Goal: Task Accomplishment & Management: Manage account settings

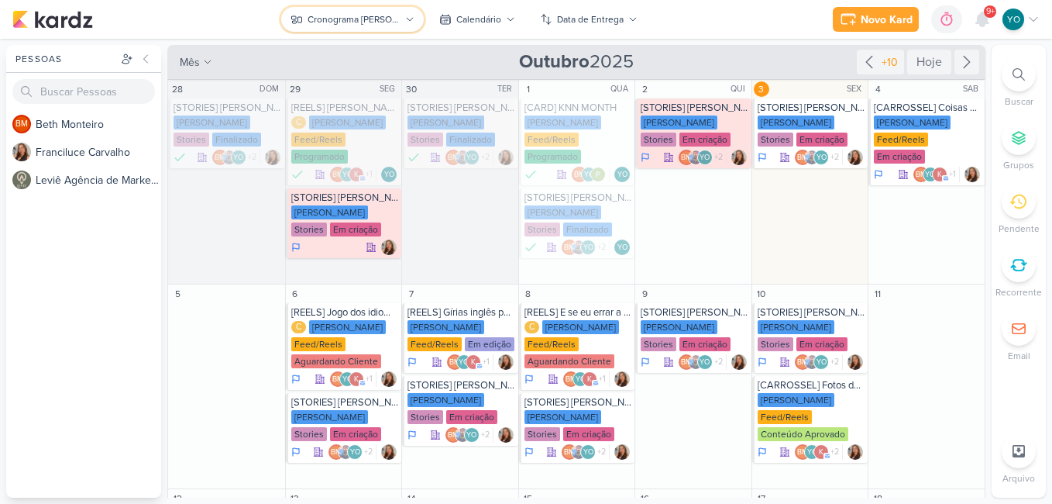
click at [397, 19] on div "Cronograma [PERSON_NAME]" at bounding box center [354, 19] width 93 height 14
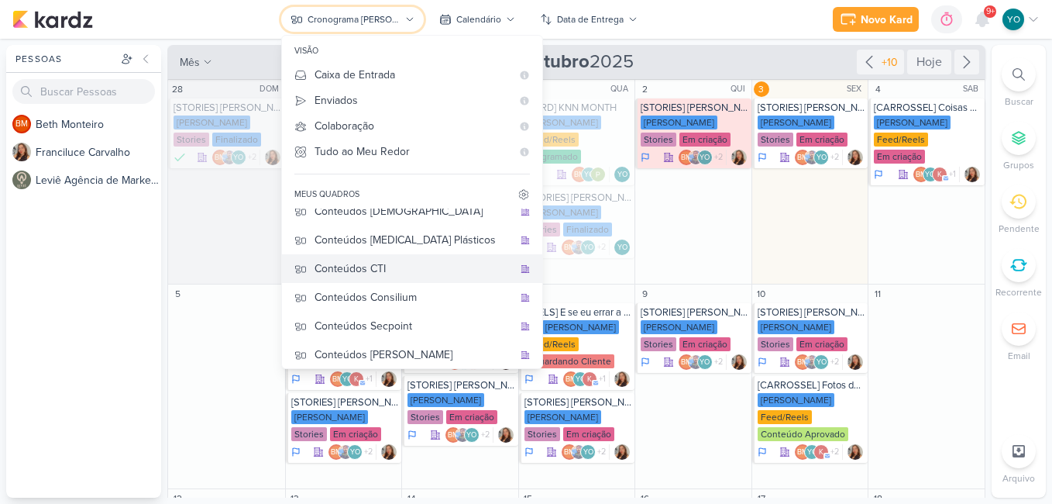
scroll to position [103, 0]
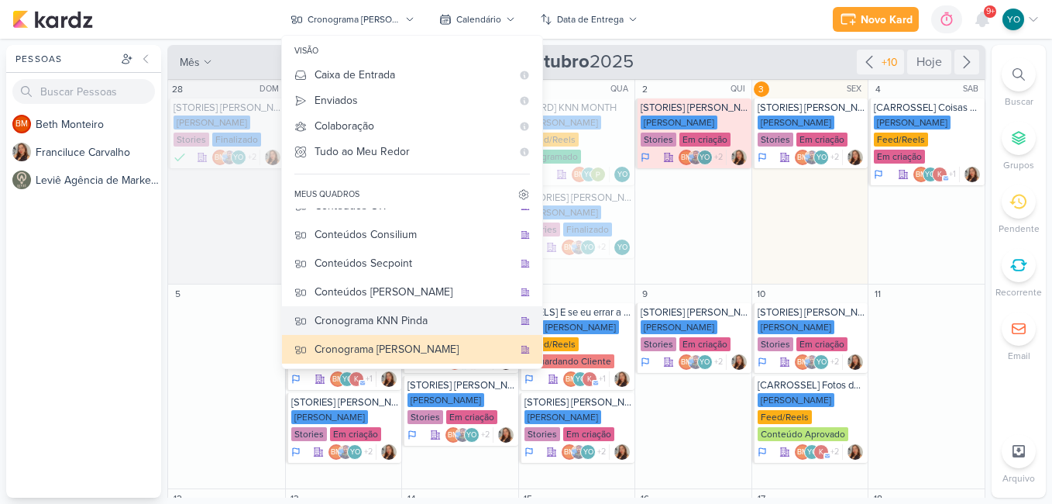
click at [425, 322] on div "Cronograma KNN Pinda" at bounding box center [414, 320] width 198 height 16
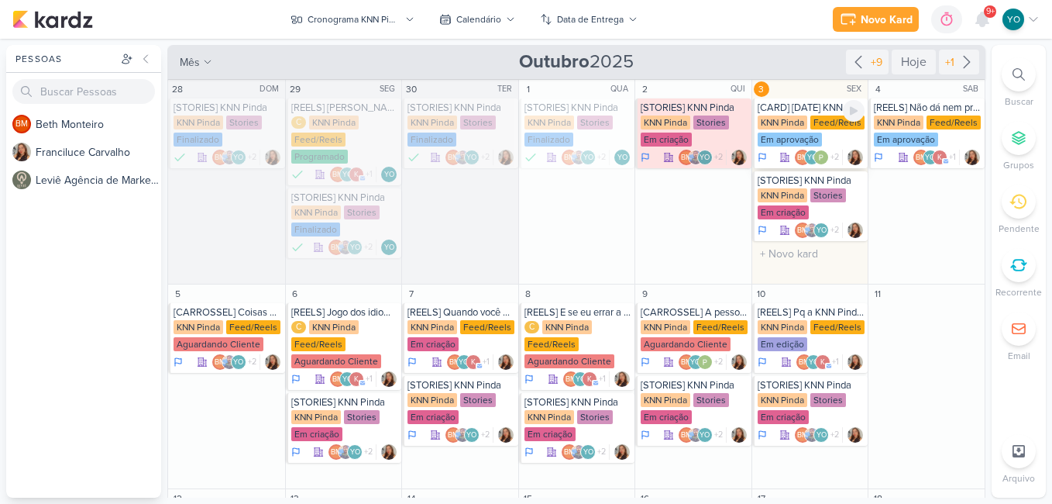
click at [814, 132] on div "Em aprovação" at bounding box center [790, 139] width 64 height 14
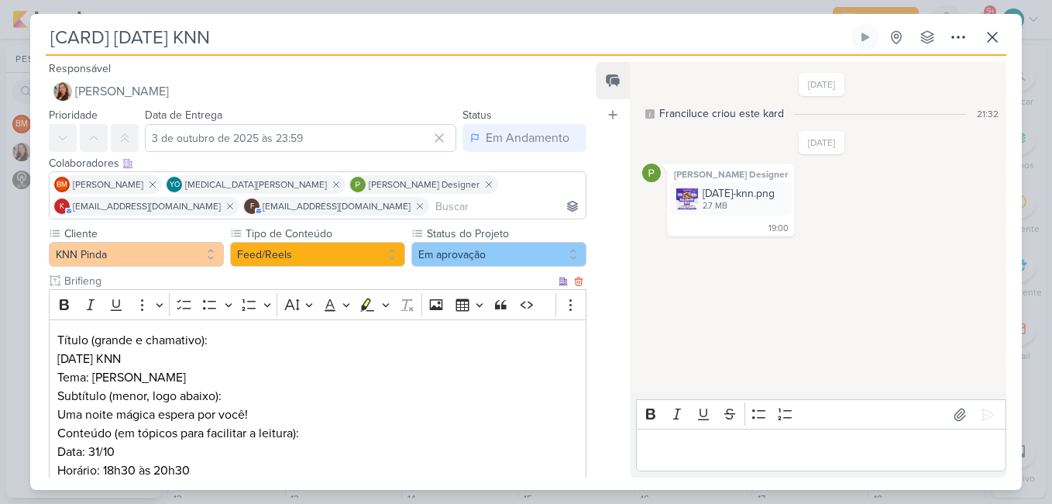
scroll to position [212, 0]
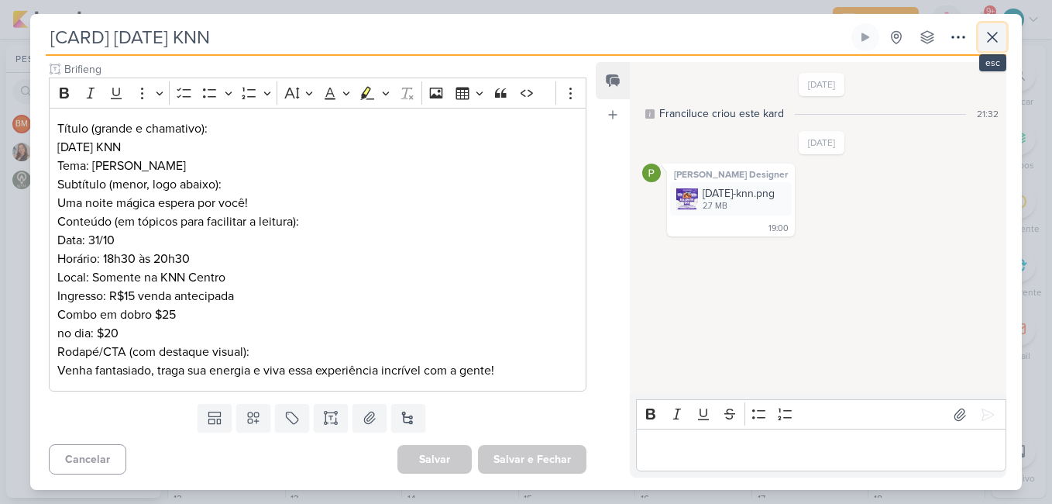
click at [994, 41] on icon at bounding box center [992, 37] width 19 height 19
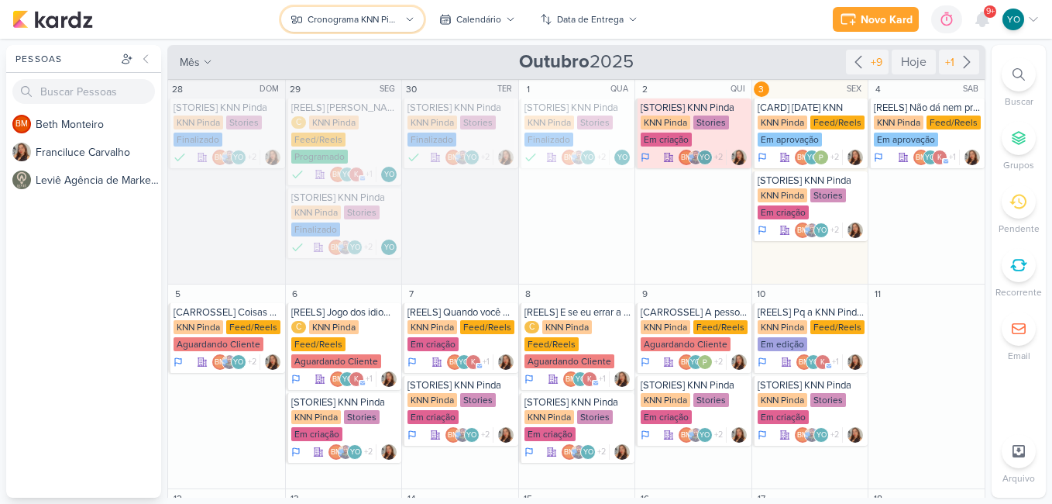
click at [373, 21] on div "Cronograma KNN Pinda" at bounding box center [354, 19] width 93 height 14
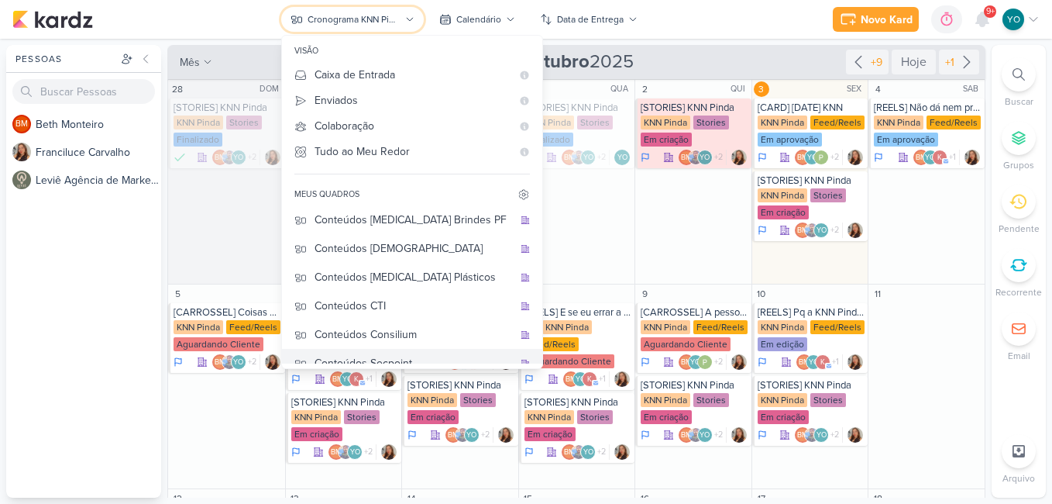
scroll to position [0, 0]
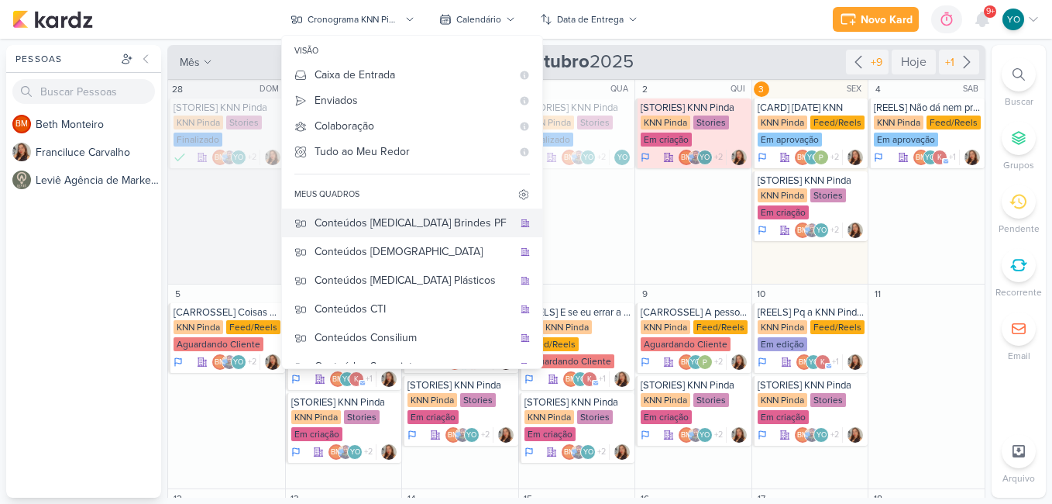
click at [412, 218] on div "Conteúdos [MEDICAL_DATA] Brindes PF" at bounding box center [414, 223] width 198 height 16
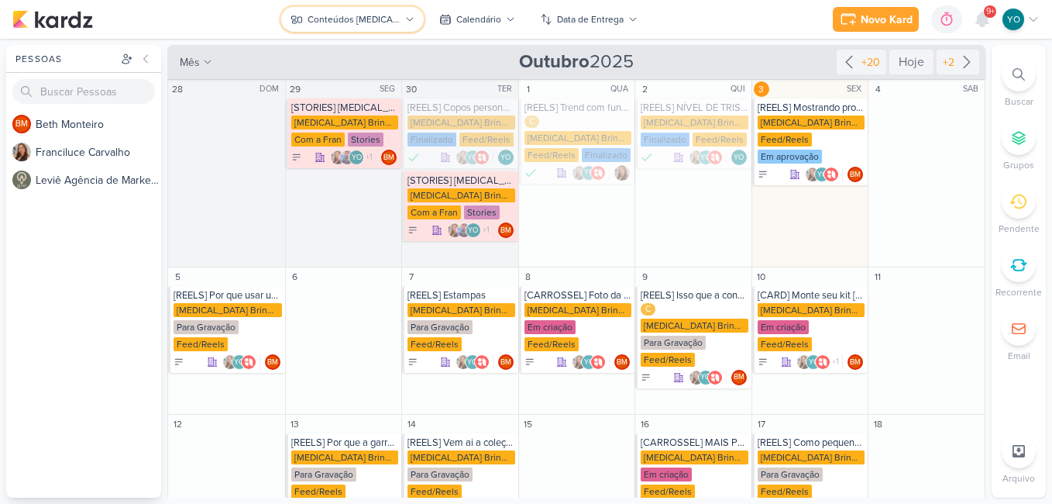
click at [364, 9] on button "Conteúdos [MEDICAL_DATA] Brindes PF" at bounding box center [352, 19] width 143 height 25
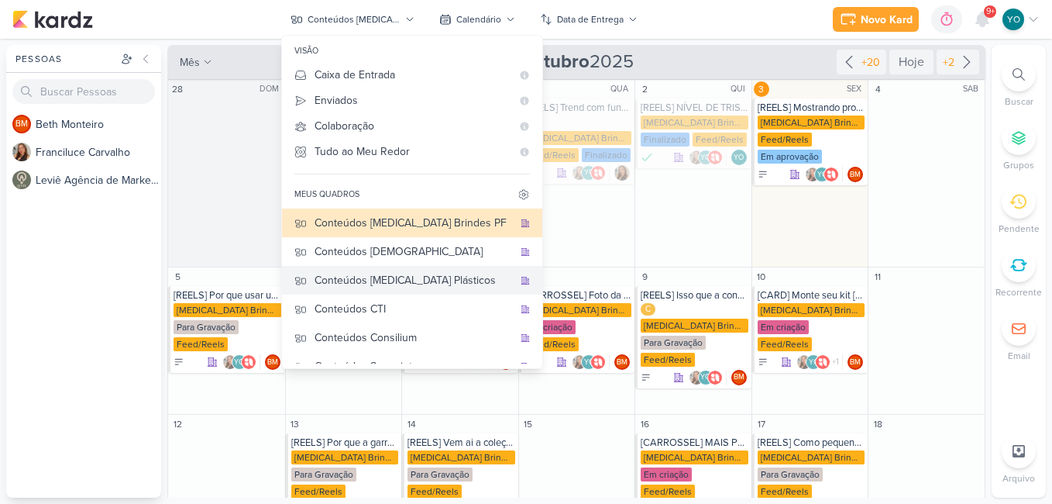
click at [425, 273] on div "Conteúdos [MEDICAL_DATA] Plásticos" at bounding box center [414, 280] width 198 height 16
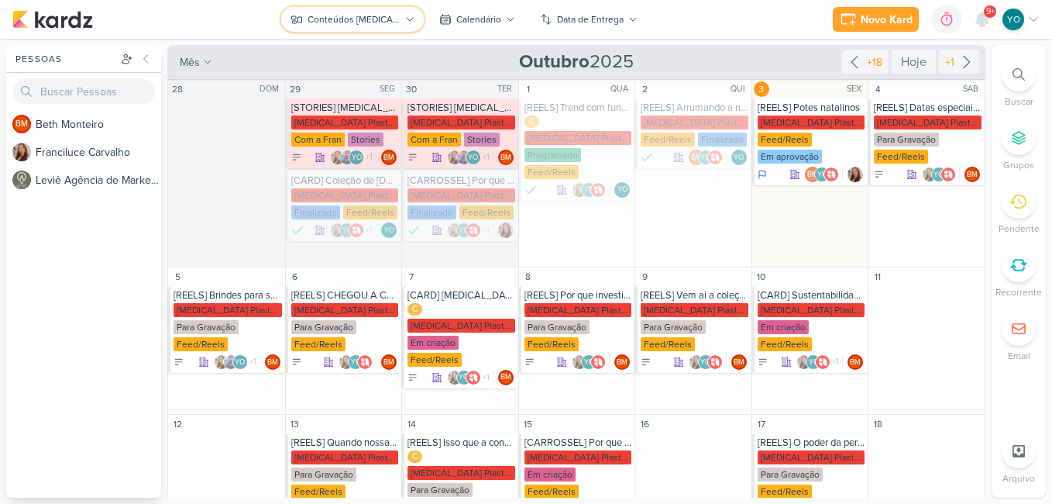
click at [408, 22] on icon at bounding box center [409, 19] width 9 height 9
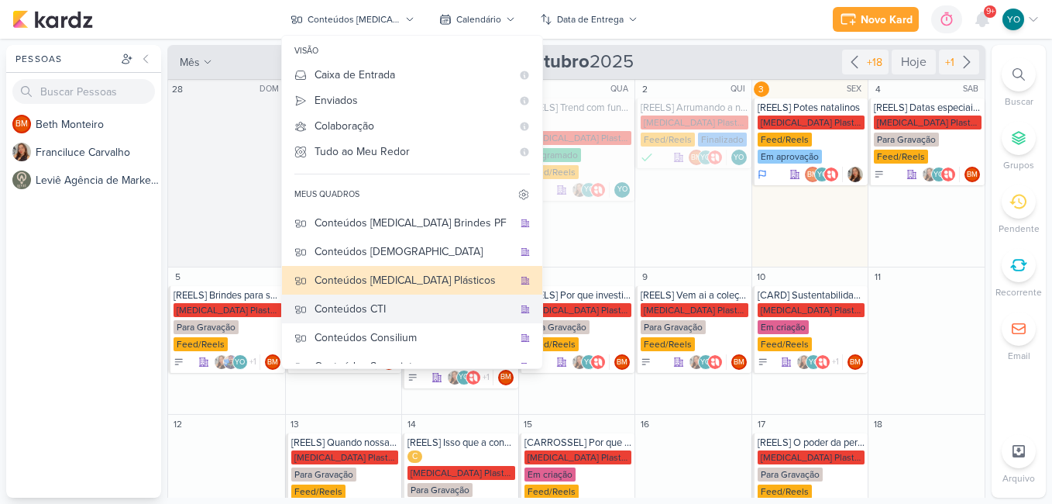
click at [411, 305] on div "Conteúdos CTI" at bounding box center [414, 309] width 198 height 16
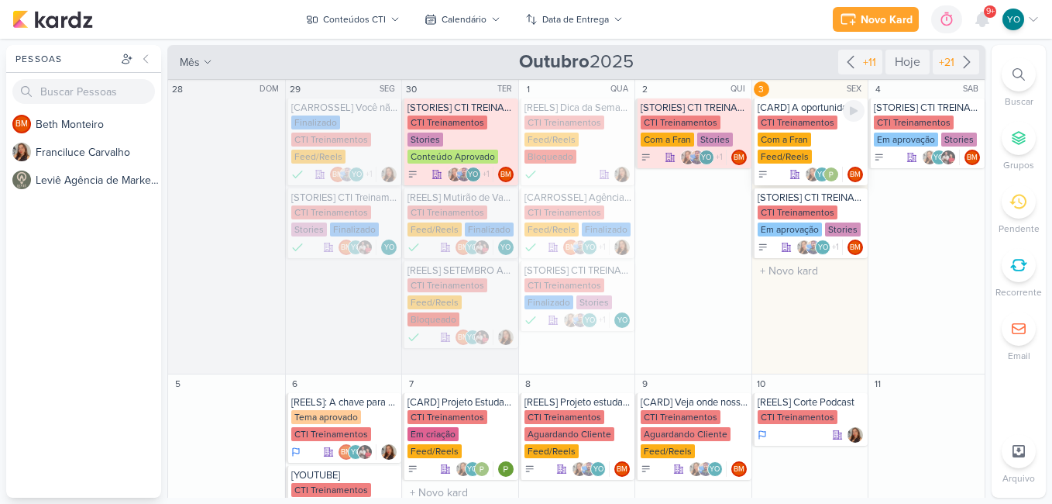
click at [807, 119] on div "CTI Treinamentos" at bounding box center [798, 122] width 80 height 14
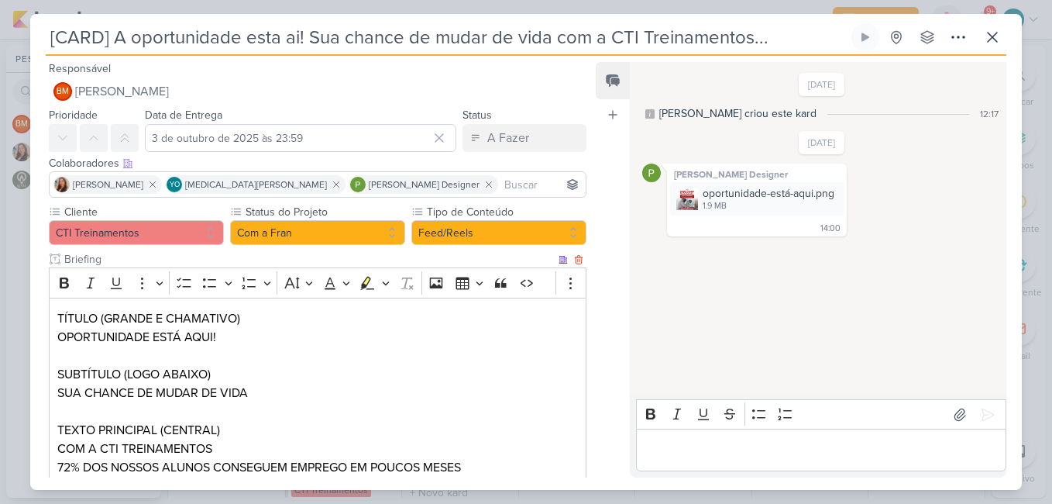
scroll to position [153, 0]
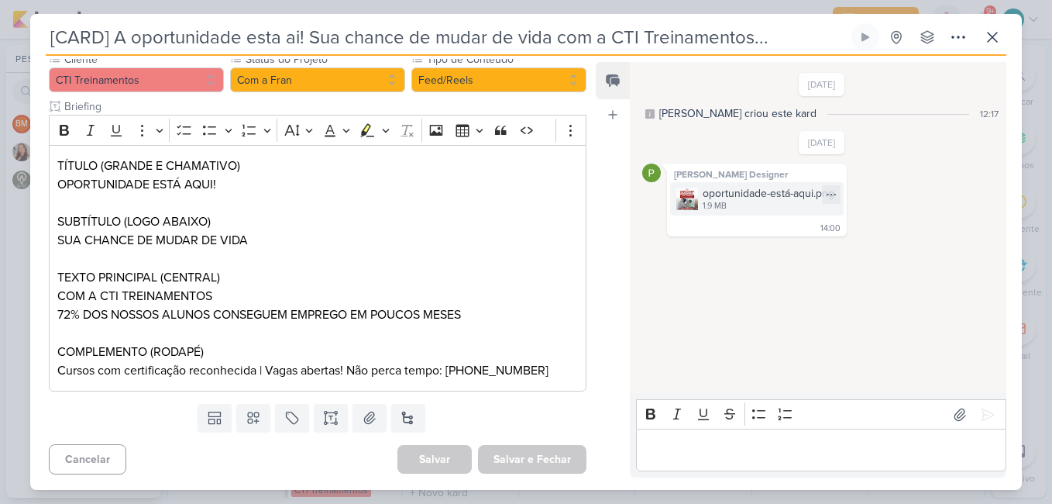
click at [719, 201] on div "1.9 MB" at bounding box center [769, 206] width 132 height 12
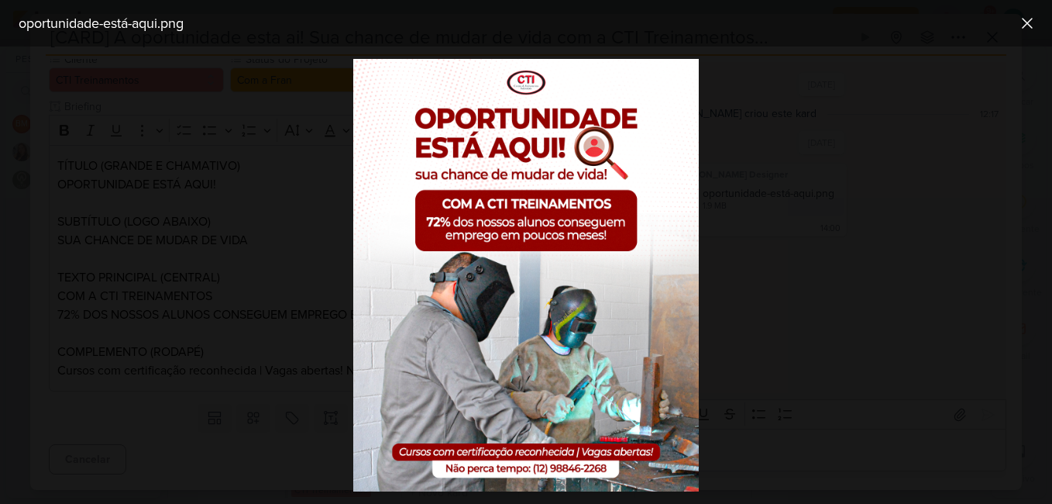
click at [865, 135] on div at bounding box center [526, 274] width 1052 height 457
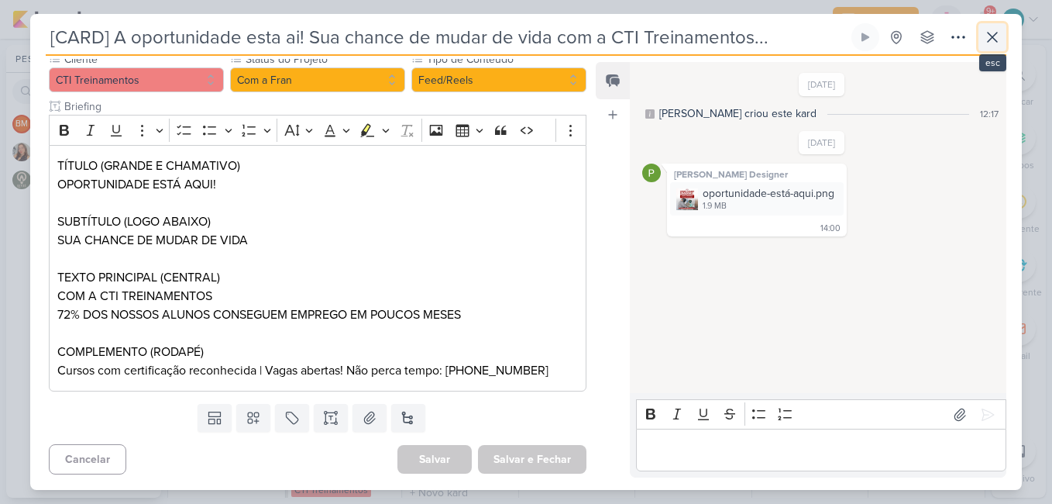
click at [999, 38] on icon at bounding box center [992, 37] width 19 height 19
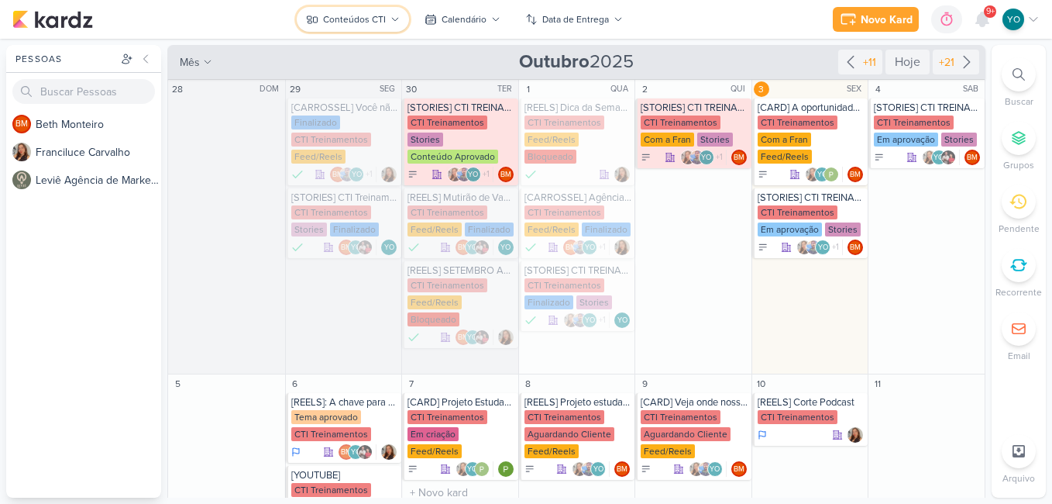
click at [370, 20] on div "Conteúdos CTI" at bounding box center [354, 19] width 63 height 14
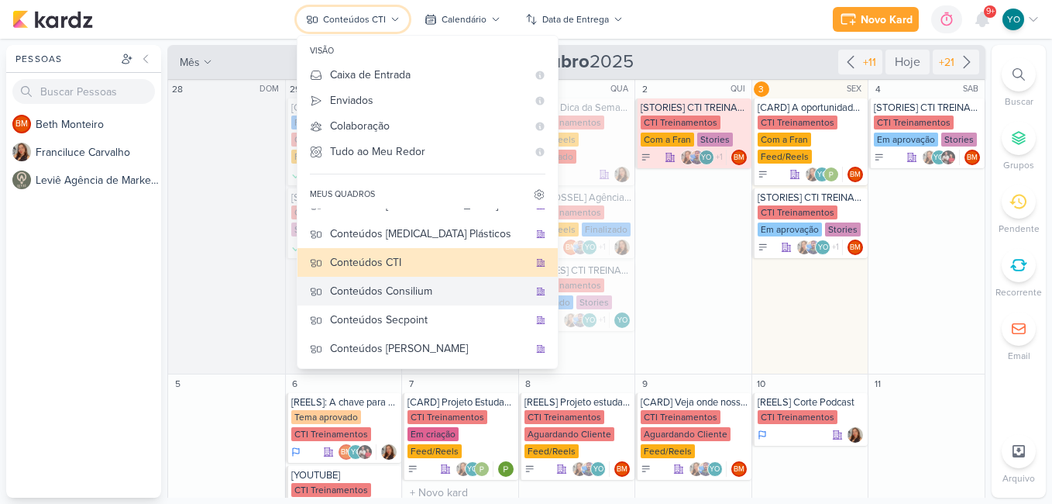
scroll to position [103, 0]
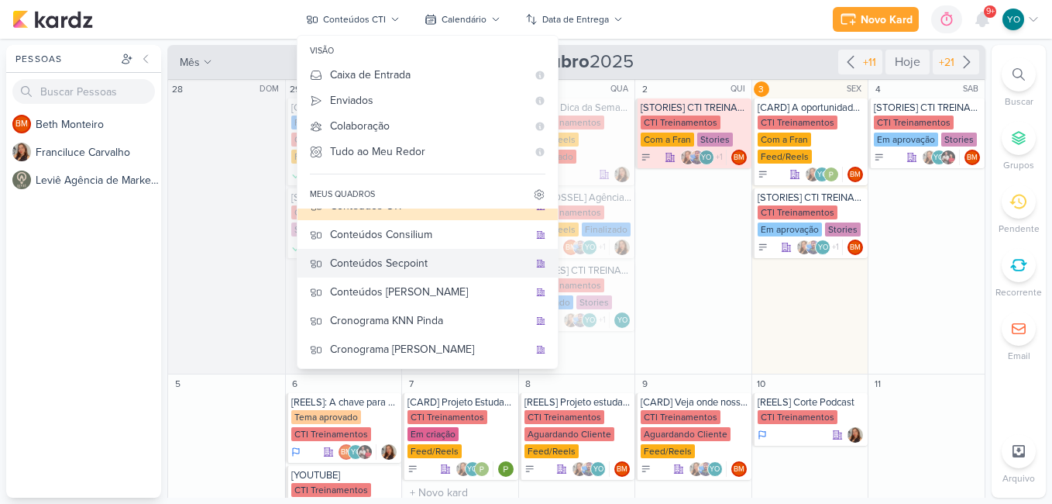
click at [428, 263] on div "Conteúdos Secpoint" at bounding box center [429, 263] width 198 height 16
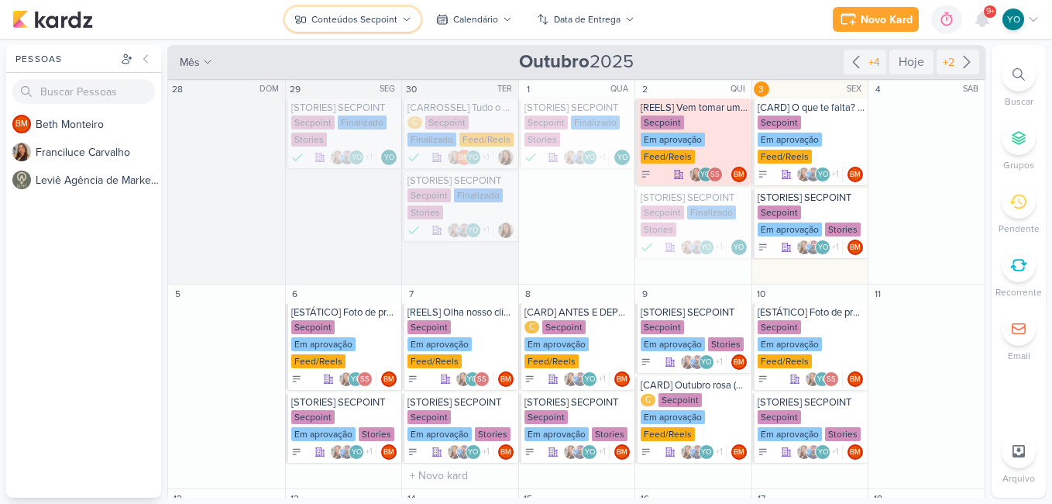
click at [377, 20] on div "Conteúdos Secpoint" at bounding box center [354, 19] width 86 height 14
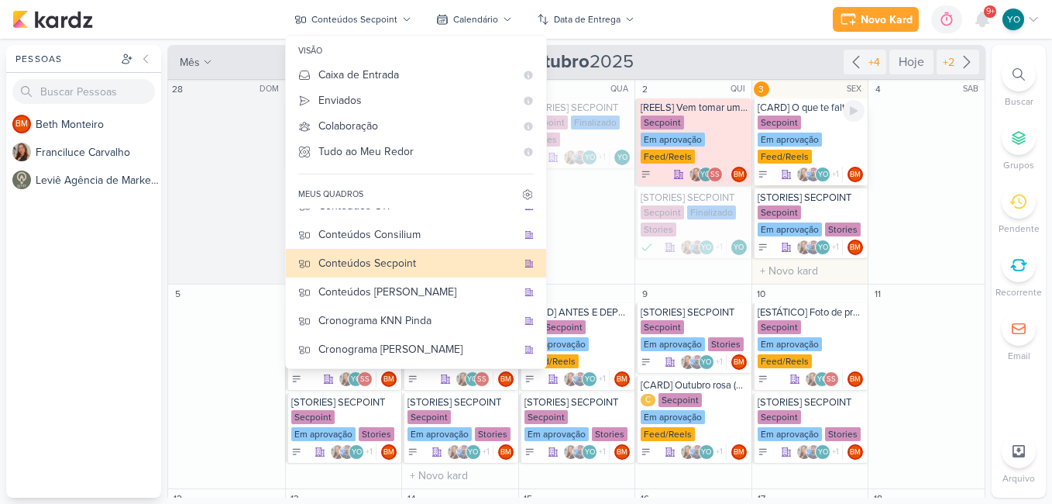
click at [784, 126] on div "Secpoint" at bounding box center [779, 122] width 43 height 14
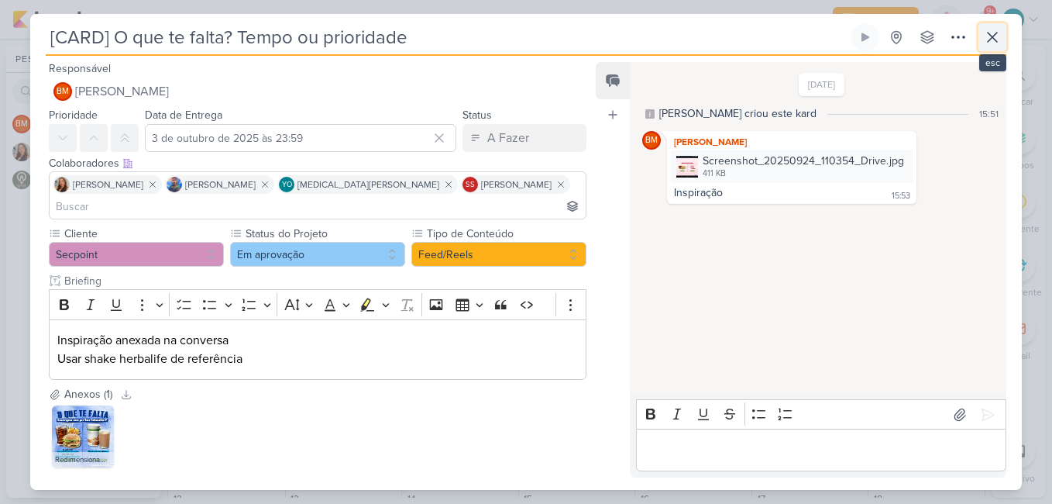
click at [992, 36] on icon at bounding box center [992, 37] width 9 height 9
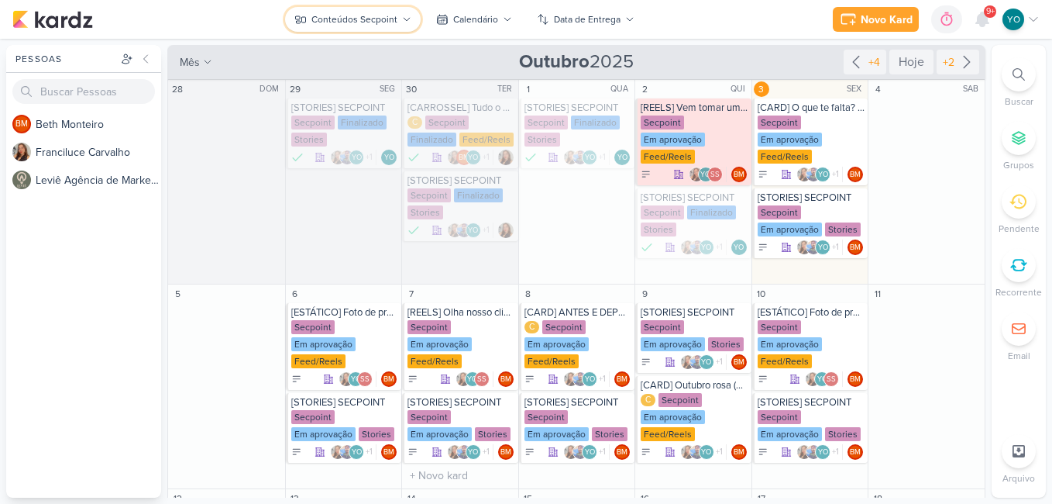
click at [398, 22] on button "Conteúdos Secpoint" at bounding box center [353, 19] width 136 height 25
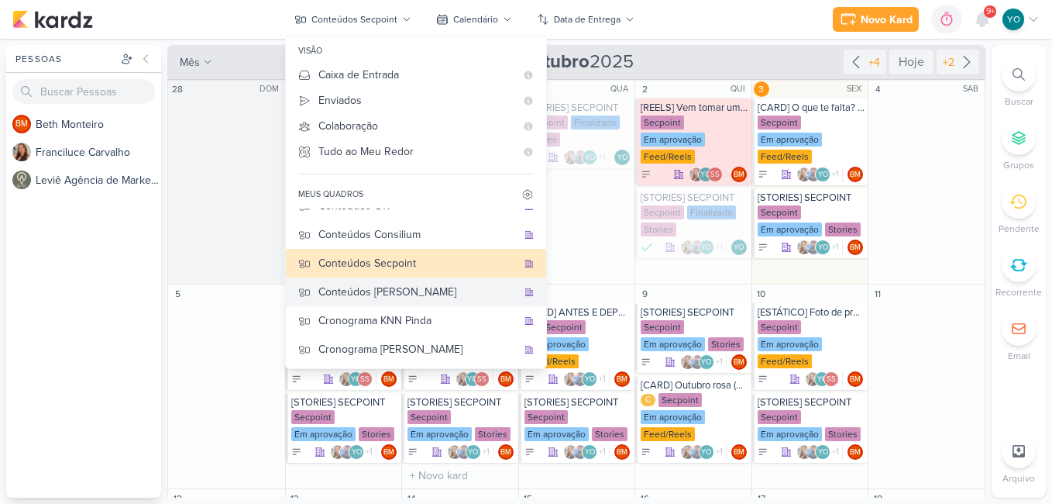
click at [409, 291] on div "Conteúdos [PERSON_NAME]" at bounding box center [417, 292] width 198 height 16
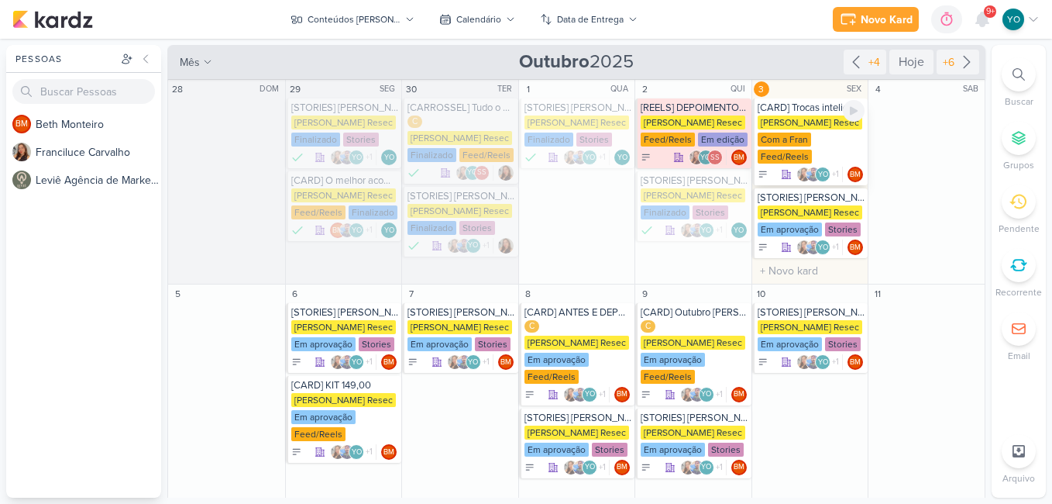
click at [817, 146] on div "[PERSON_NAME] Resec Com a Fran Feed/Reels" at bounding box center [812, 140] width 108 height 50
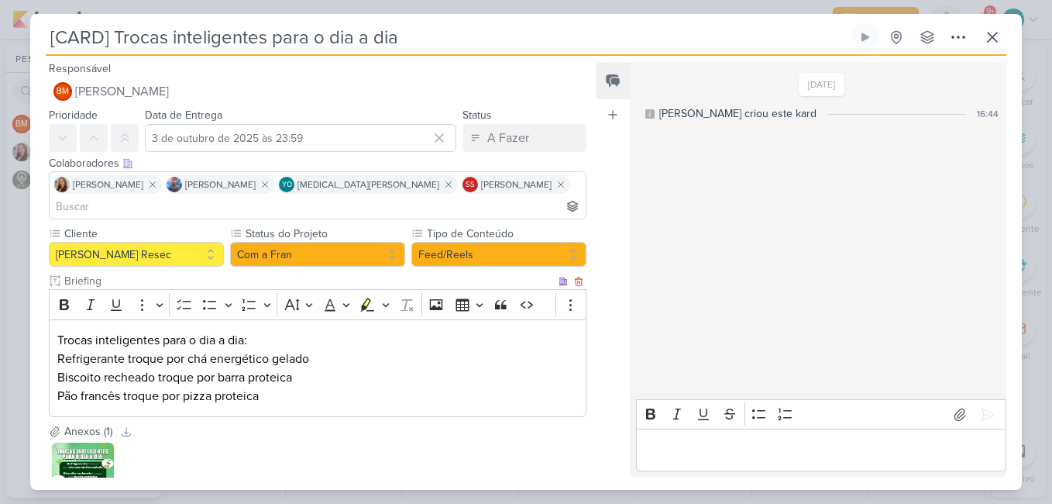
scroll to position [95, 0]
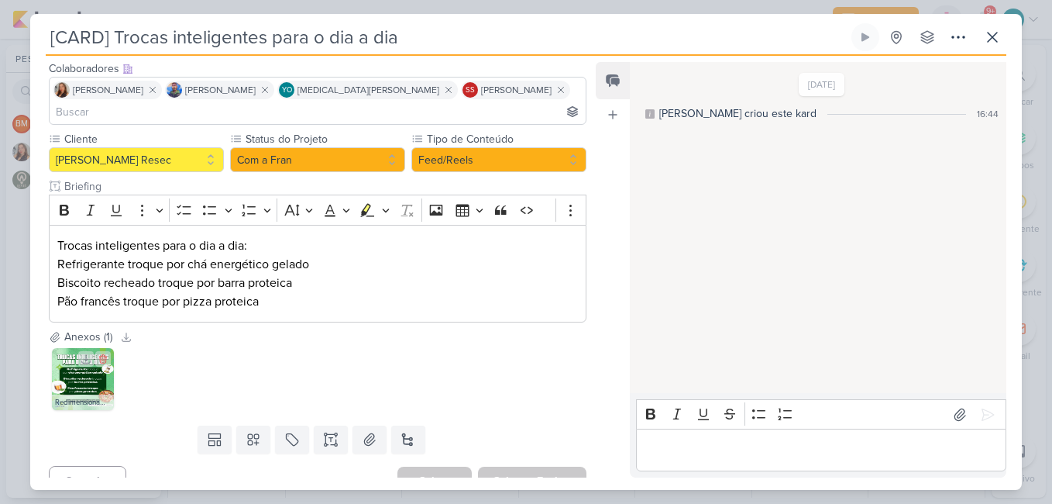
click at [76, 370] on img at bounding box center [83, 379] width 62 height 62
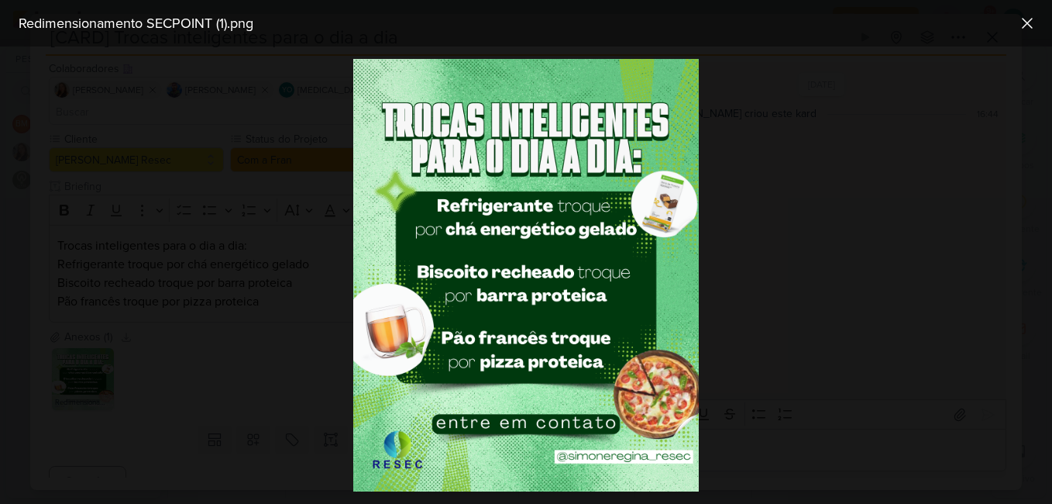
click at [888, 165] on div at bounding box center [526, 274] width 1052 height 457
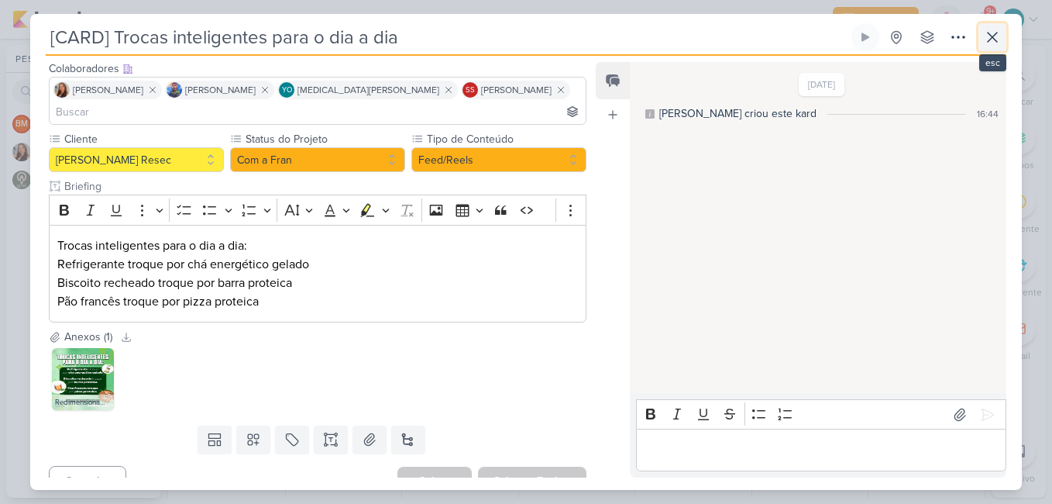
click at [993, 40] on icon at bounding box center [992, 37] width 19 height 19
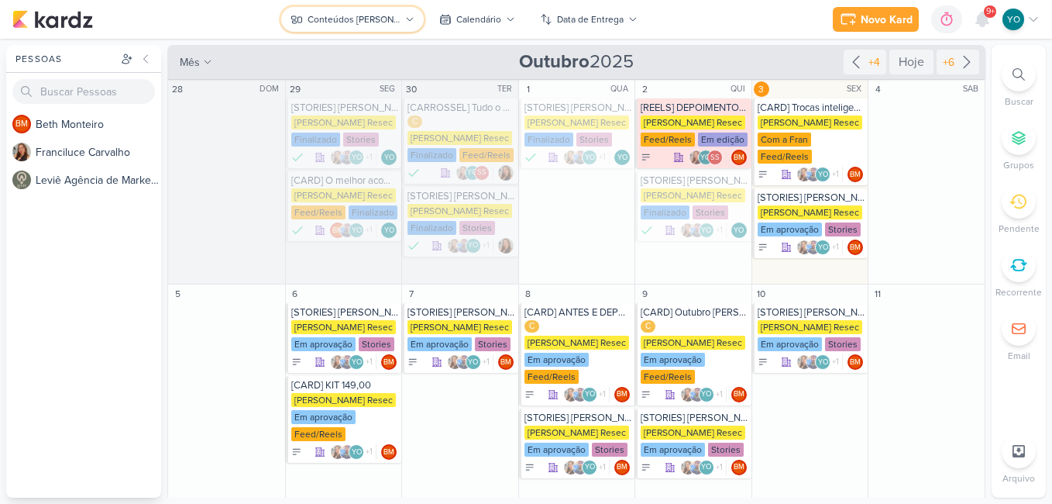
click at [380, 14] on div "Conteúdos [PERSON_NAME]" at bounding box center [354, 19] width 93 height 14
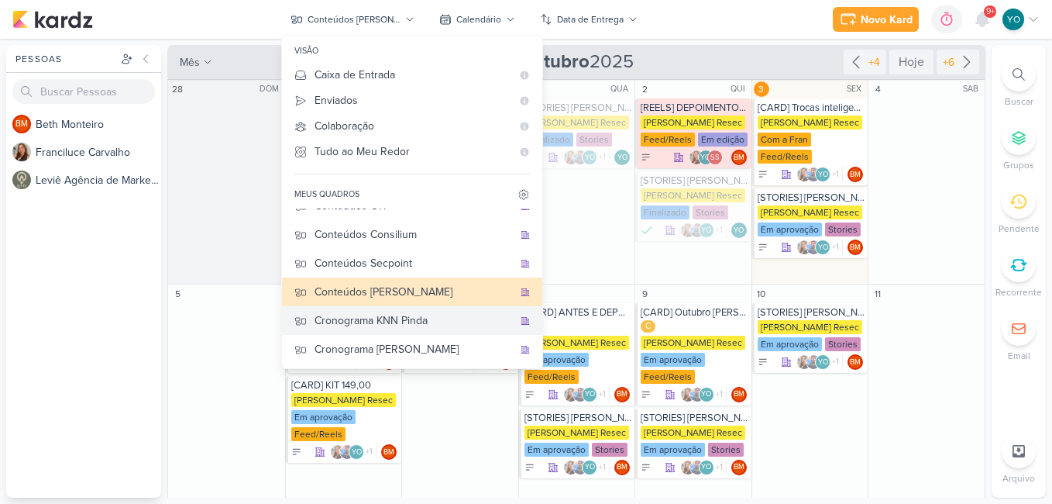
click at [419, 328] on div "Cronograma KNN Pinda" at bounding box center [414, 320] width 198 height 16
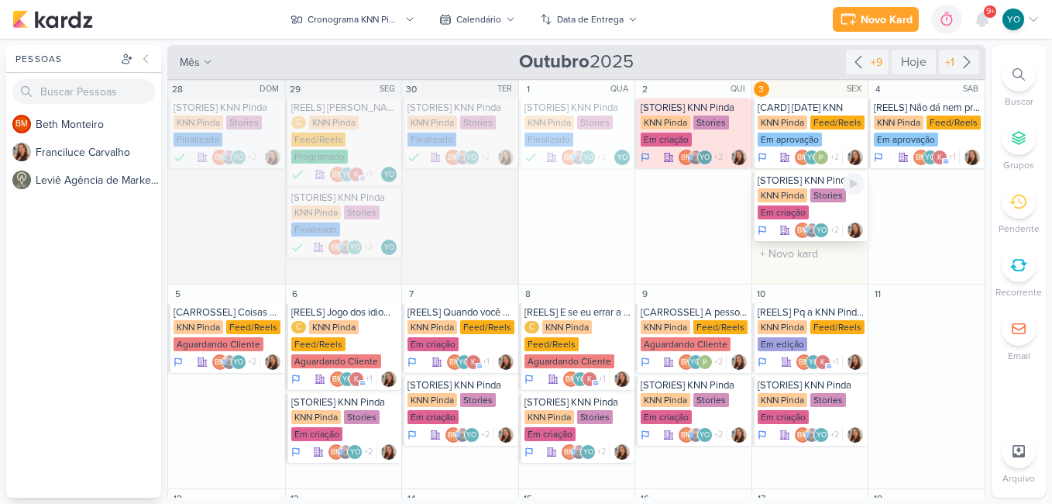
click at [792, 211] on div "Em criação" at bounding box center [783, 212] width 51 height 14
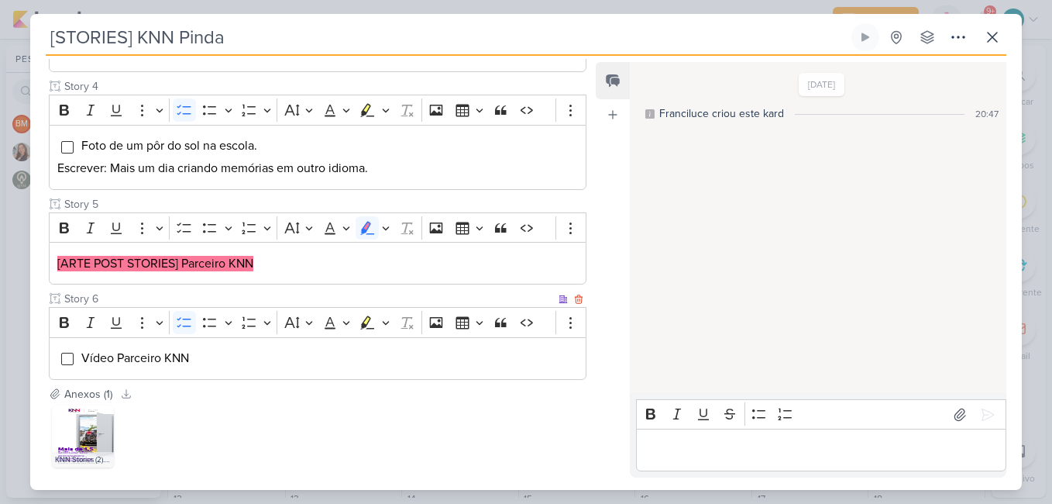
scroll to position [621, 0]
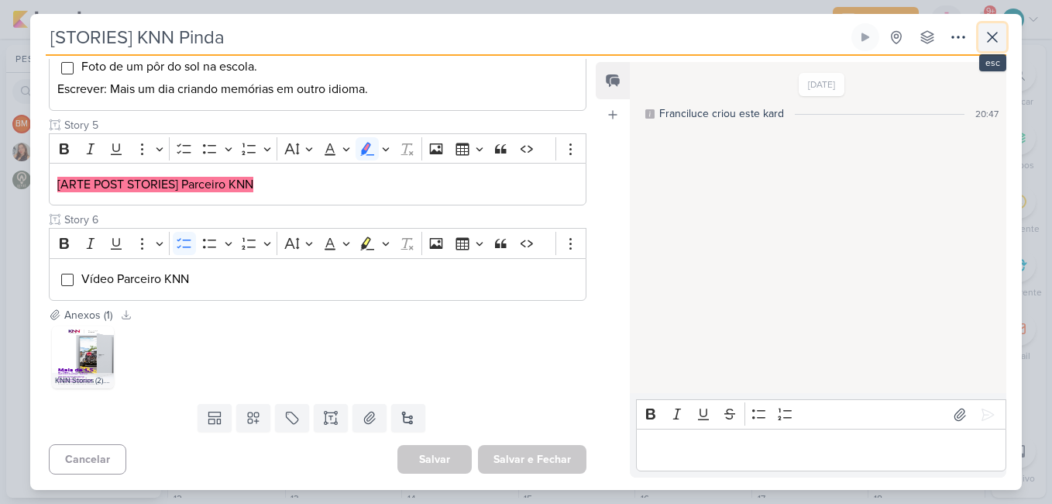
click at [989, 38] on icon at bounding box center [992, 37] width 19 height 19
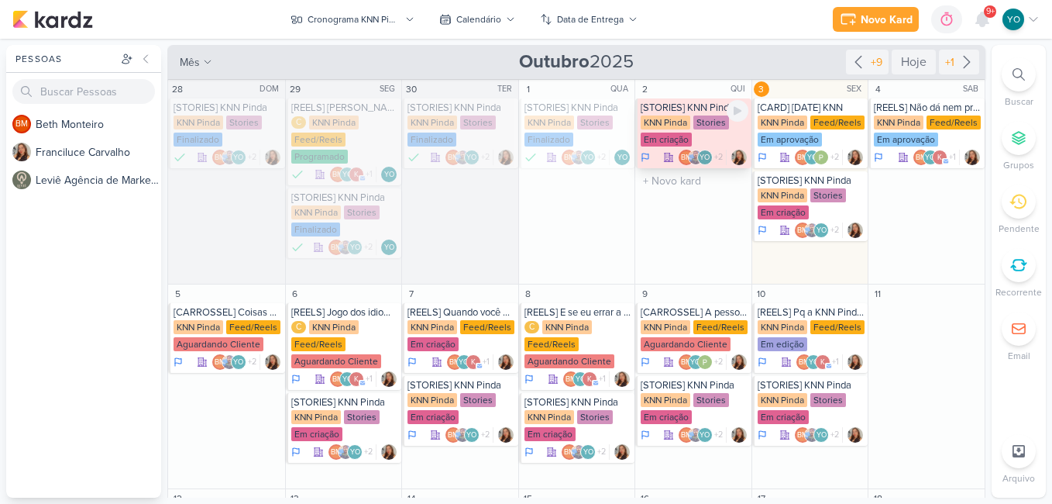
click at [686, 117] on div "KNN Pinda" at bounding box center [666, 122] width 50 height 14
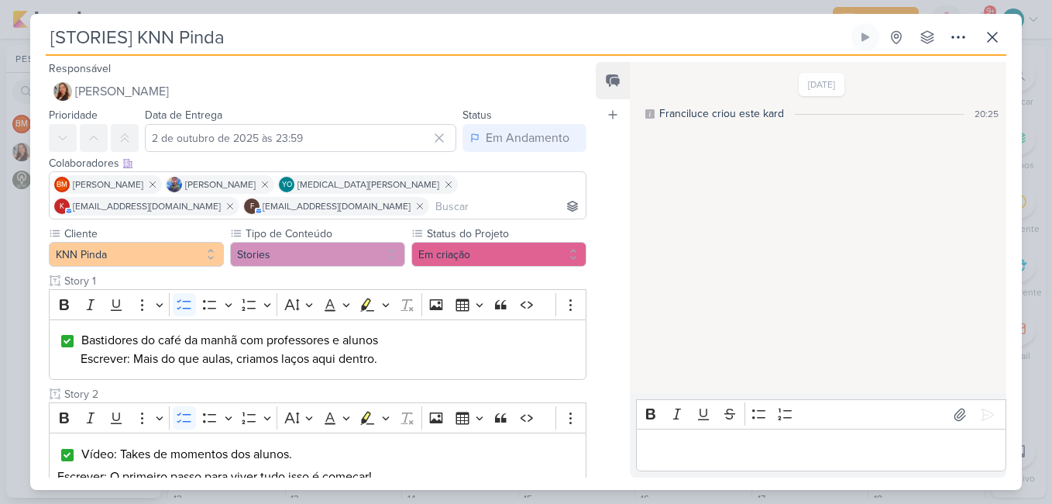
click at [652, 7] on div "[STORIES] KNN Pinda Criado por Franciluce" at bounding box center [526, 252] width 1052 height 504
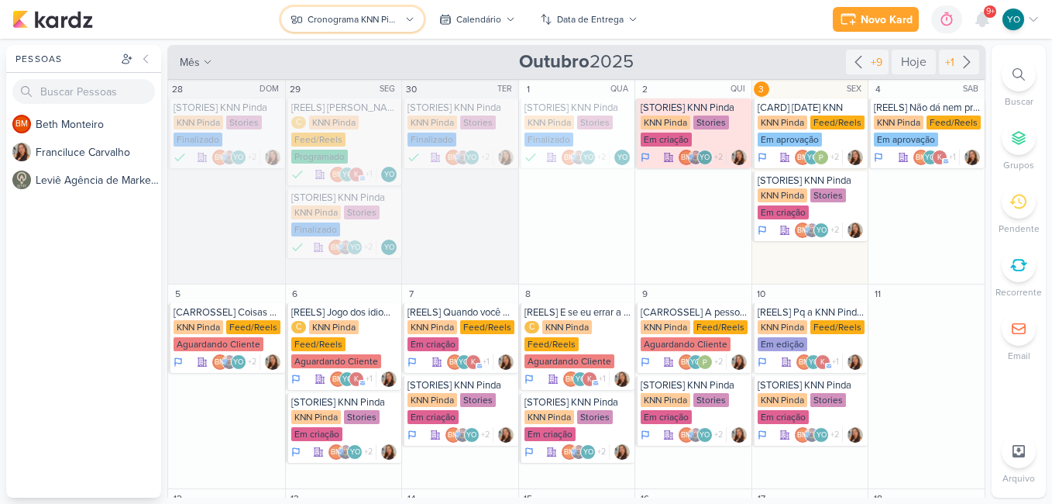
click at [353, 15] on div "Cronograma KNN Pinda" at bounding box center [354, 19] width 93 height 14
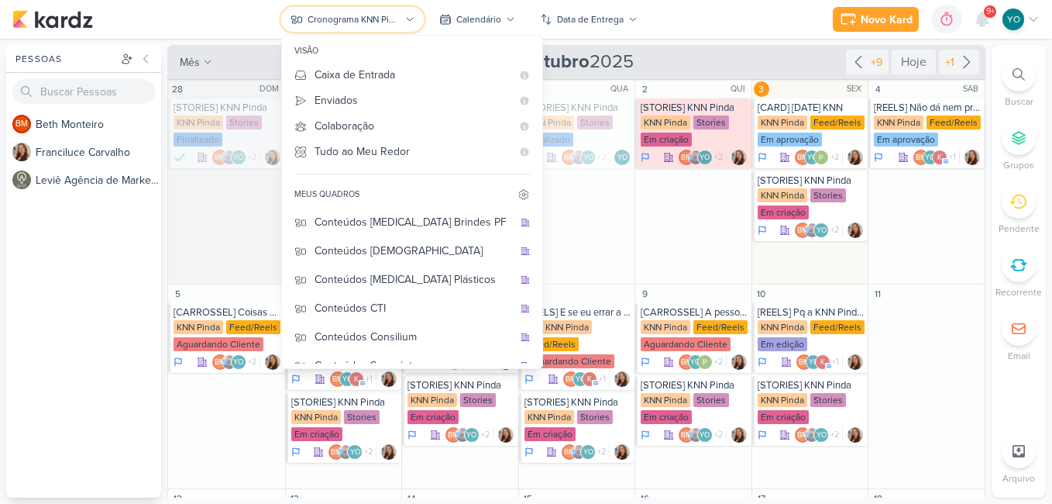
scroll to position [0, 0]
click at [393, 313] on div "Conteúdos CTI" at bounding box center [414, 309] width 198 height 16
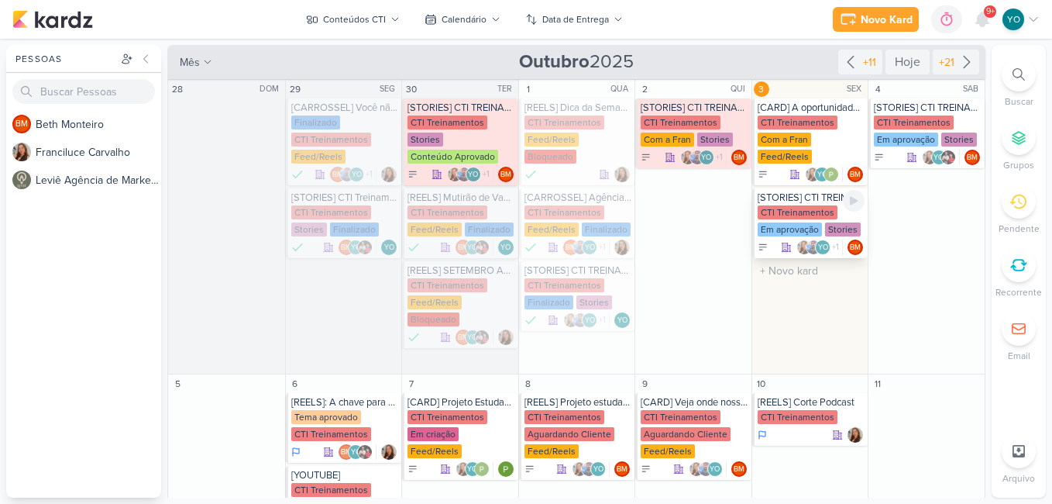
click at [799, 203] on div "[STORIES] CTI TREINAMENTOS" at bounding box center [812, 197] width 108 height 12
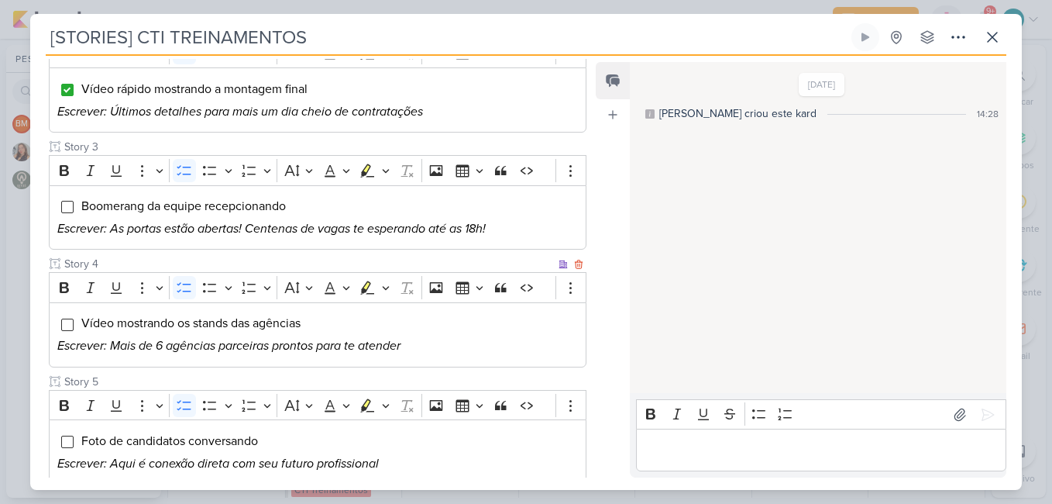
scroll to position [310, 0]
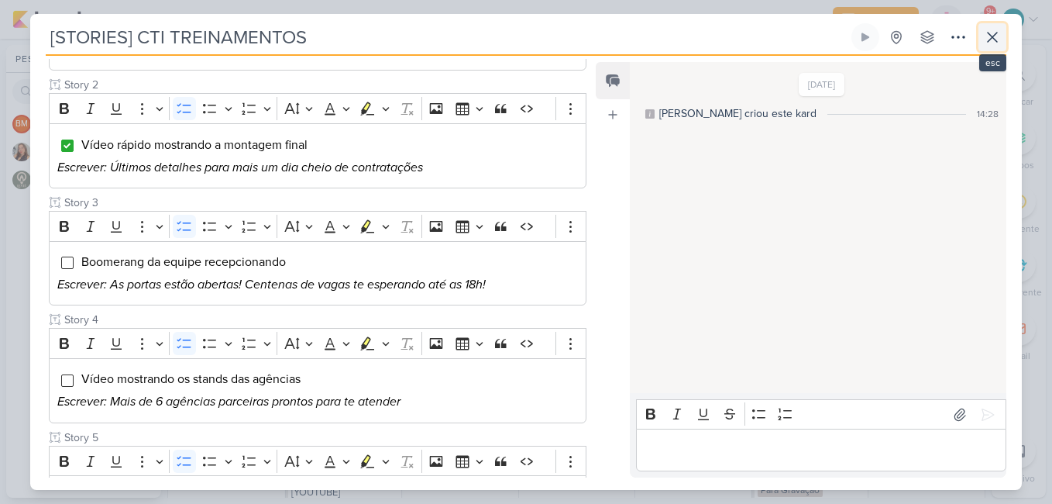
click at [995, 39] on icon at bounding box center [992, 37] width 9 height 9
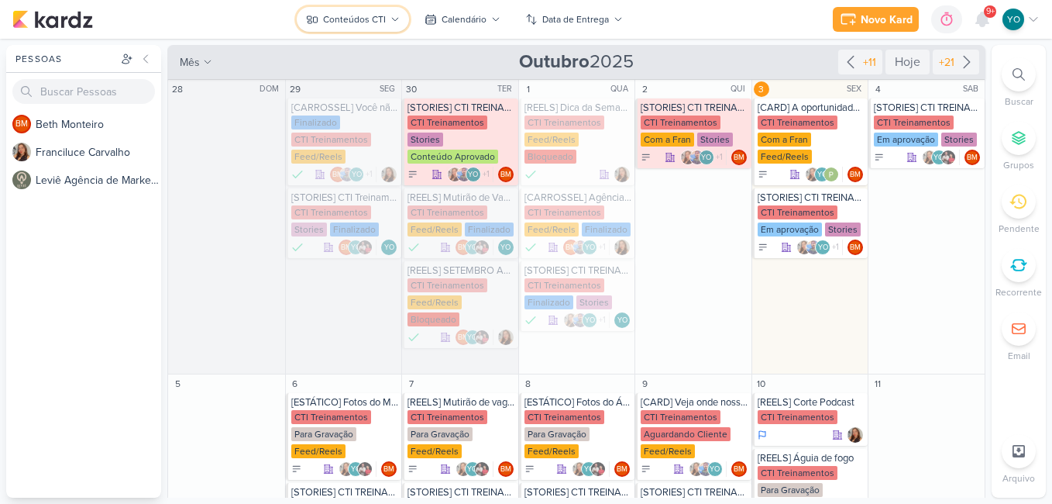
click at [381, 17] on div "Conteúdos CTI" at bounding box center [354, 19] width 63 height 14
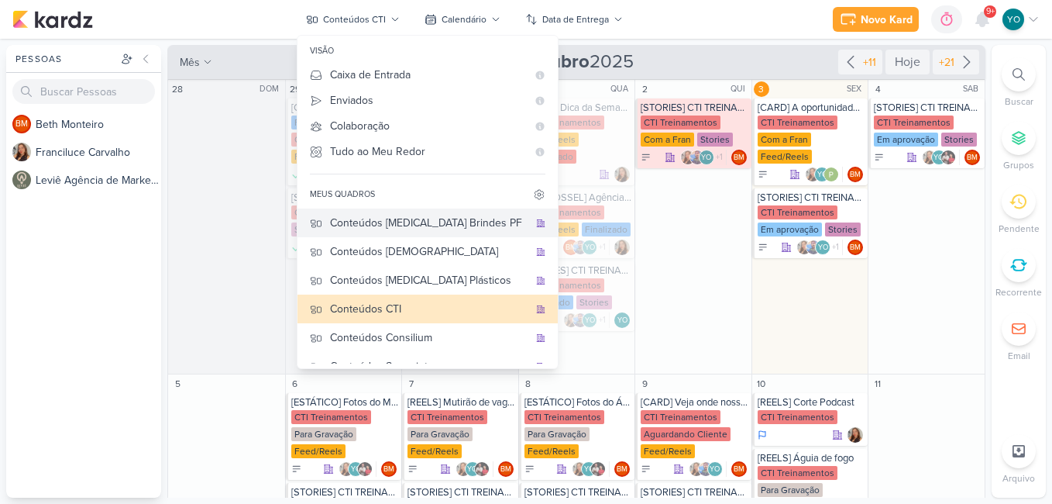
click at [449, 227] on div "Conteúdos [MEDICAL_DATA] Brindes PF" at bounding box center [429, 223] width 198 height 16
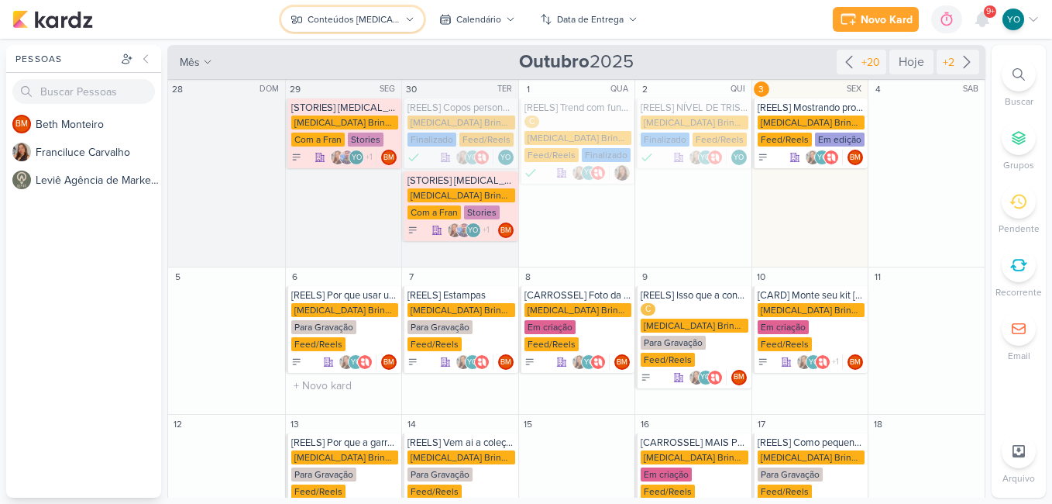
click at [397, 23] on div "Conteúdos [MEDICAL_DATA] Brindes PF" at bounding box center [354, 19] width 93 height 14
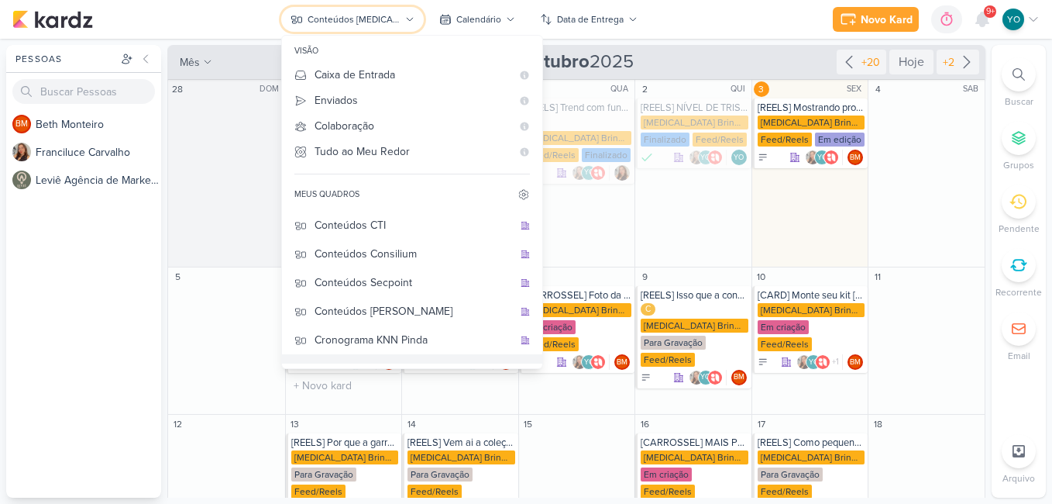
scroll to position [103, 0]
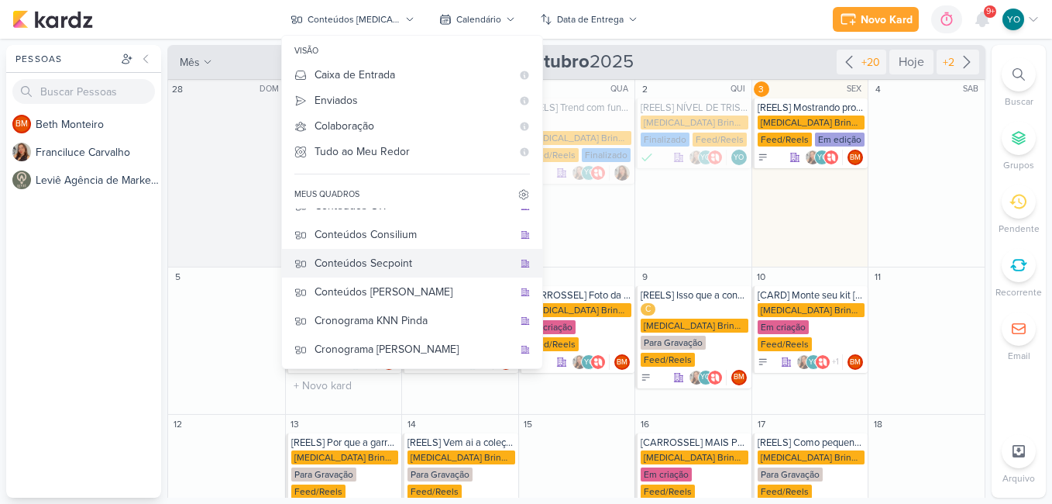
click at [414, 264] on div "Conteúdos Secpoint" at bounding box center [414, 263] width 198 height 16
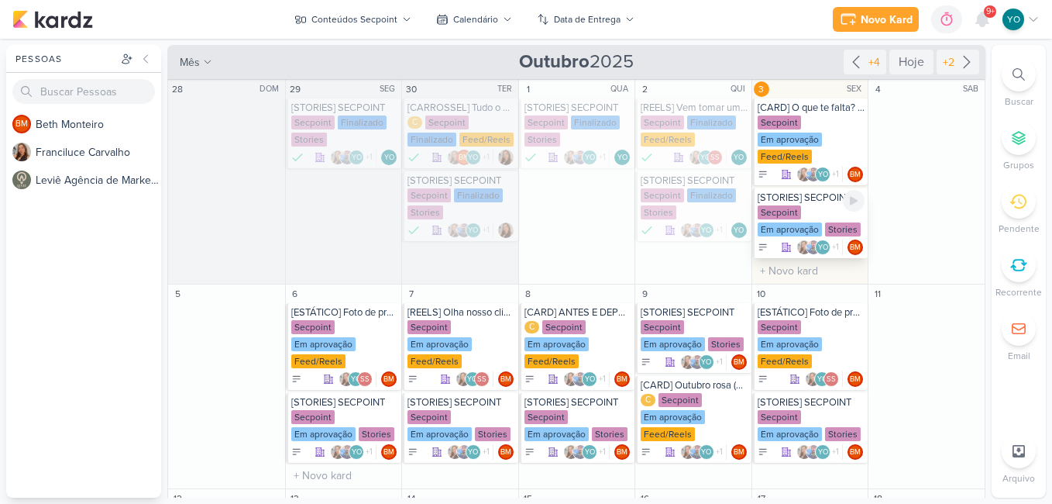
click at [823, 216] on div "Secpoint Em aprovação Stories" at bounding box center [812, 221] width 108 height 33
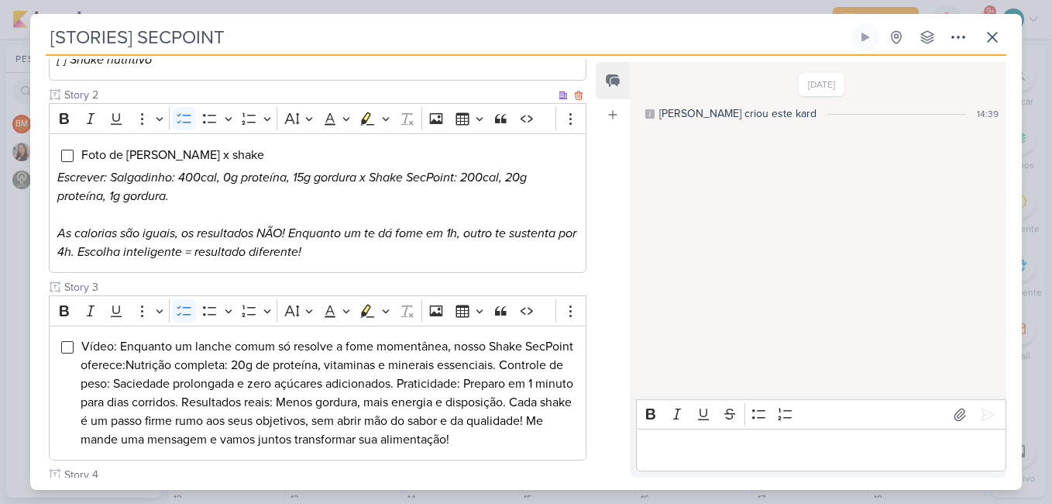
scroll to position [387, 0]
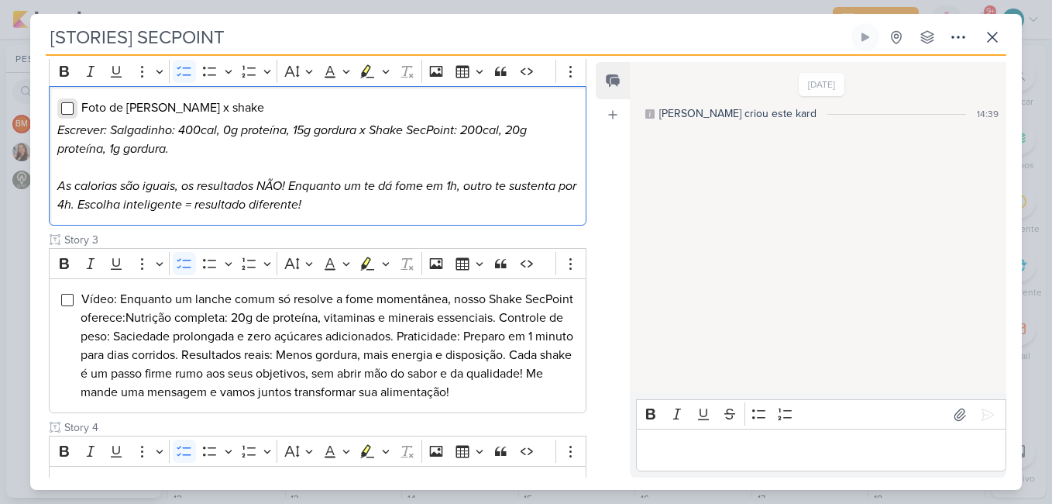
click at [67, 102] on input "Editor editing area: main" at bounding box center [67, 108] width 12 height 12
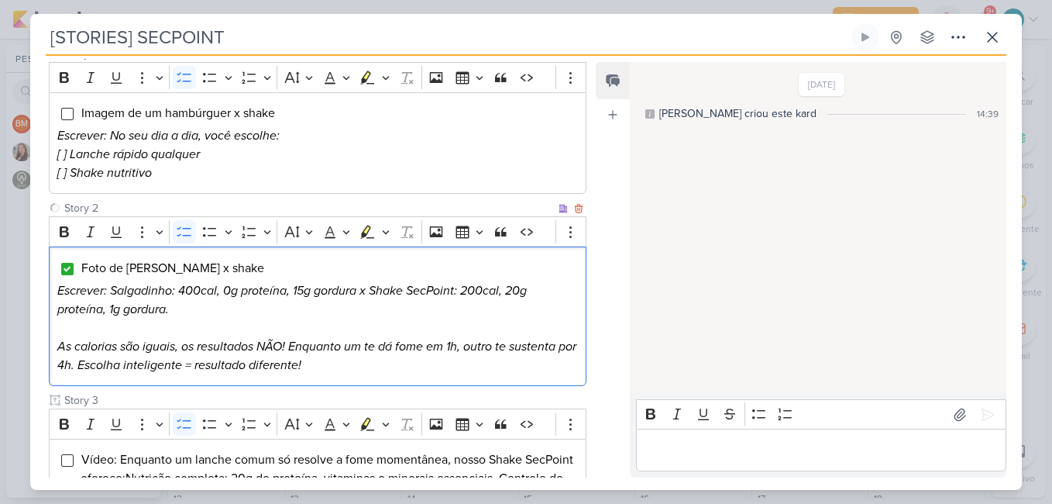
scroll to position [155, 0]
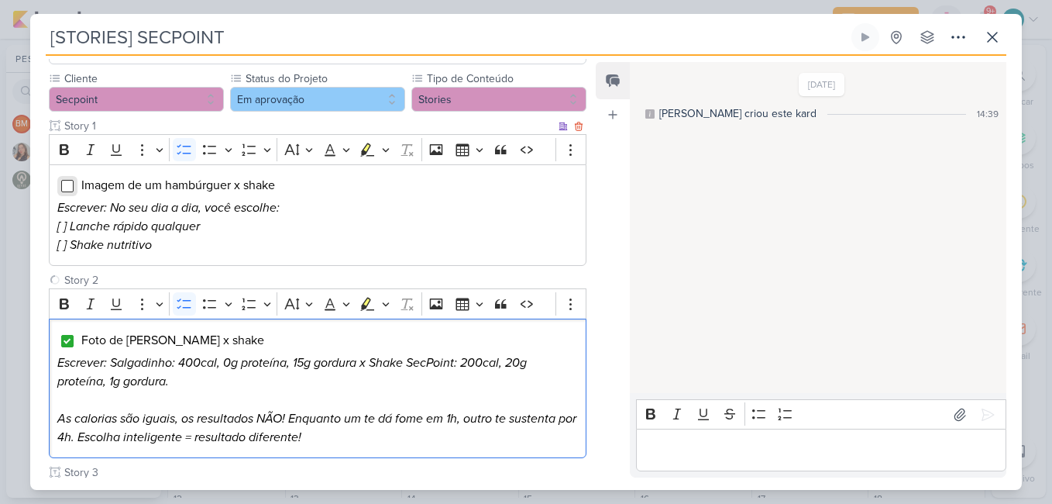
click at [65, 180] on input "Editor editing area: main" at bounding box center [67, 186] width 12 height 12
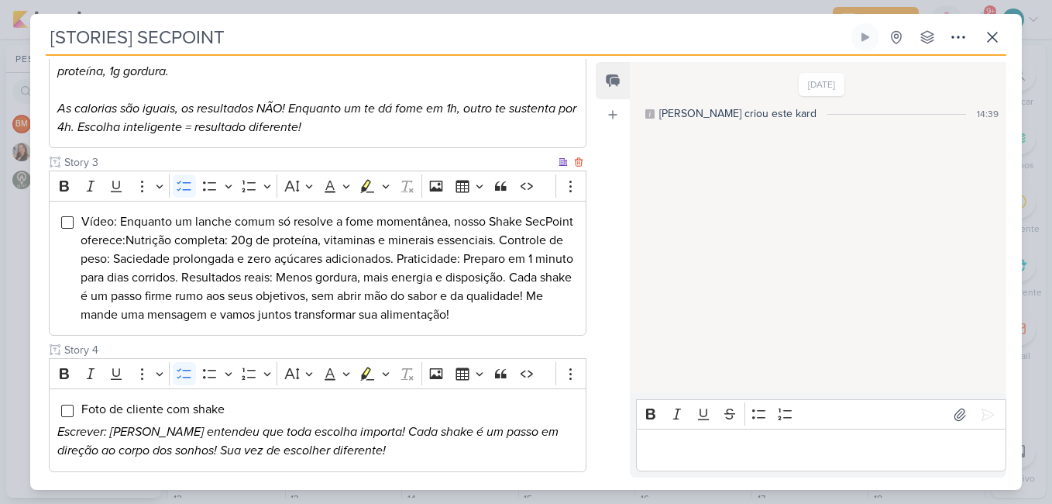
scroll to position [542, 0]
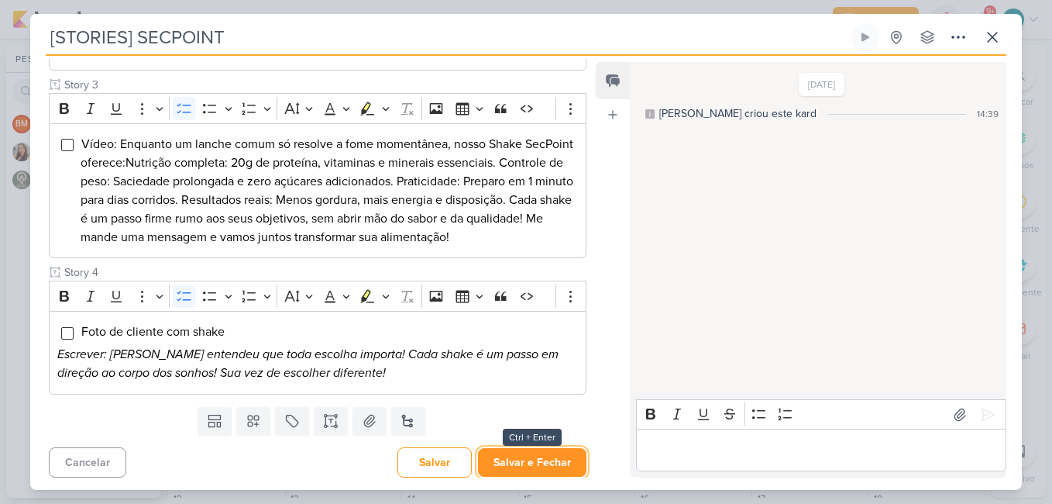
click at [550, 453] on button "Salvar e Fechar" at bounding box center [532, 462] width 108 height 29
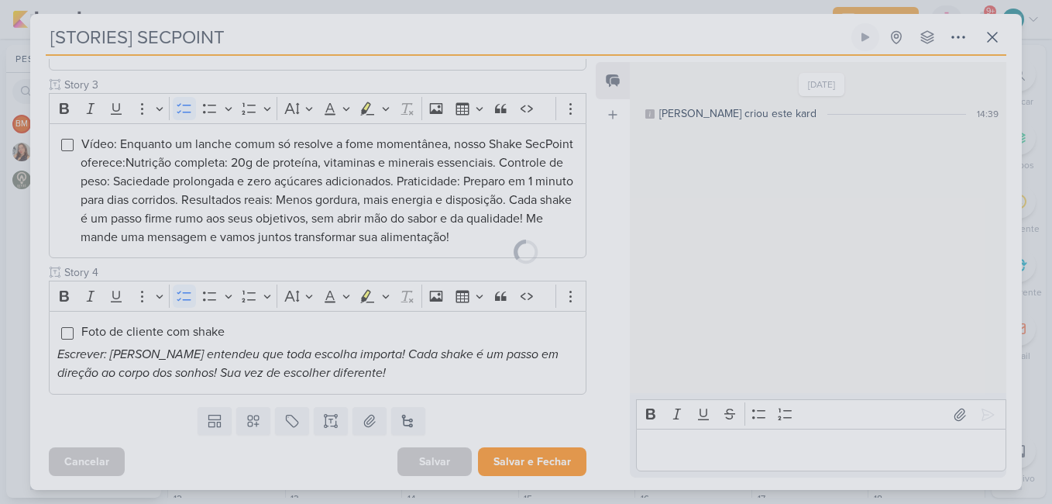
scroll to position [541, 0]
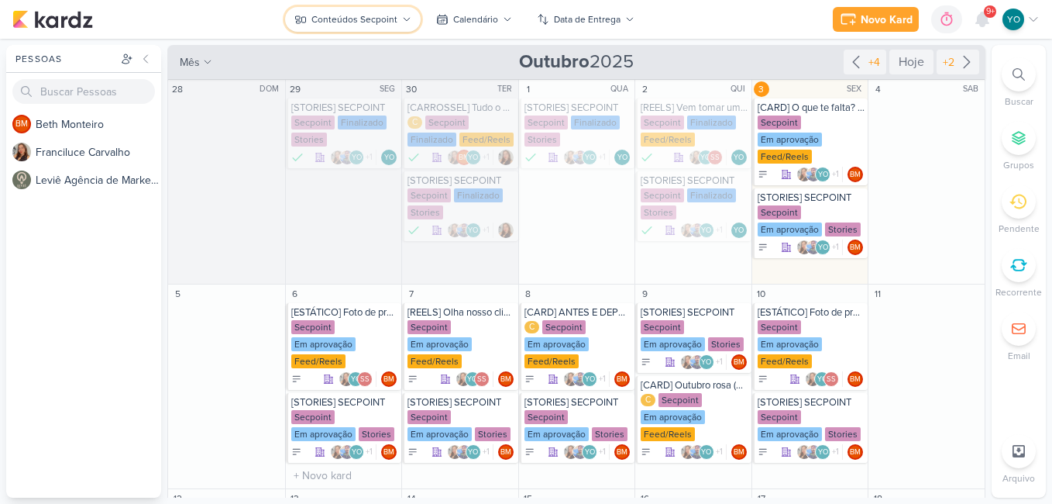
click at [359, 15] on div "Conteúdos Secpoint" at bounding box center [354, 19] width 86 height 14
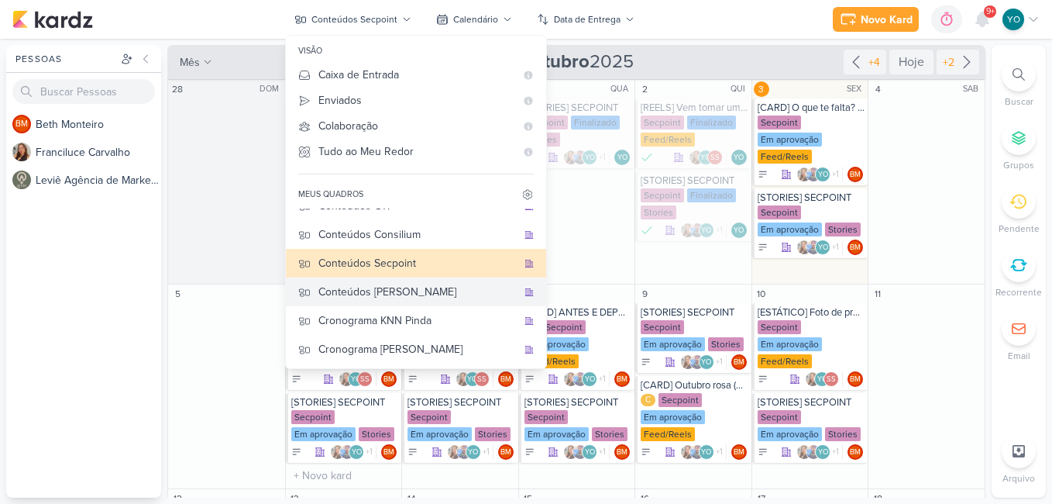
click at [446, 286] on div "Conteúdos [PERSON_NAME]" at bounding box center [417, 292] width 198 height 16
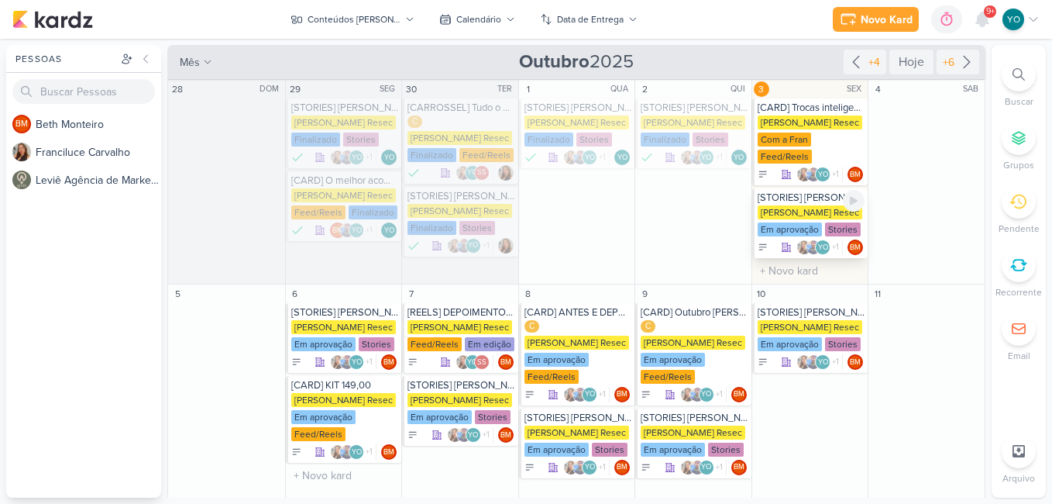
click at [794, 210] on div "[PERSON_NAME] Resec" at bounding box center [810, 212] width 105 height 14
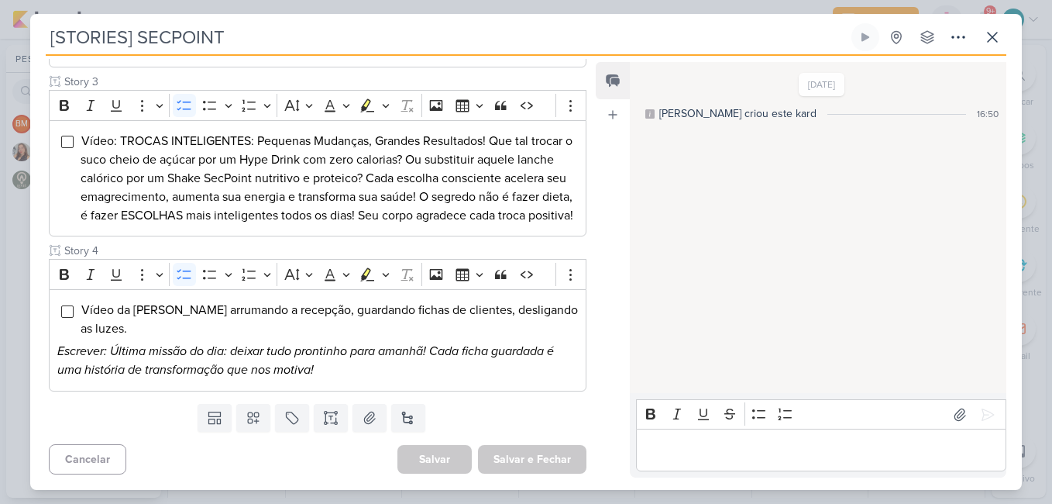
type input "[STORIES] [PERSON_NAME]"
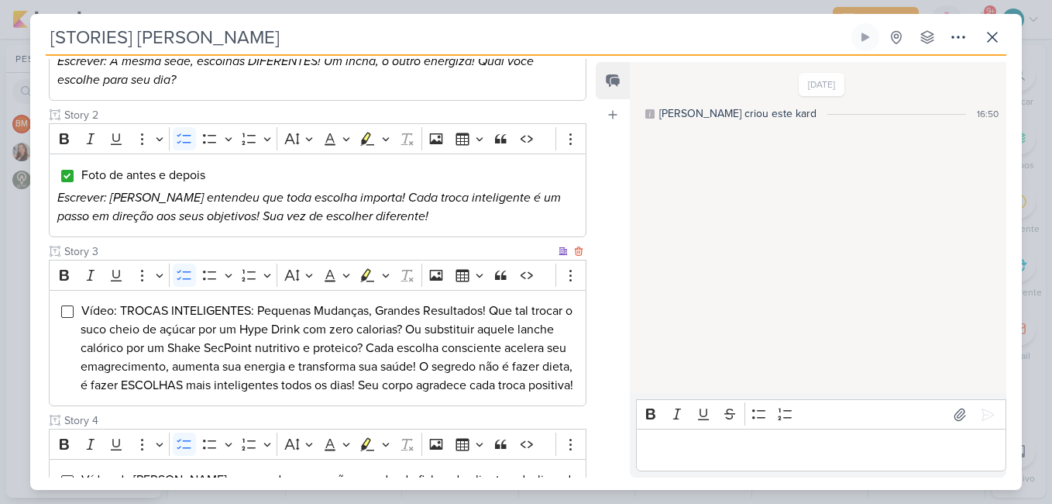
scroll to position [387, 0]
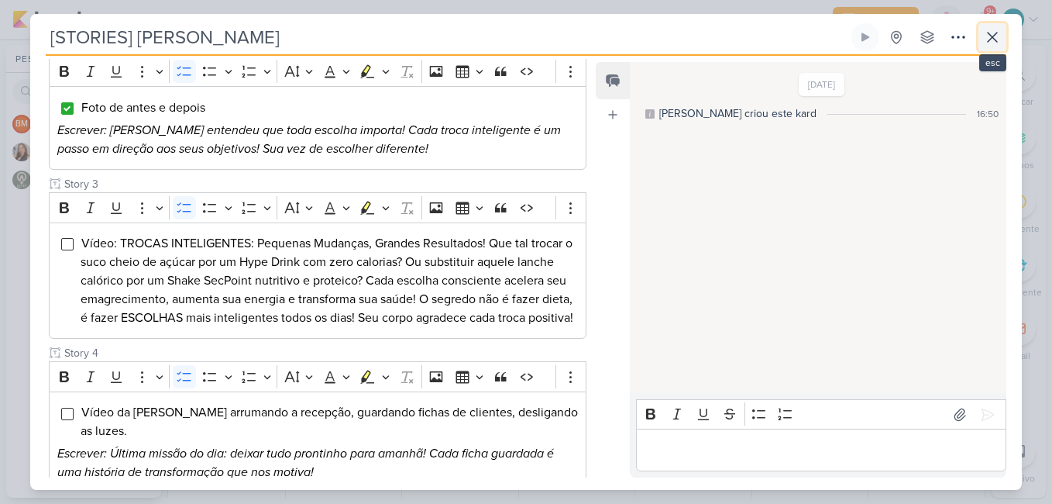
click at [999, 34] on icon at bounding box center [992, 37] width 19 height 19
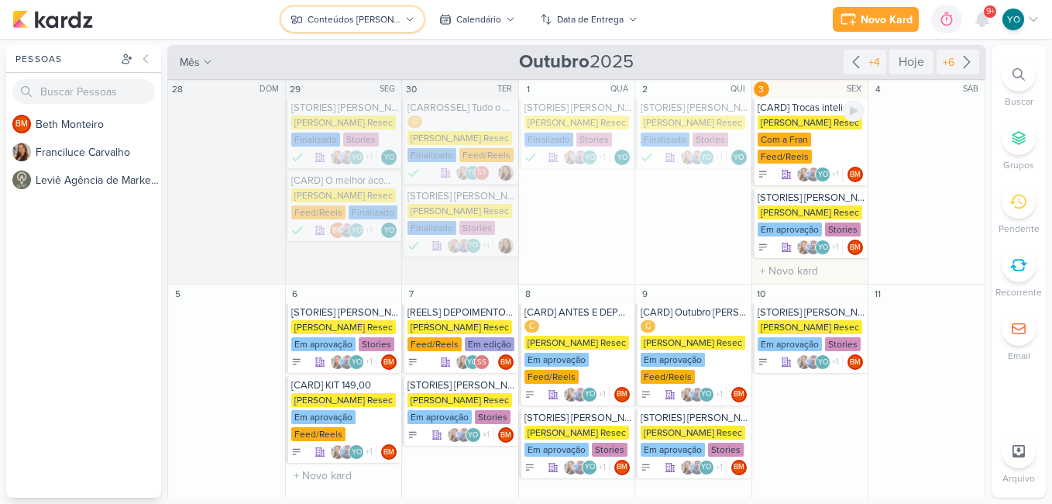
click at [353, 22] on div "Conteúdos [PERSON_NAME]" at bounding box center [354, 19] width 93 height 14
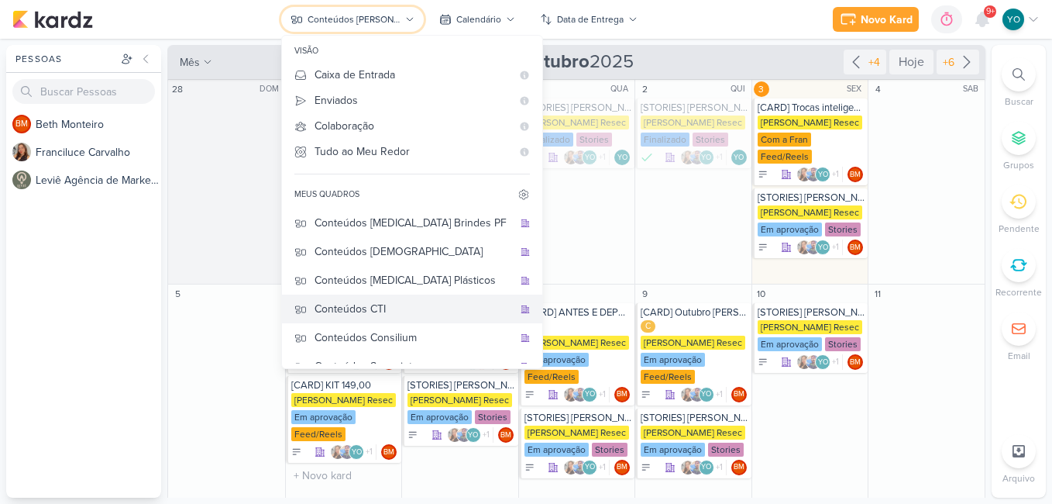
scroll to position [103, 0]
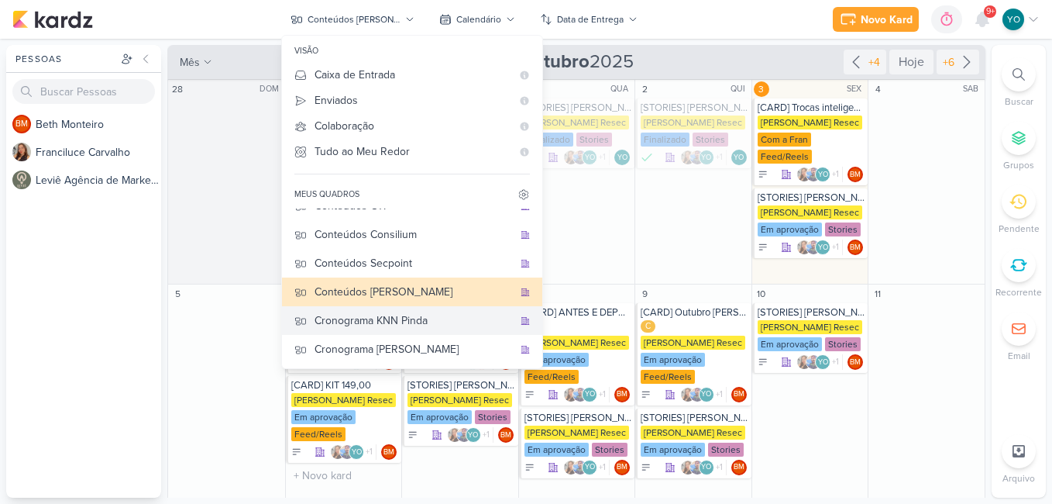
click at [402, 322] on div "Cronograma KNN Pinda" at bounding box center [414, 320] width 198 height 16
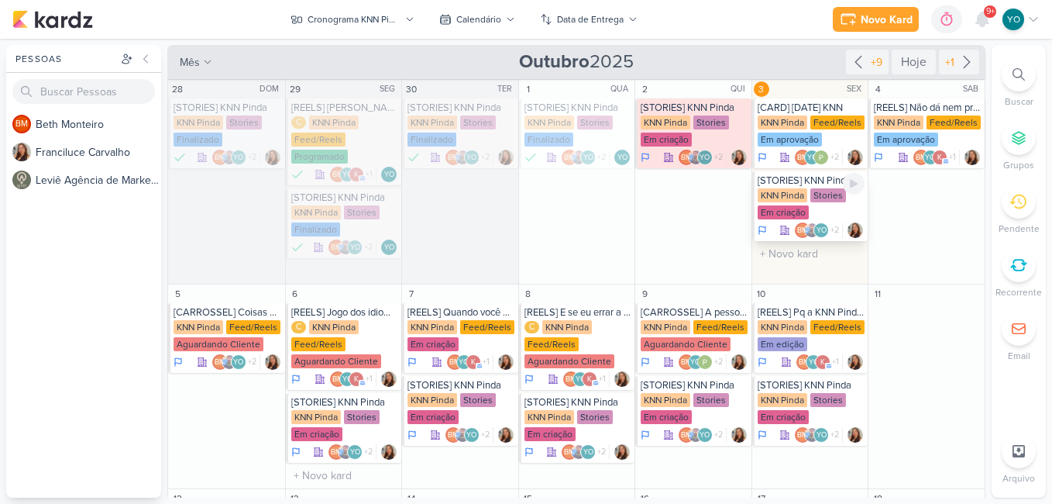
click at [804, 199] on div "KNN Pinda Stories Em criação" at bounding box center [812, 204] width 108 height 33
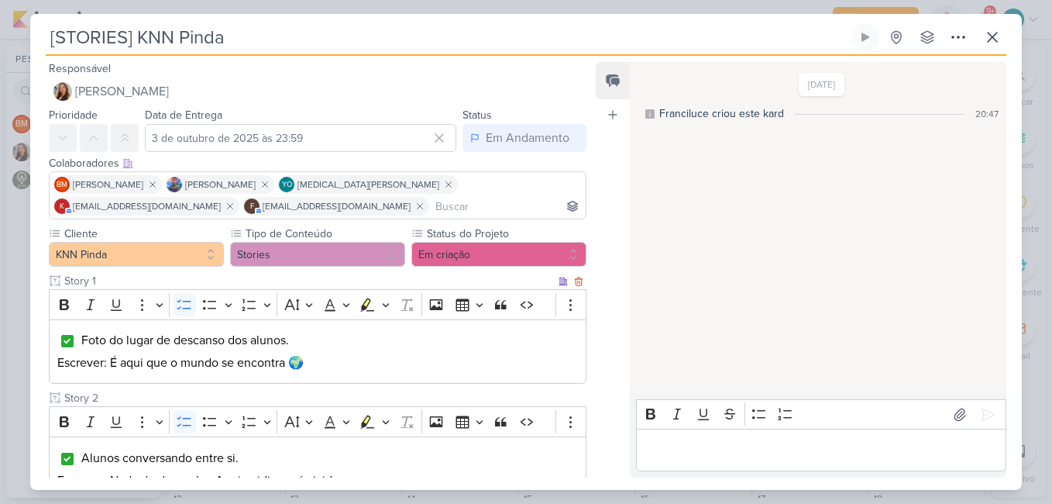
scroll to position [232, 0]
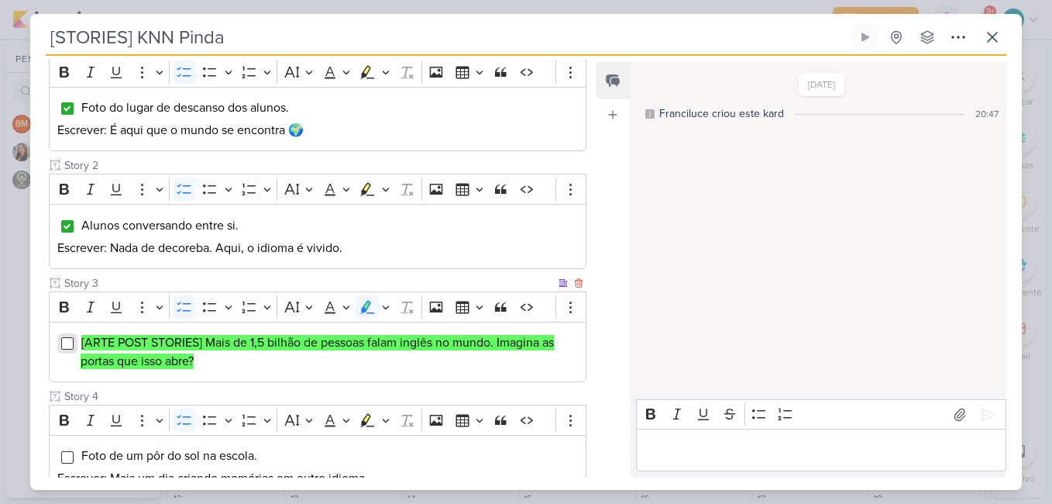
click at [65, 344] on input "Editor editing area: main" at bounding box center [67, 343] width 12 height 12
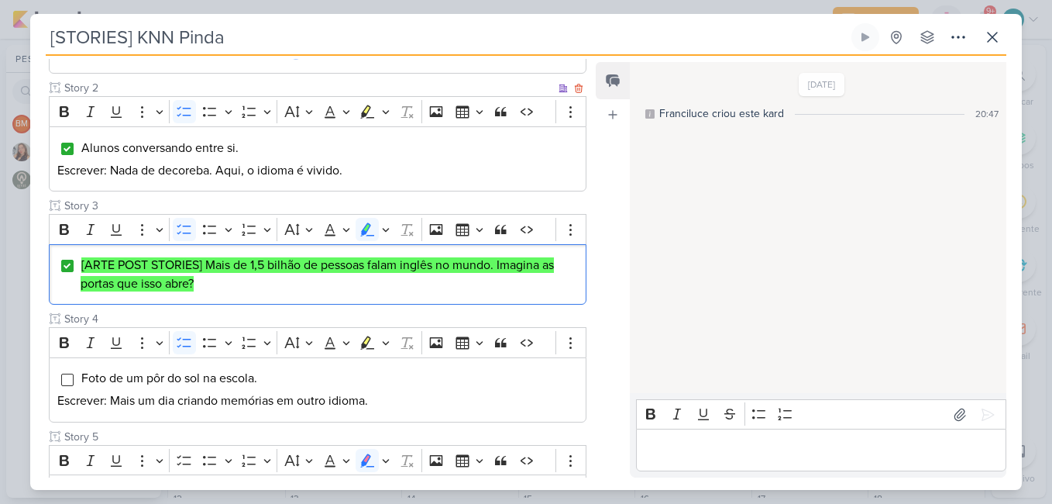
scroll to position [621, 0]
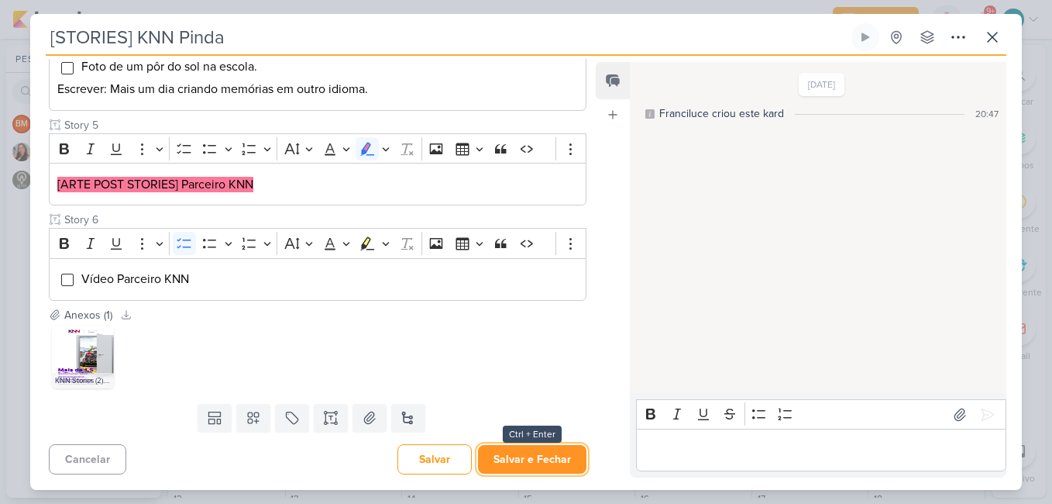
click at [534, 451] on button "Salvar e Fechar" at bounding box center [532, 459] width 108 height 29
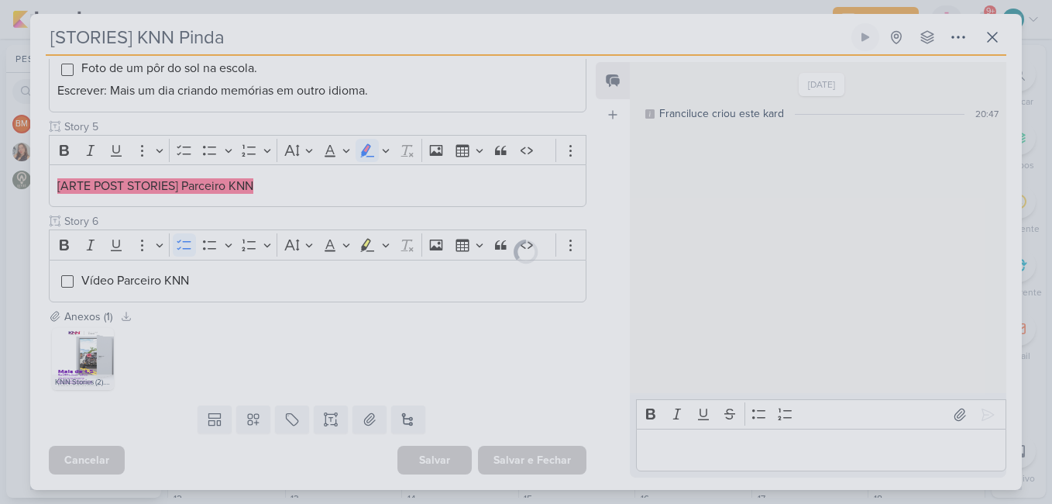
scroll to position [620, 0]
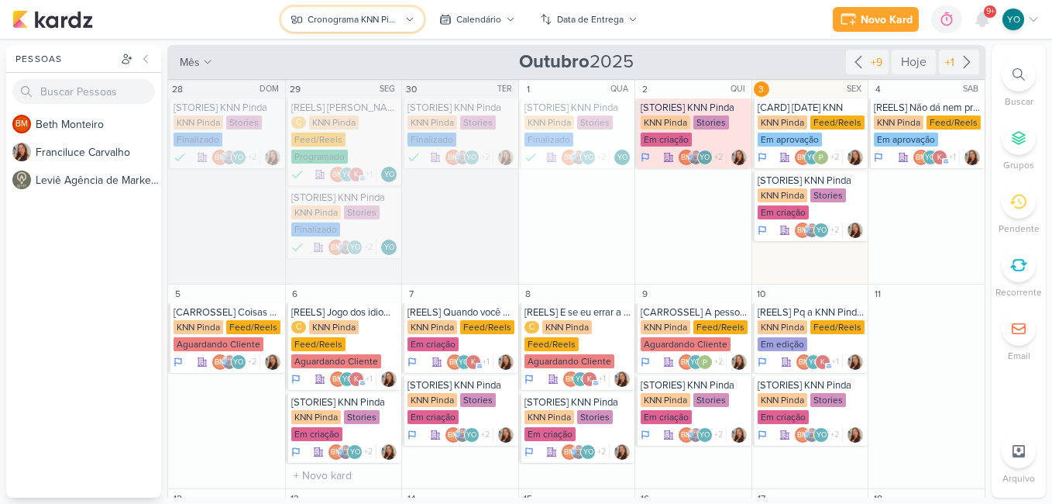
click at [349, 20] on div "Cronograma KNN Pinda" at bounding box center [354, 19] width 93 height 14
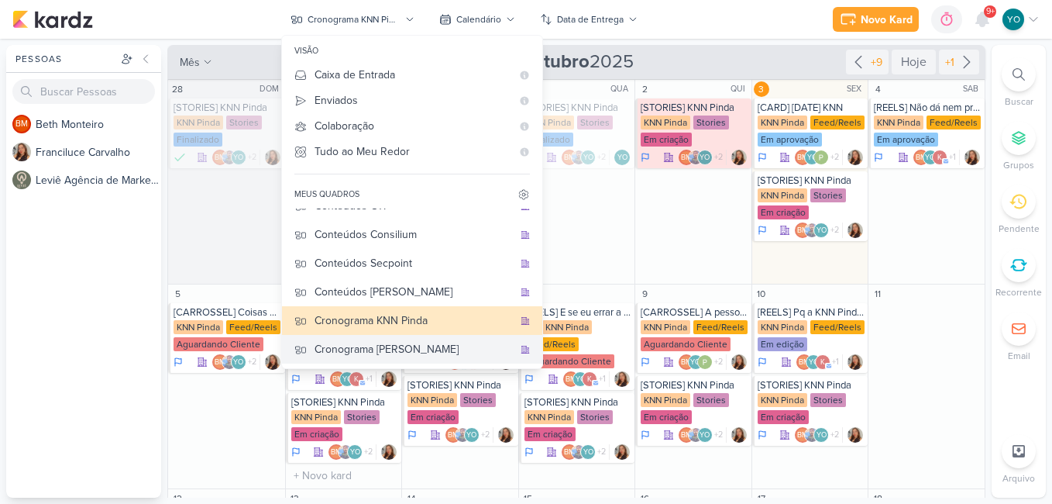
click at [418, 344] on div "Cronograma [PERSON_NAME]" at bounding box center [414, 349] width 198 height 16
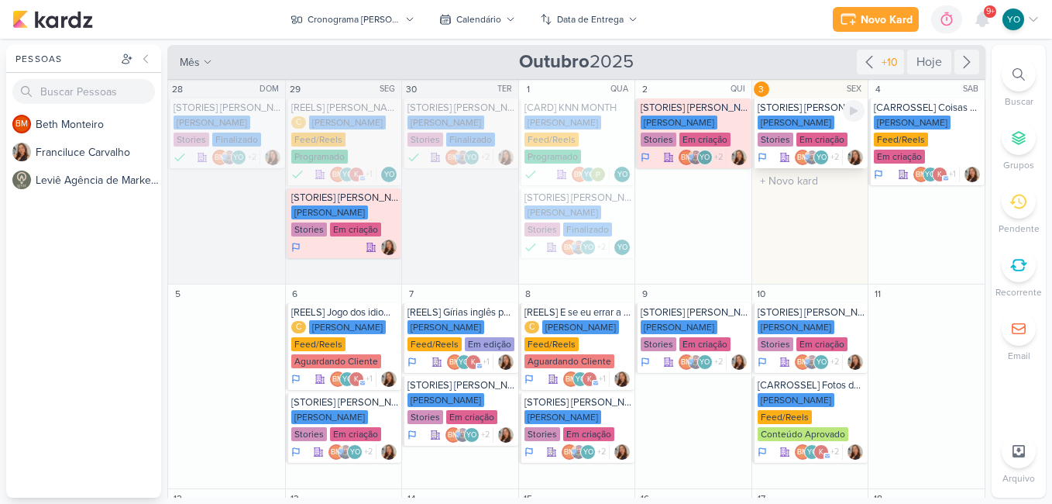
click at [811, 133] on div "[PERSON_NAME] Stories Em criação" at bounding box center [812, 131] width 108 height 33
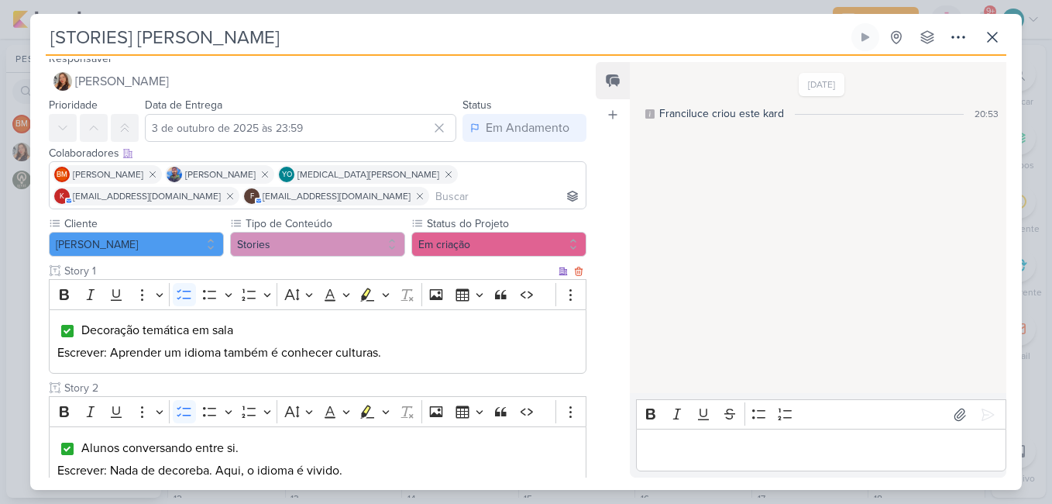
scroll to position [242, 0]
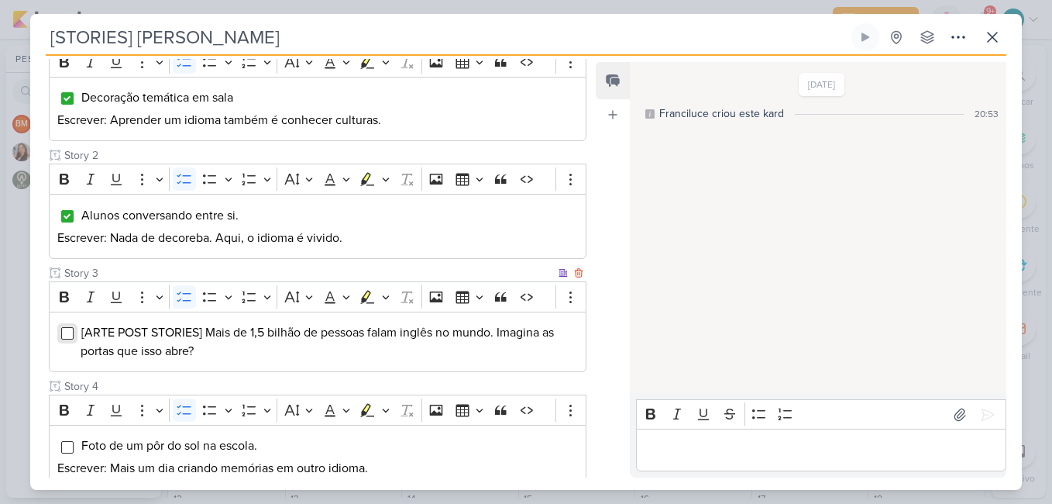
click at [64, 333] on input "Editor editing area: main" at bounding box center [67, 333] width 12 height 12
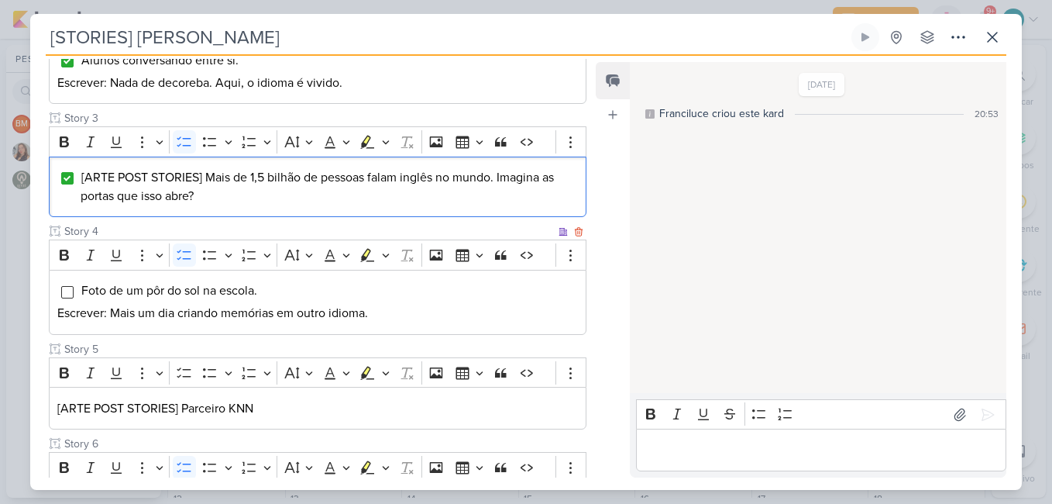
scroll to position [531, 0]
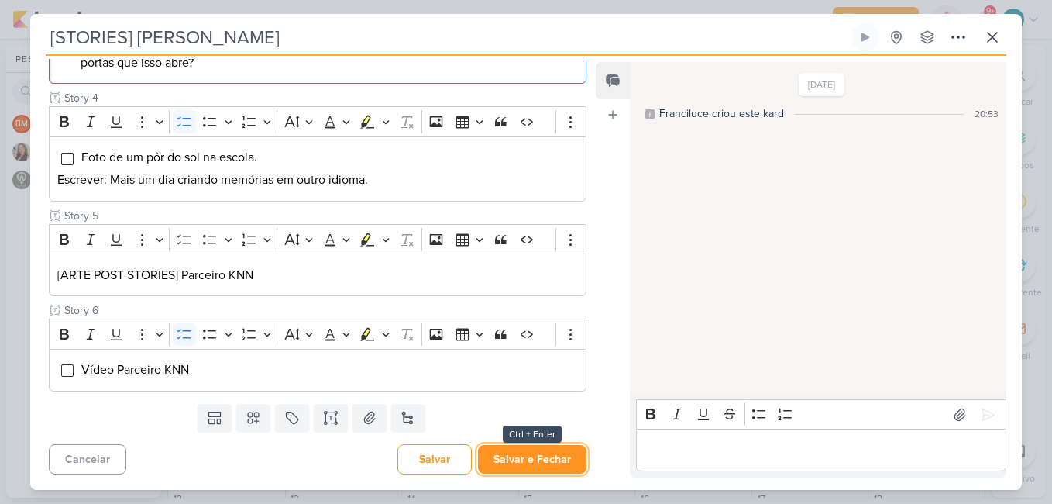
click at [558, 459] on button "Salvar e Fechar" at bounding box center [532, 459] width 108 height 29
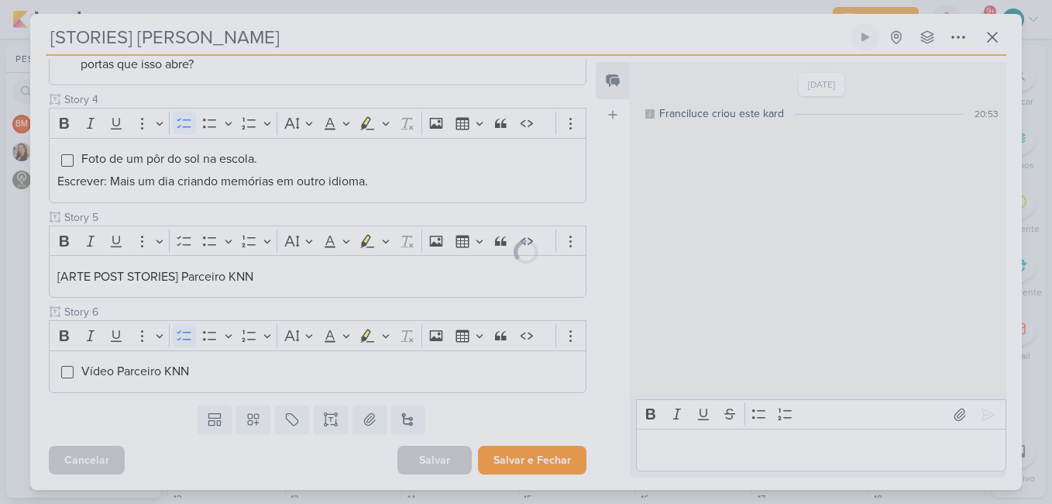
scroll to position [529, 0]
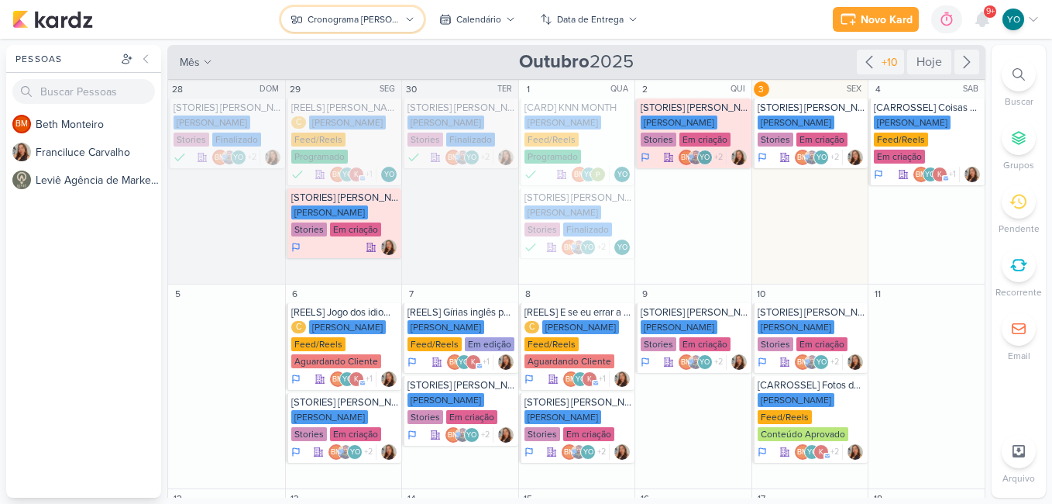
click at [371, 15] on div "Cronograma [PERSON_NAME]" at bounding box center [354, 19] width 93 height 14
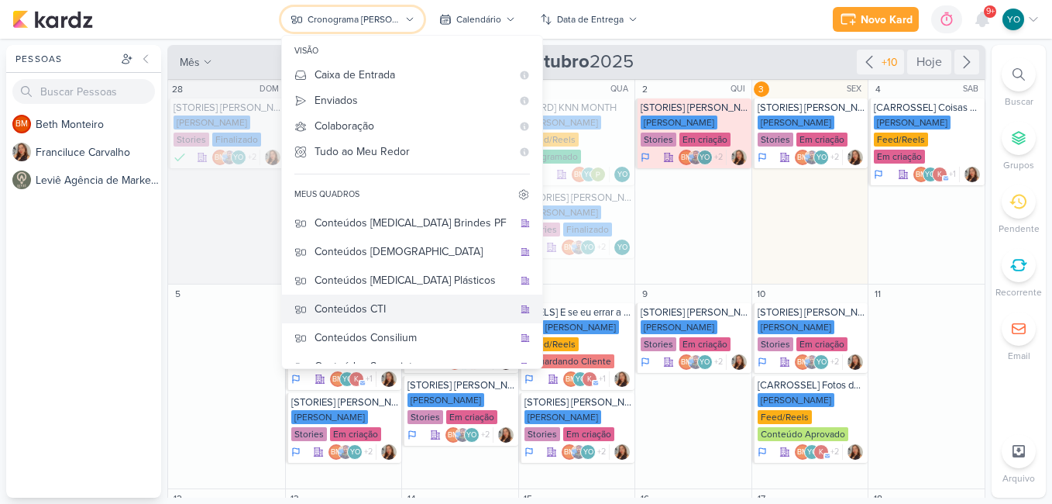
scroll to position [77, 0]
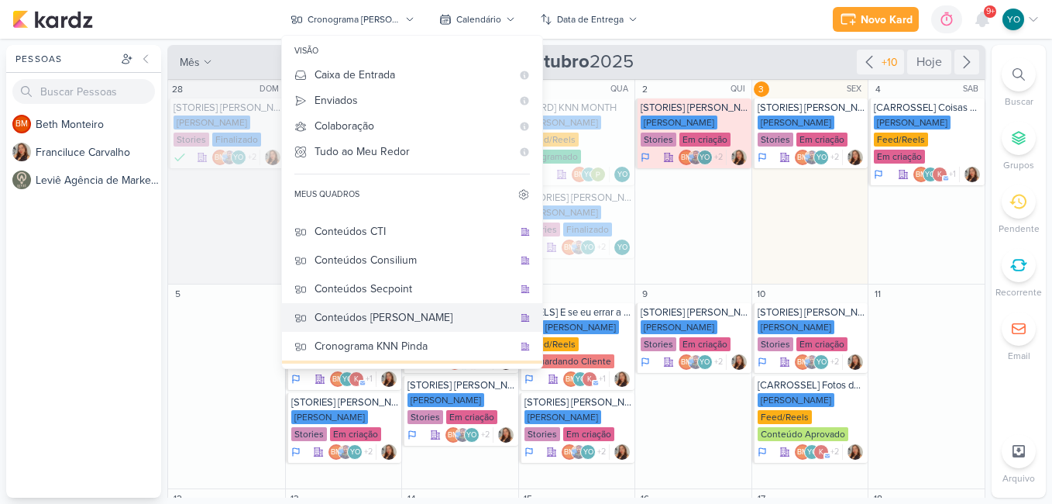
click at [428, 314] on div "Conteúdos [PERSON_NAME]" at bounding box center [414, 317] width 198 height 16
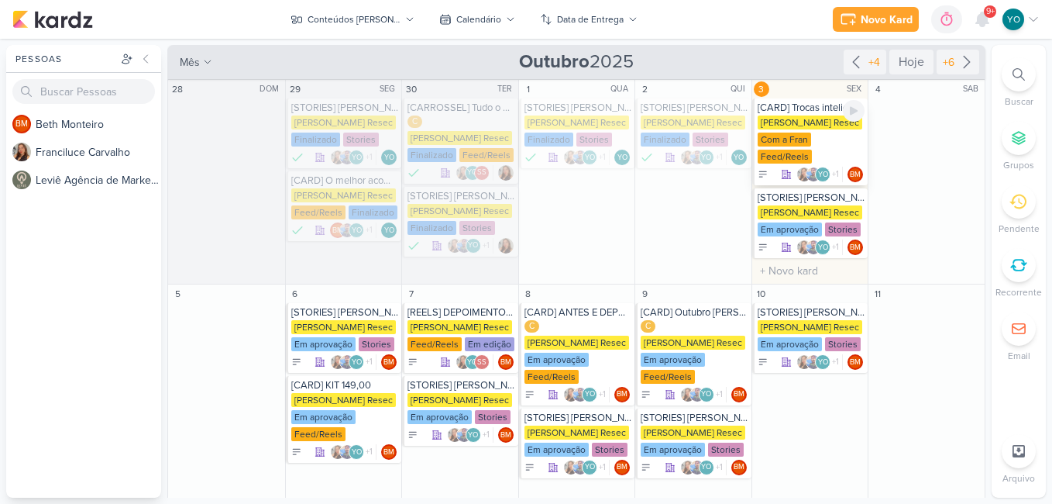
click at [813, 110] on div "[CARD] Trocas inteligentes para o dia a dia" at bounding box center [812, 107] width 108 height 12
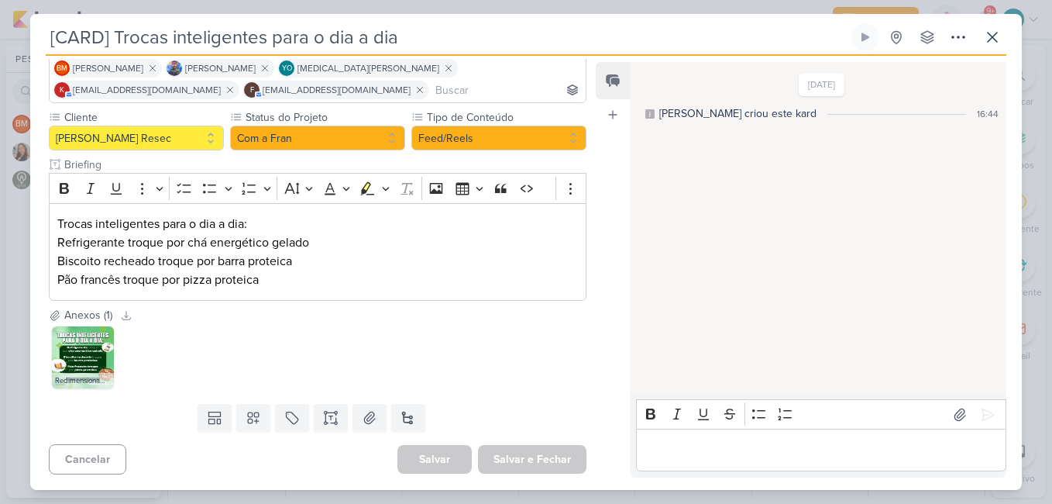
scroll to position [0, 0]
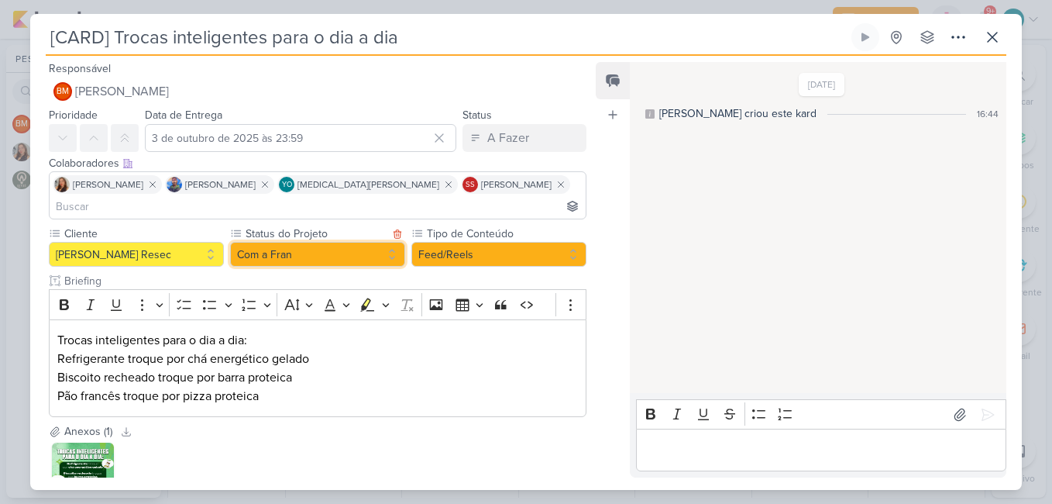
click at [355, 242] on button "Com a Fran" at bounding box center [317, 254] width 175 height 25
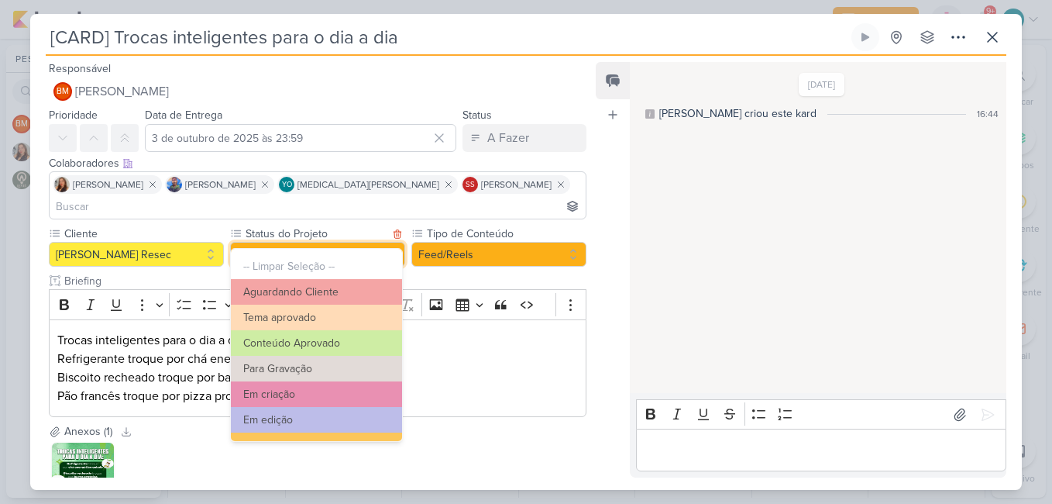
scroll to position [175, 0]
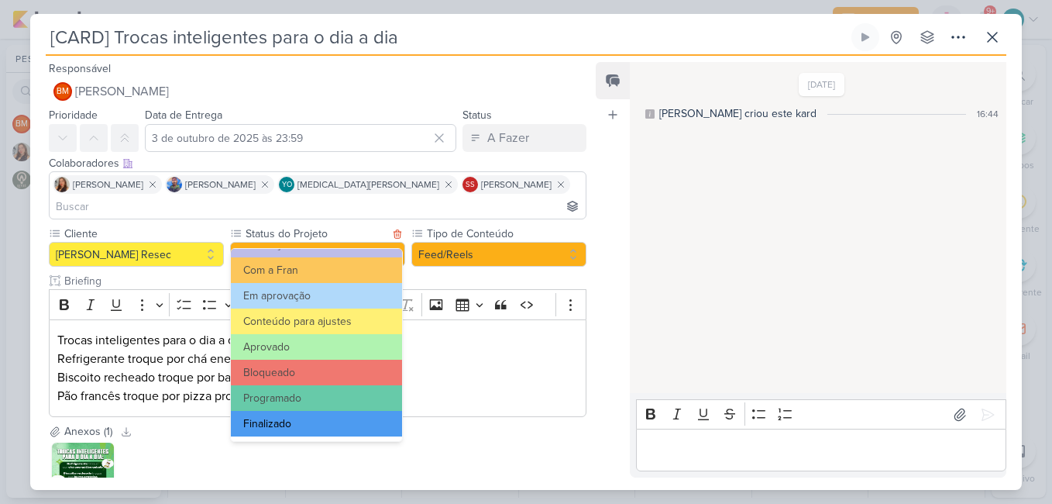
click at [310, 420] on button "Finalizado" at bounding box center [316, 424] width 171 height 26
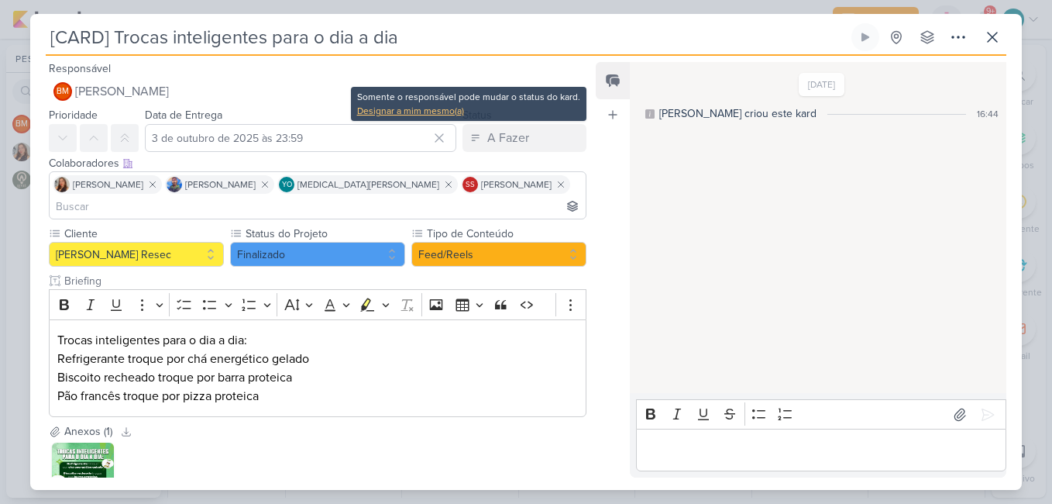
click at [411, 113] on div "Designar a mim mesmo(a)" at bounding box center [468, 111] width 223 height 14
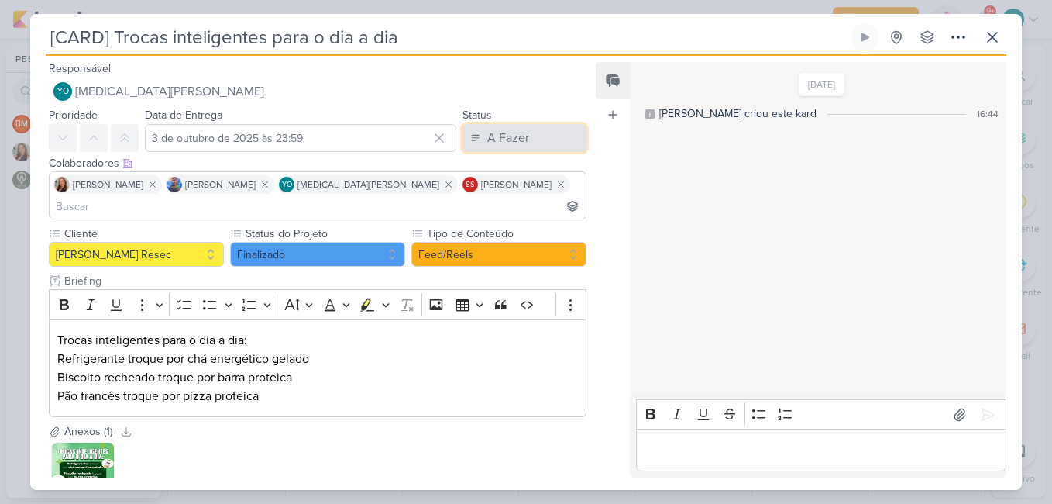
click at [521, 128] on button "A Fazer" at bounding box center [525, 138] width 124 height 28
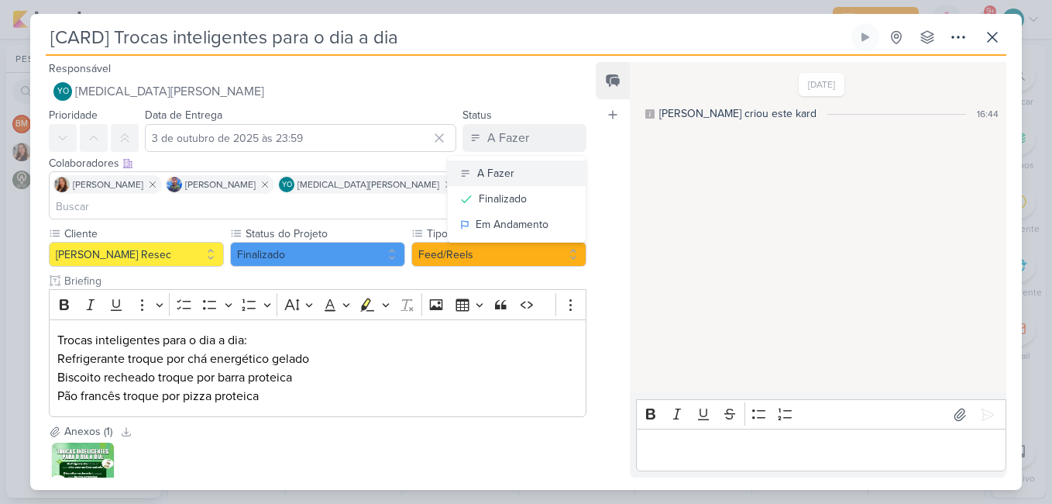
click at [485, 172] on div "A Fazer" at bounding box center [495, 173] width 37 height 16
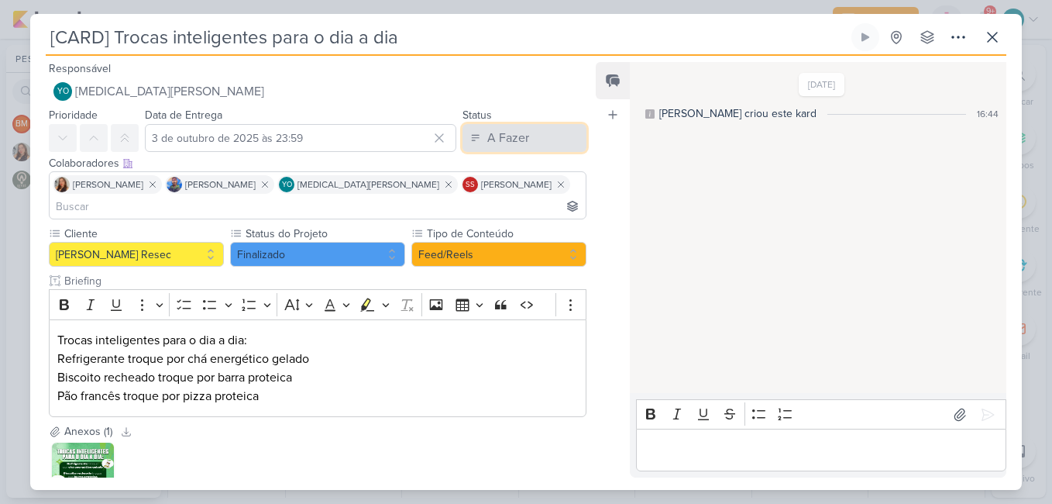
click at [493, 140] on div "A Fazer" at bounding box center [508, 138] width 42 height 19
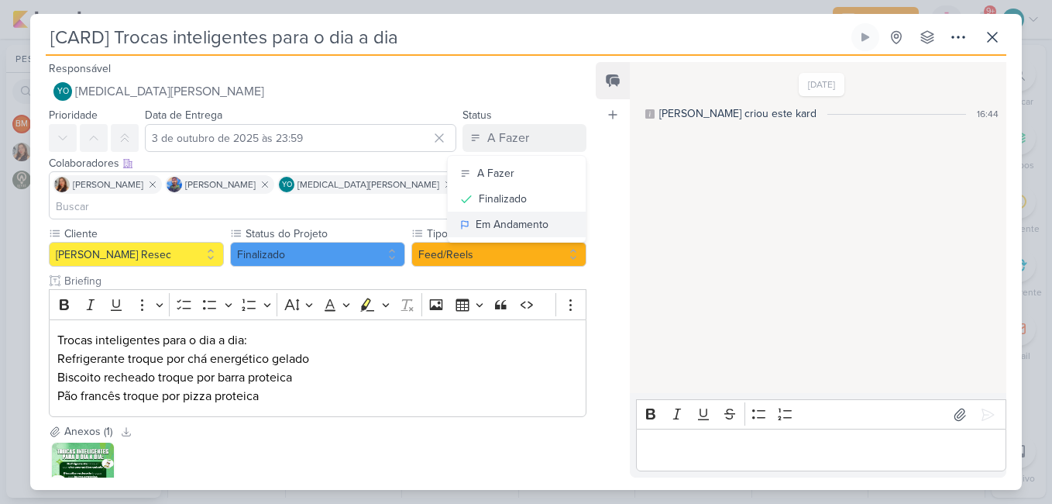
click at [500, 224] on div "Em Andamento" at bounding box center [512, 224] width 73 height 16
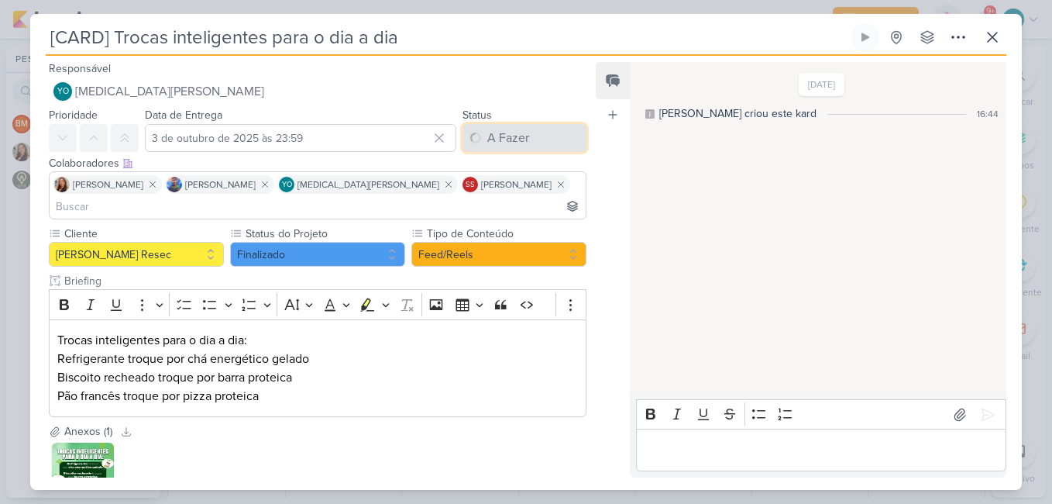
click at [507, 135] on div "A Fazer" at bounding box center [508, 138] width 42 height 19
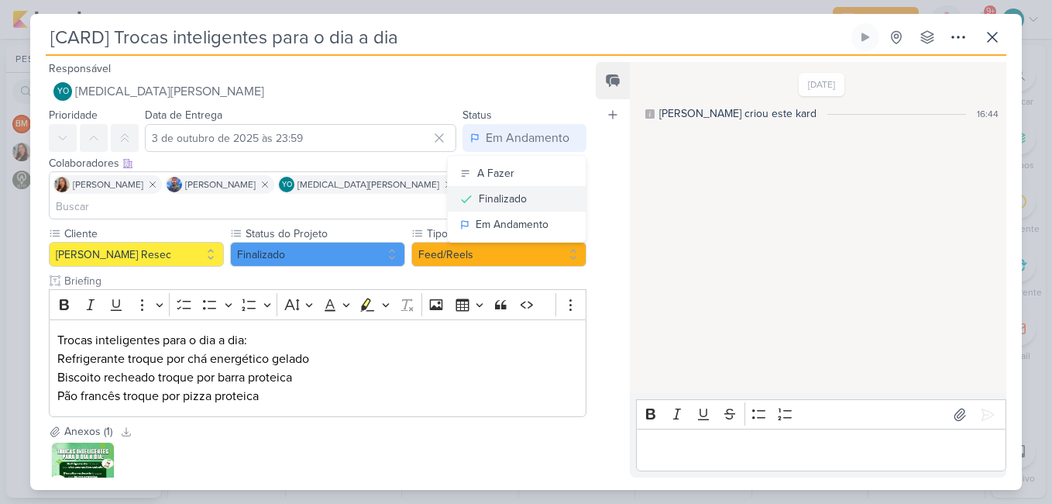
click at [509, 195] on div "Finalizado" at bounding box center [503, 199] width 48 height 16
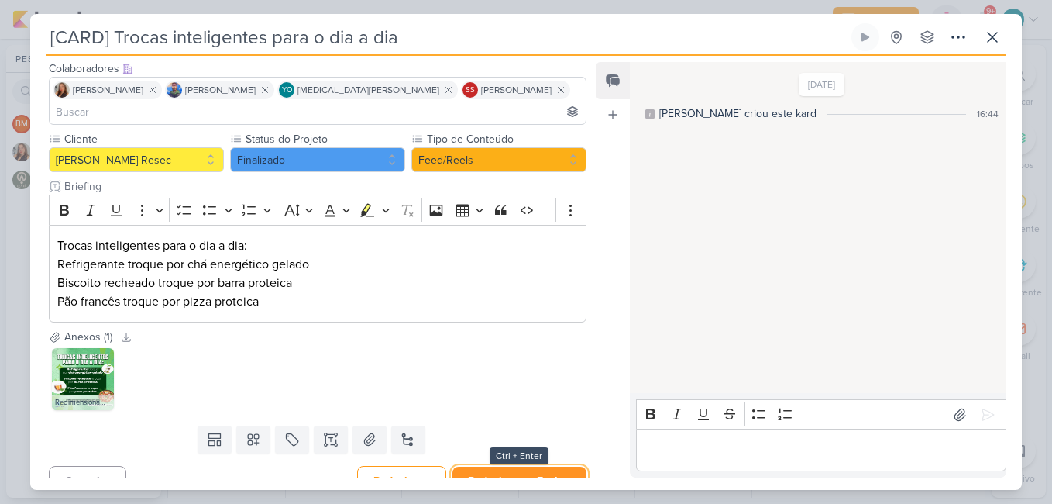
click at [548, 466] on button "Redesignar e Fechar" at bounding box center [519, 480] width 134 height 29
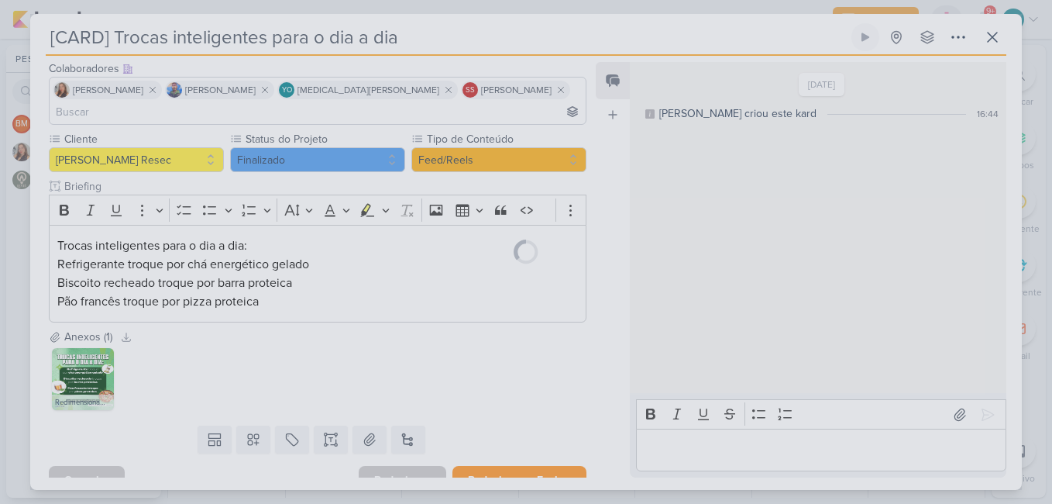
scroll to position [93, 0]
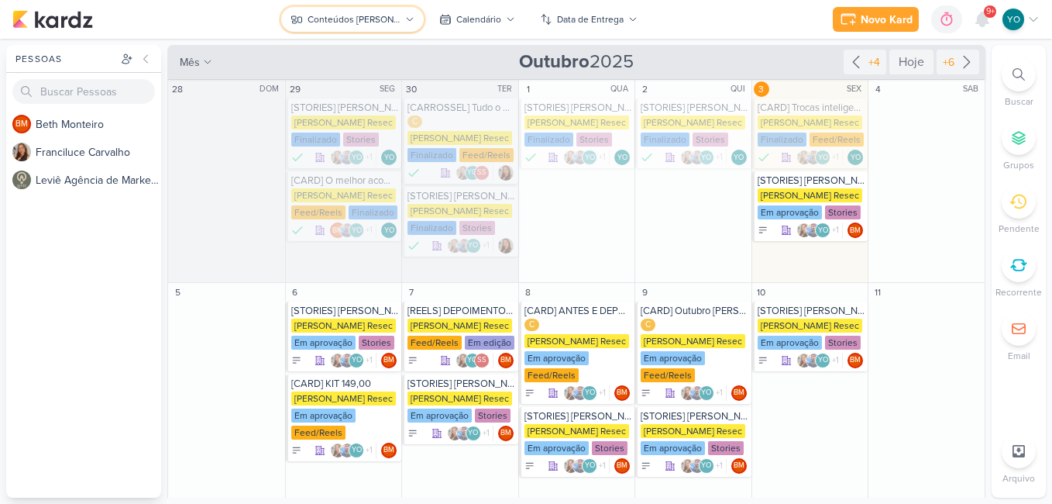
click at [395, 15] on button "Conteúdos [PERSON_NAME]" at bounding box center [352, 19] width 143 height 25
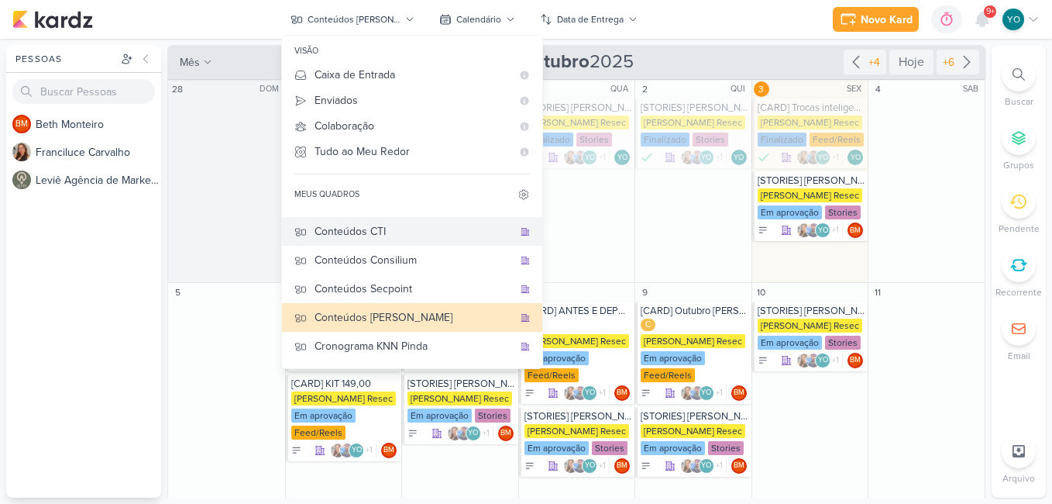
click at [396, 226] on div "Conteúdos CTI" at bounding box center [414, 231] width 198 height 16
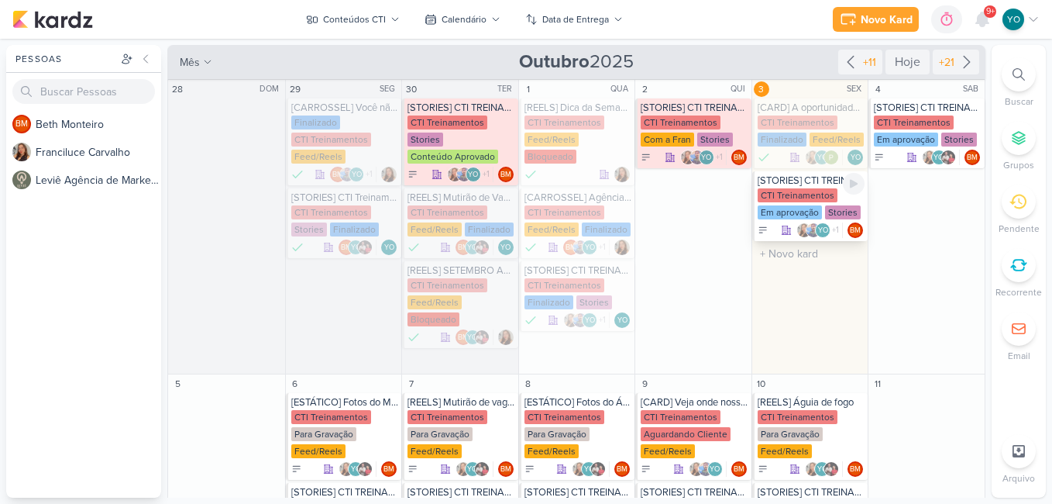
click at [813, 197] on div "CTI Treinamentos" at bounding box center [798, 195] width 80 height 14
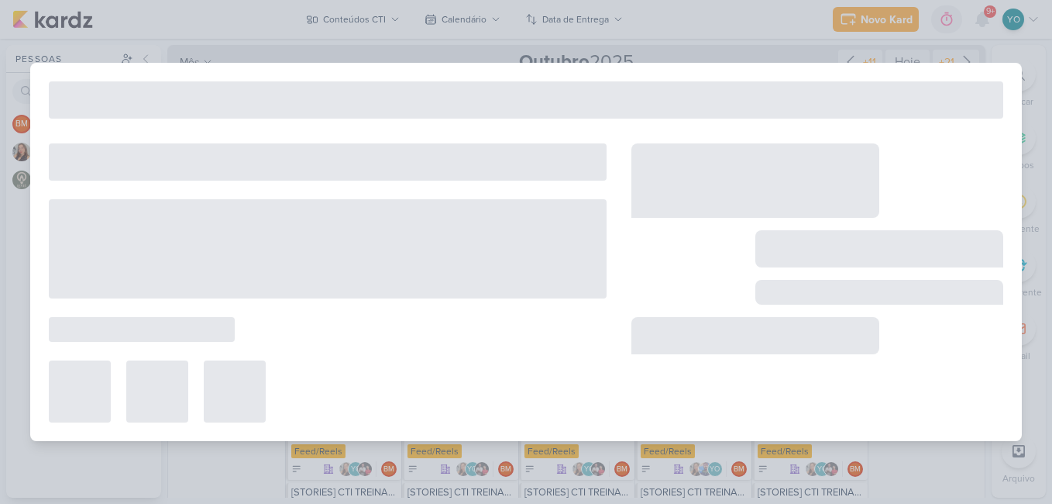
type input "[STORIES] CTI TREINAMENTOS"
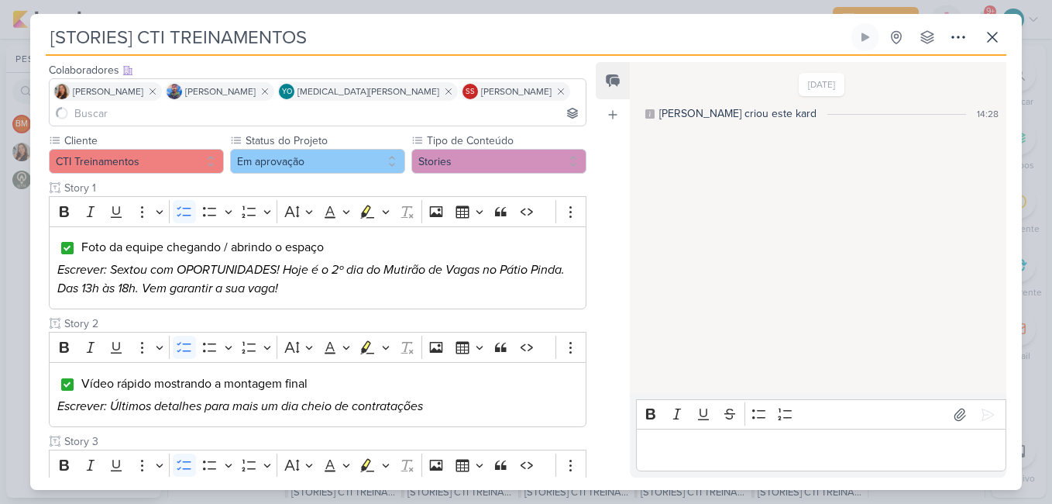
scroll to position [0, 0]
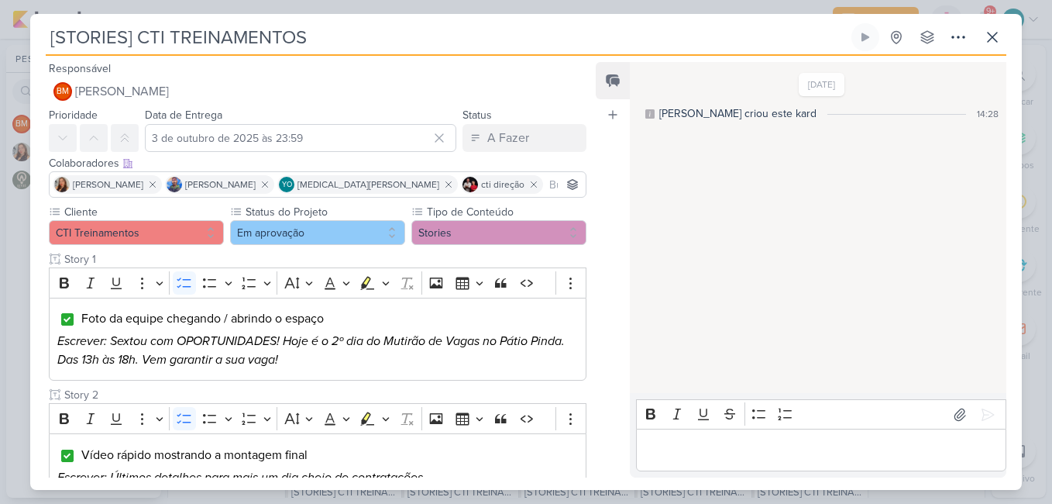
click at [600, 400] on div "Feed Atrelar email Solte o email para atrelar ao kard" at bounding box center [613, 269] width 34 height 415
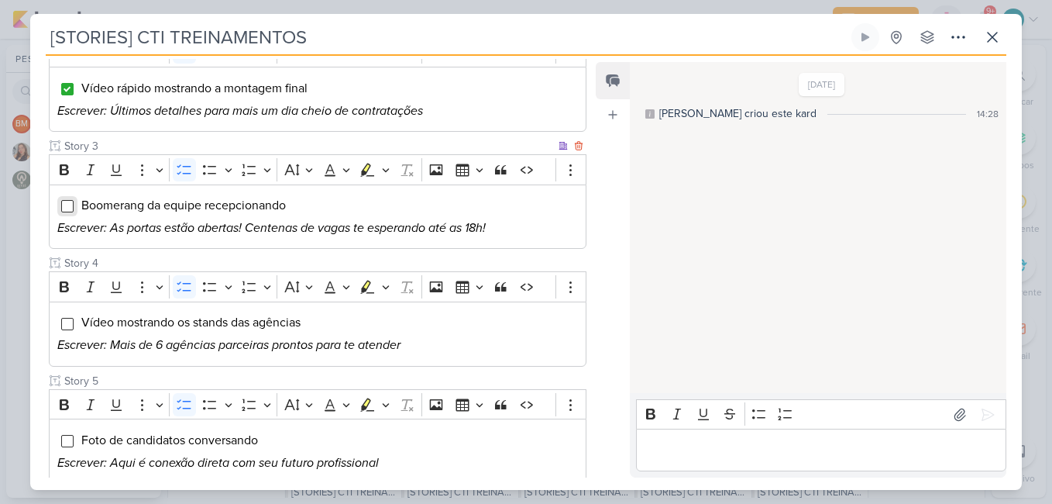
click at [66, 204] on input "Editor editing area: main" at bounding box center [67, 206] width 12 height 12
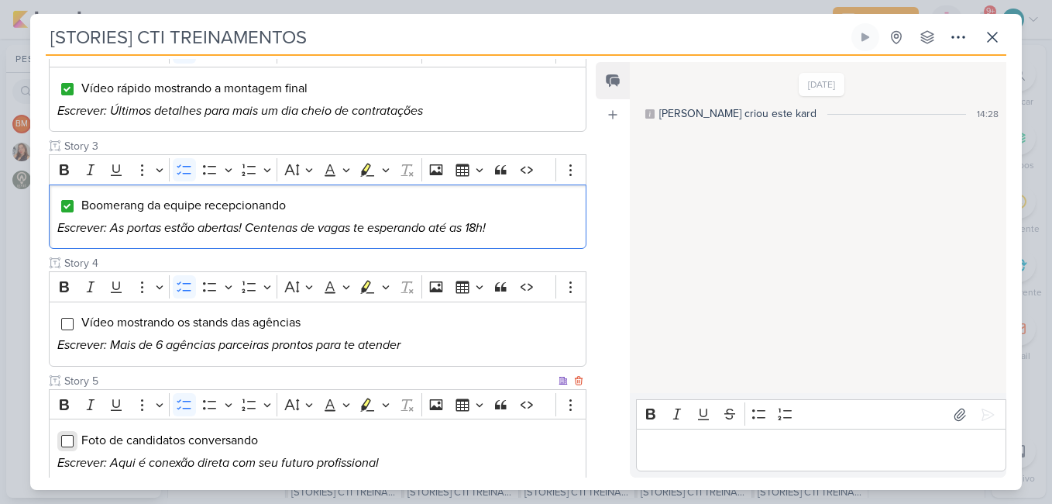
click at [70, 442] on input "Editor editing area: main" at bounding box center [67, 441] width 12 height 12
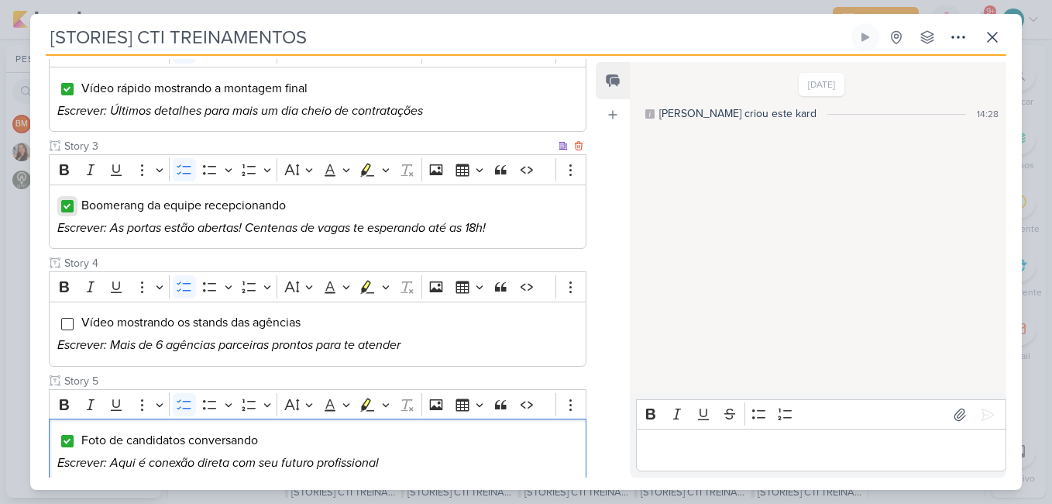
click at [71, 210] on input "Editor editing area: main" at bounding box center [67, 206] width 12 height 12
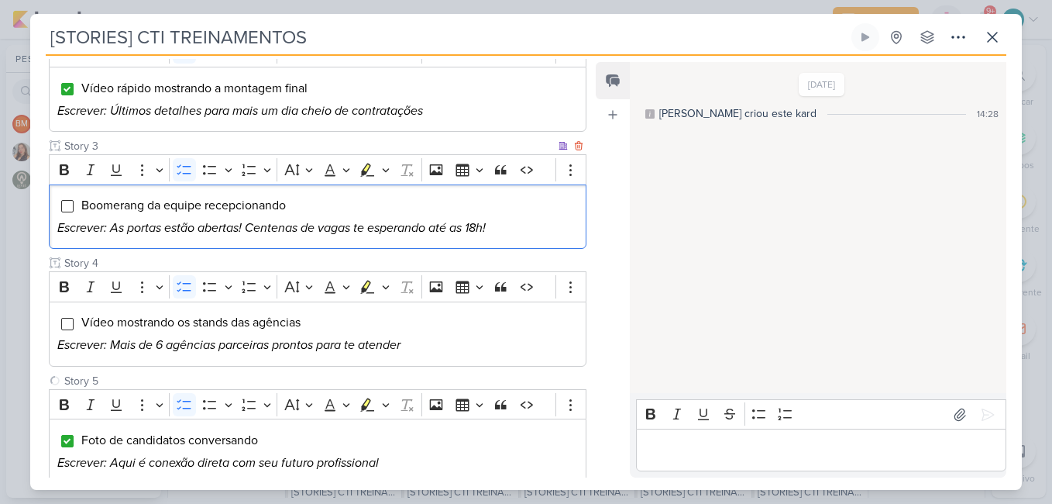
click at [71, 210] on input "Editor editing area: main" at bounding box center [67, 206] width 12 height 12
click at [597, 217] on div "Feed Atrelar email Solte o email para atrelar ao kard" at bounding box center [613, 269] width 34 height 415
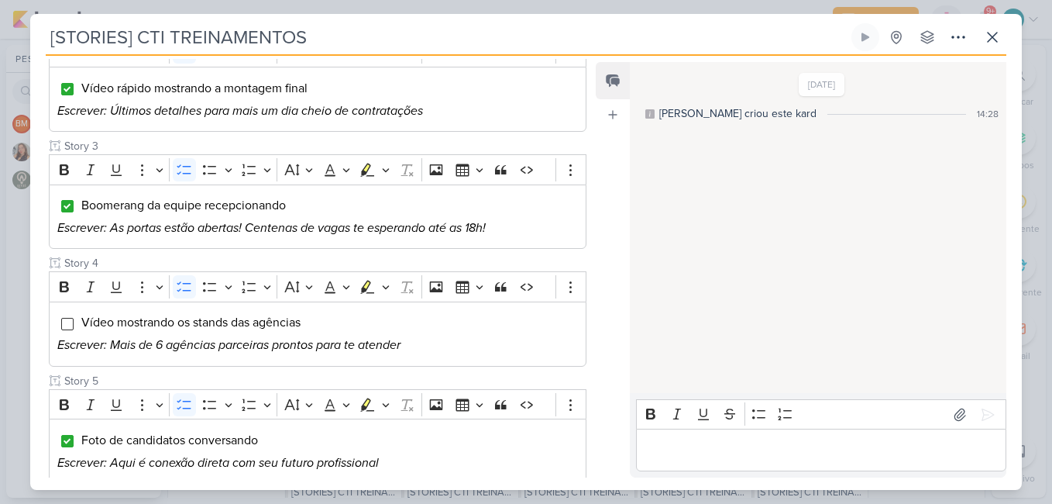
drag, startPoint x: 597, startPoint y: 217, endPoint x: 582, endPoint y: 403, distance: 186.6
click at [582, 402] on div "Responsável BM [GEOGRAPHIC_DATA] Nenhum contato encontrado create new contact N…" at bounding box center [526, 273] width 992 height 434
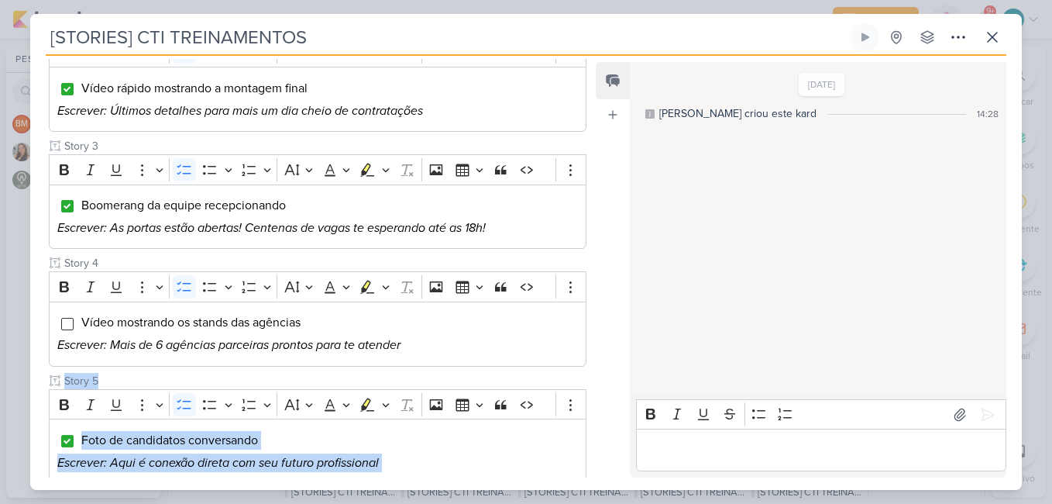
drag, startPoint x: 582, startPoint y: 403, endPoint x: 597, endPoint y: 460, distance: 59.4
click at [597, 460] on div "Feed Atrelar email Solte o email para atrelar ao kard" at bounding box center [613, 269] width 34 height 415
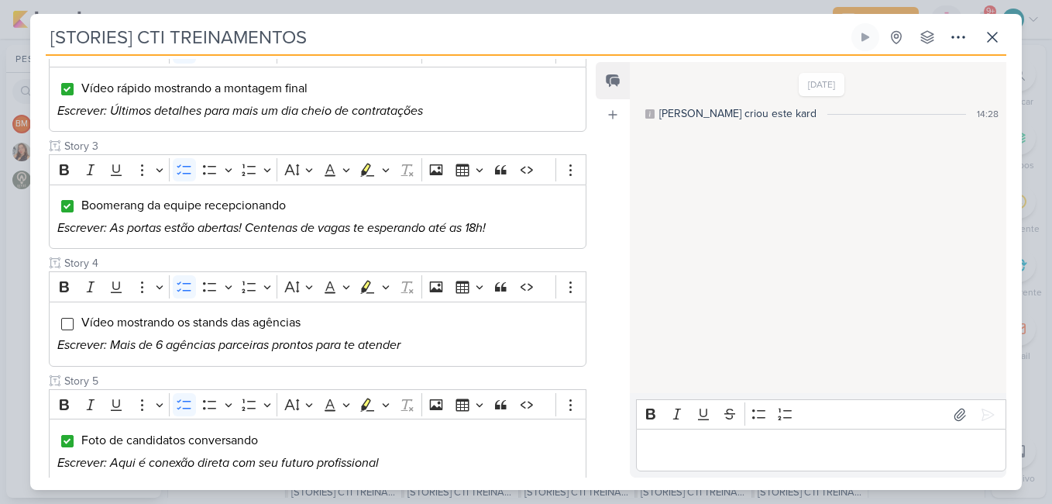
click at [597, 460] on div "Feed Atrelar email Solte o email para atrelar ao kard" at bounding box center [613, 269] width 34 height 415
click at [597, 459] on div "Feed Atrelar email Solte o email para atrelar ao kard" at bounding box center [613, 269] width 34 height 415
click at [598, 459] on div "Feed Atrelar email Solte o email para atrelar ao kard" at bounding box center [613, 269] width 34 height 415
click at [614, 456] on div "Feed Atrelar email Solte o email para atrelar ao kard" at bounding box center [613, 269] width 34 height 415
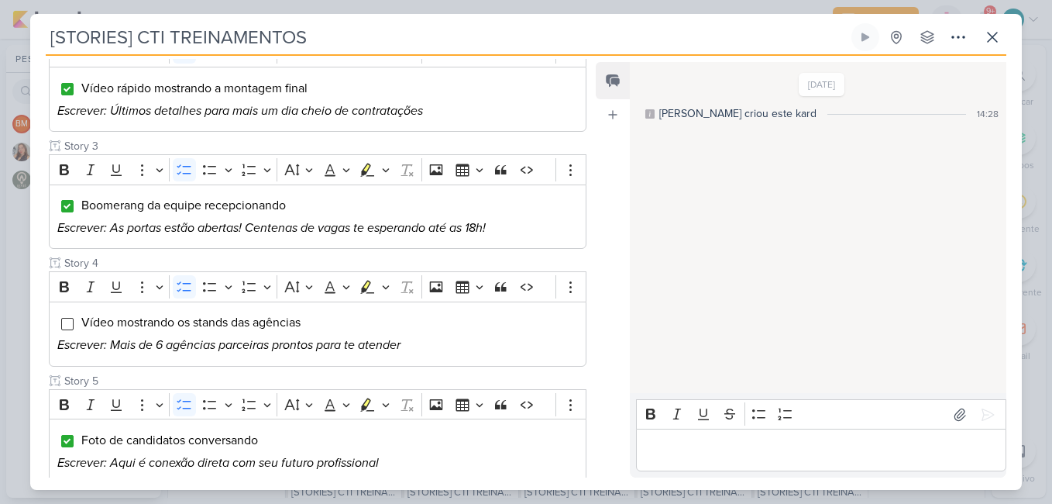
scroll to position [595, 0]
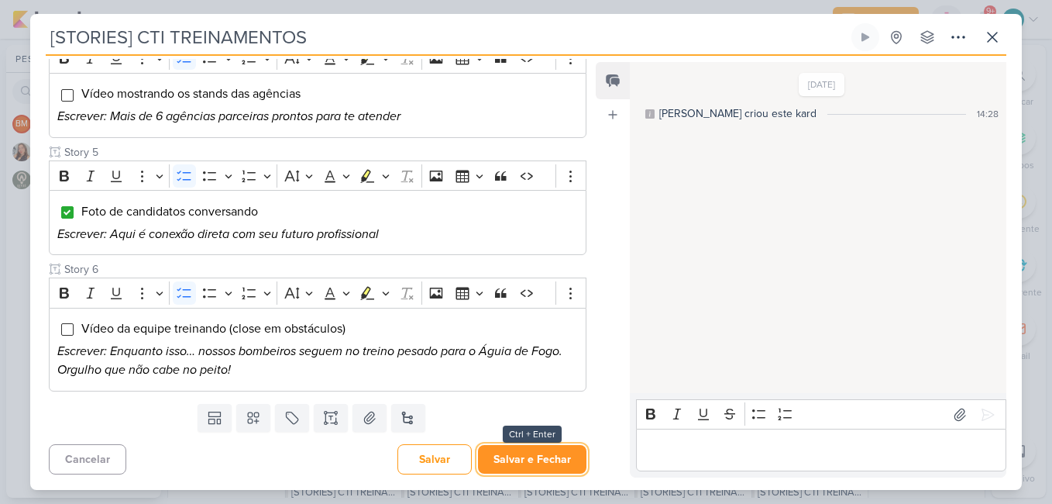
click at [533, 457] on button "Salvar e Fechar" at bounding box center [532, 459] width 108 height 29
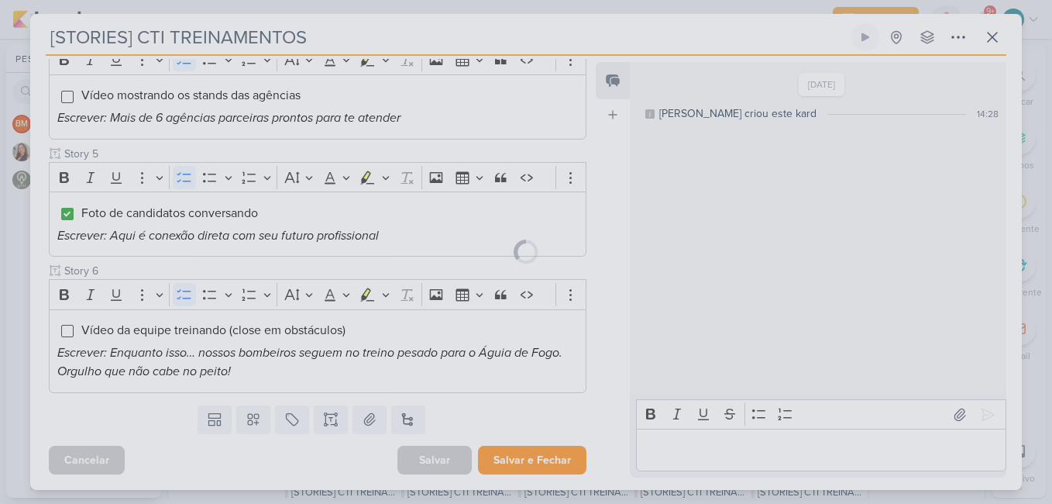
scroll to position [593, 0]
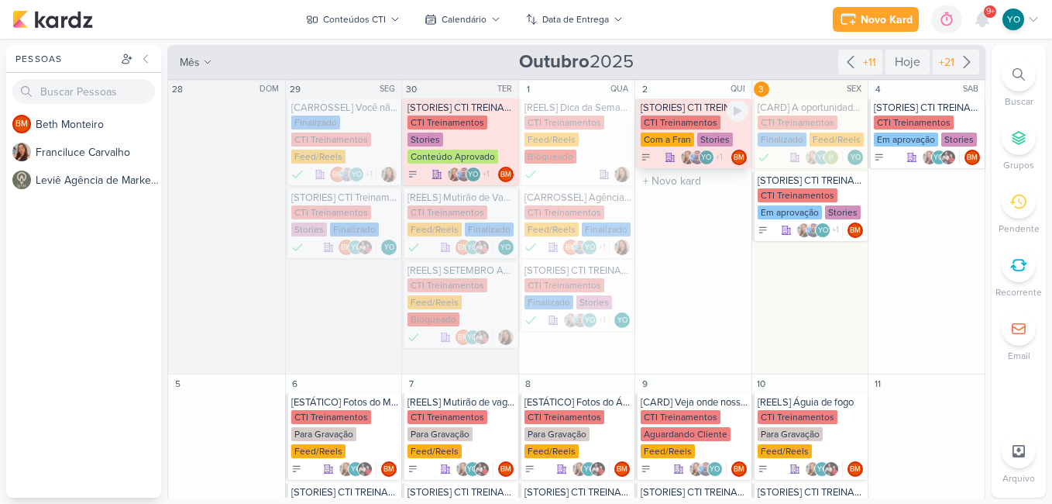
click at [704, 126] on div "CTI Treinamentos" at bounding box center [681, 122] width 80 height 14
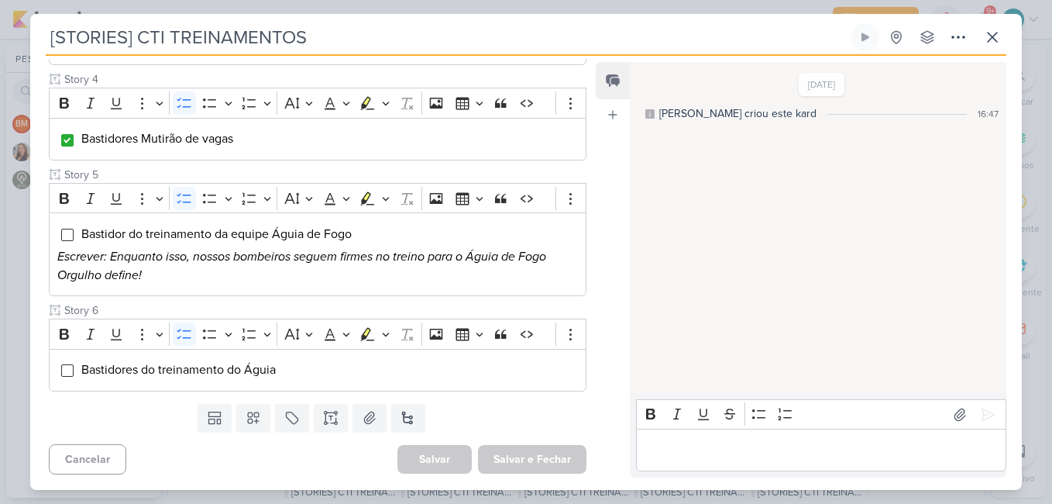
scroll to position [0, 0]
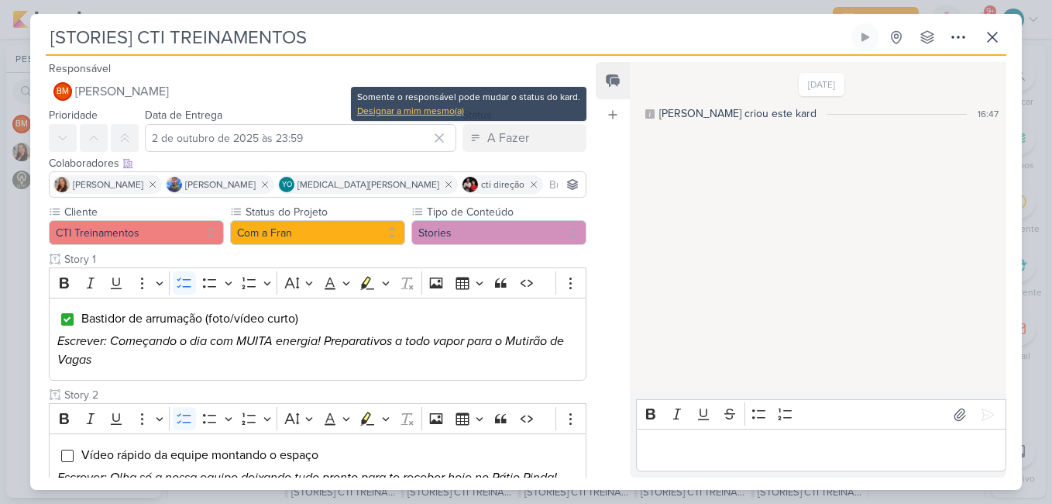
click at [456, 112] on div "Designar a mim mesmo(a)" at bounding box center [468, 111] width 223 height 14
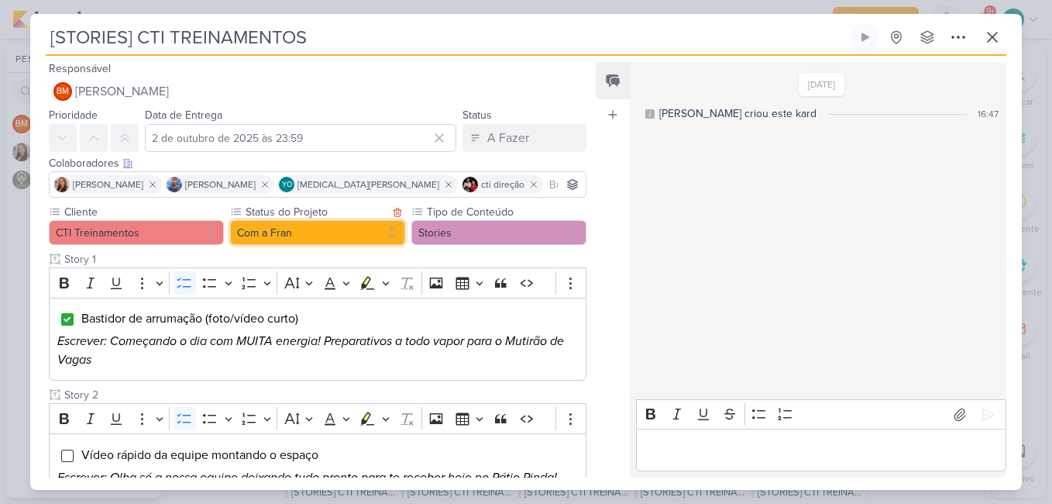
click at [346, 236] on button "Com a Fran" at bounding box center [317, 232] width 175 height 25
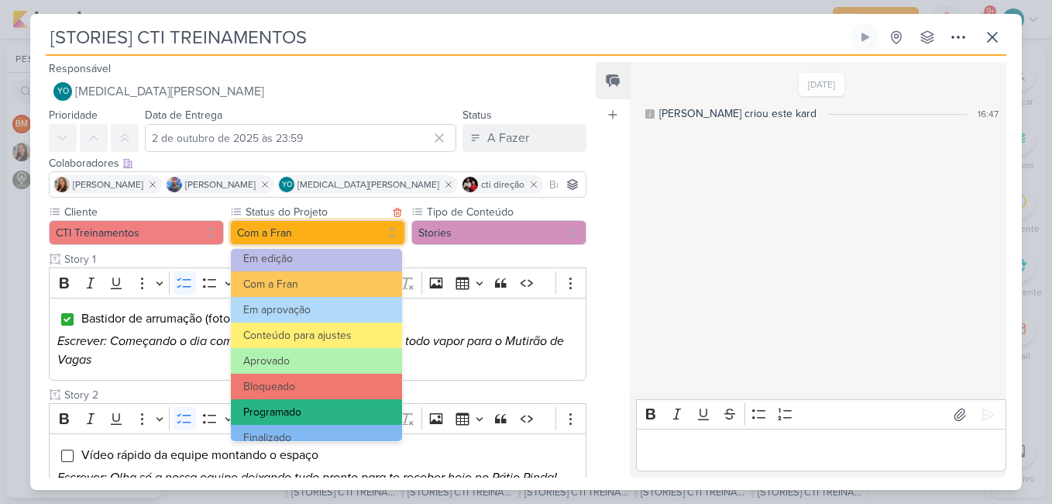
scroll to position [175, 0]
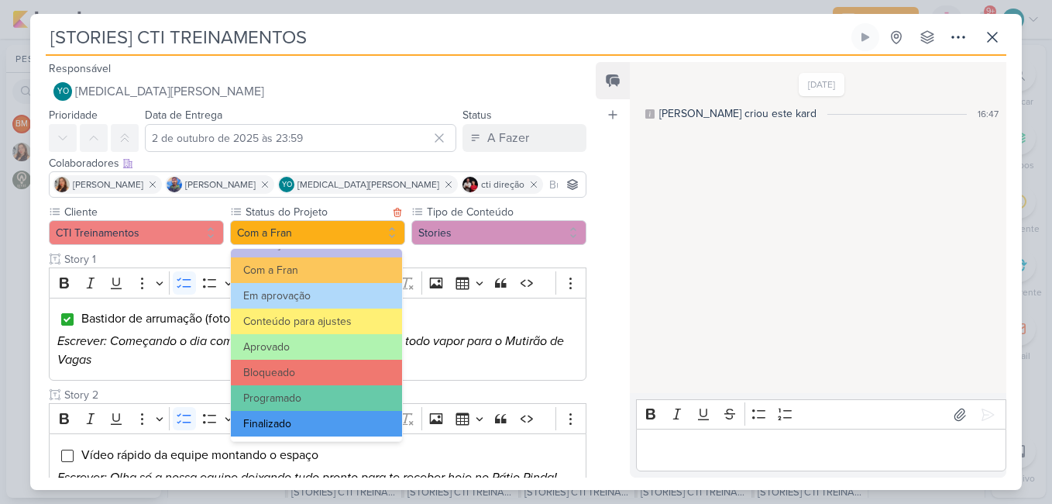
click at [312, 431] on button "Finalizado" at bounding box center [316, 424] width 171 height 26
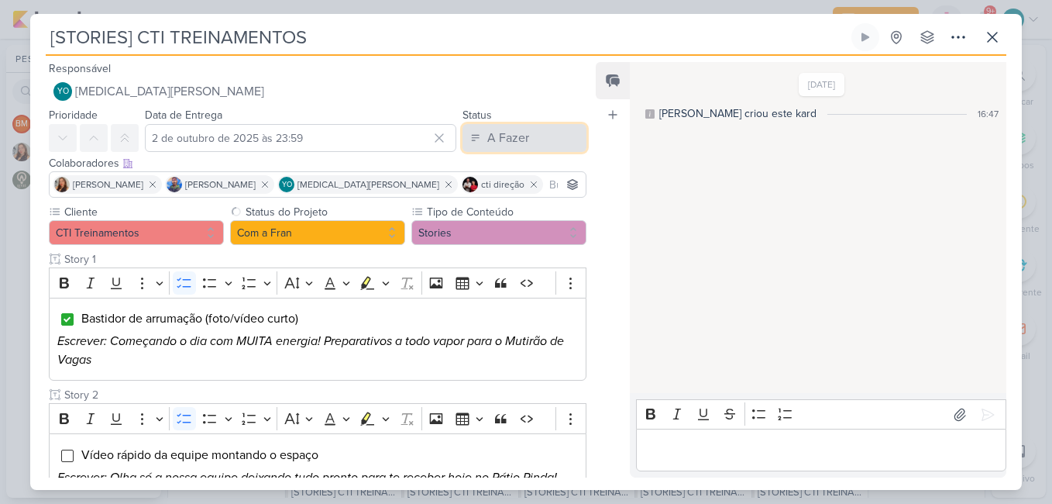
click at [515, 136] on div "A Fazer" at bounding box center [508, 138] width 42 height 19
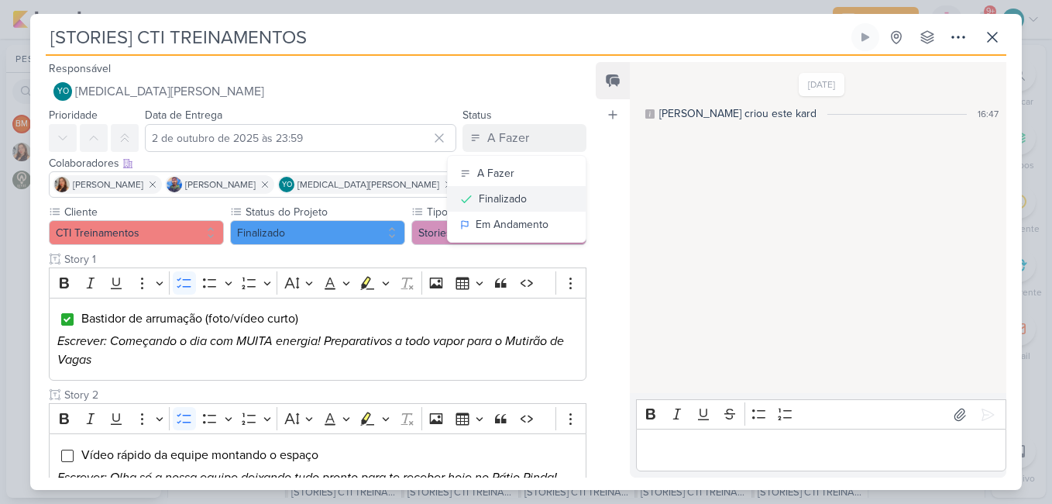
click at [521, 206] on button "Finalizado" at bounding box center [517, 199] width 138 height 26
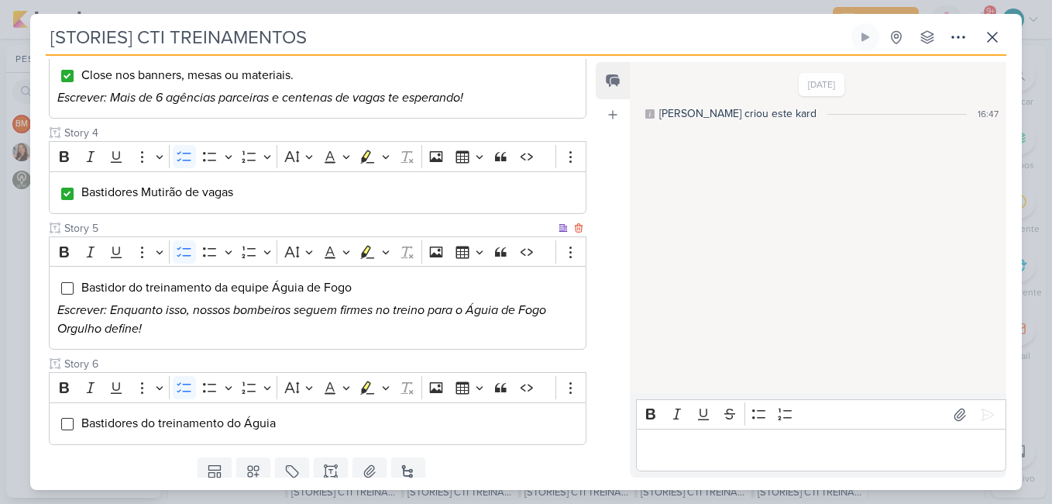
scroll to position [542, 0]
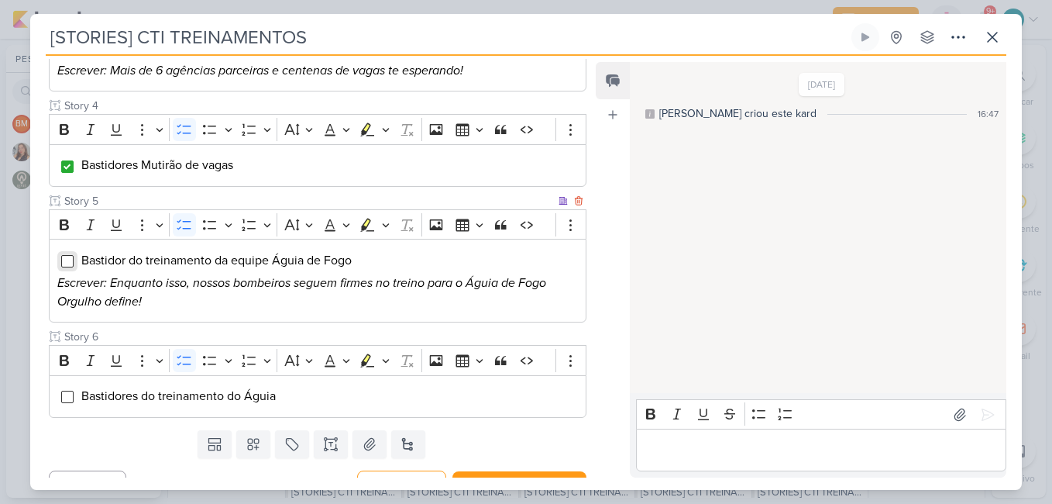
click at [66, 263] on input "Editor editing area: main" at bounding box center [67, 261] width 12 height 12
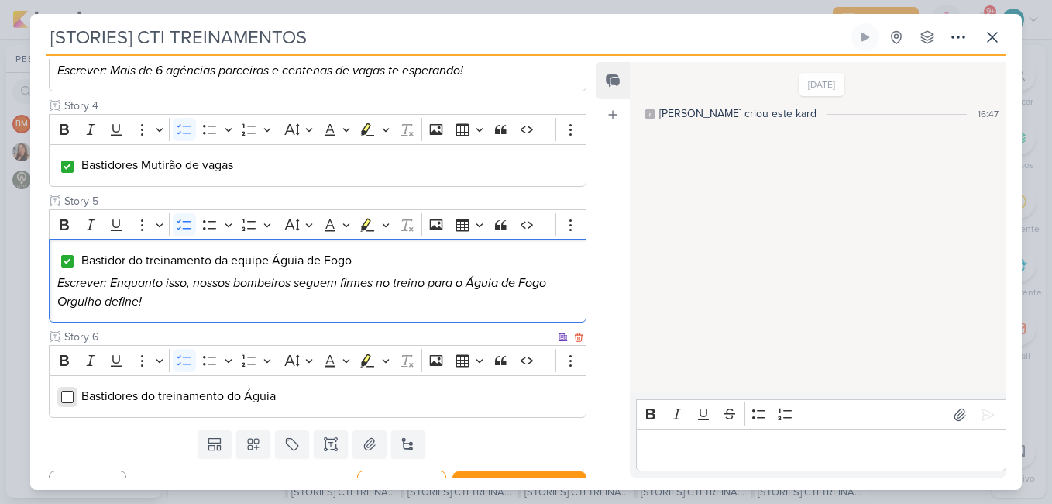
click at [67, 397] on input "Editor editing area: main" at bounding box center [67, 396] width 12 height 12
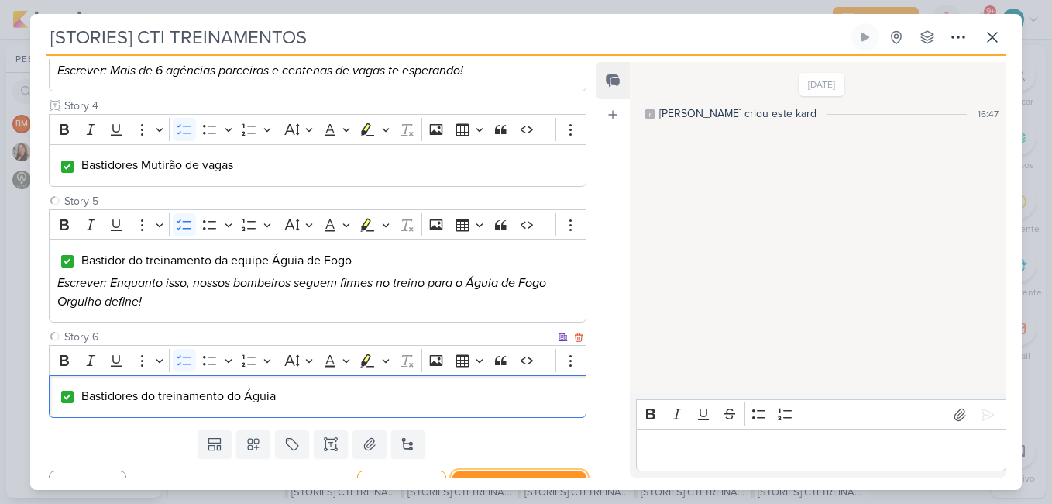
click at [512, 471] on button "Redesignar e Fechar" at bounding box center [519, 485] width 134 height 29
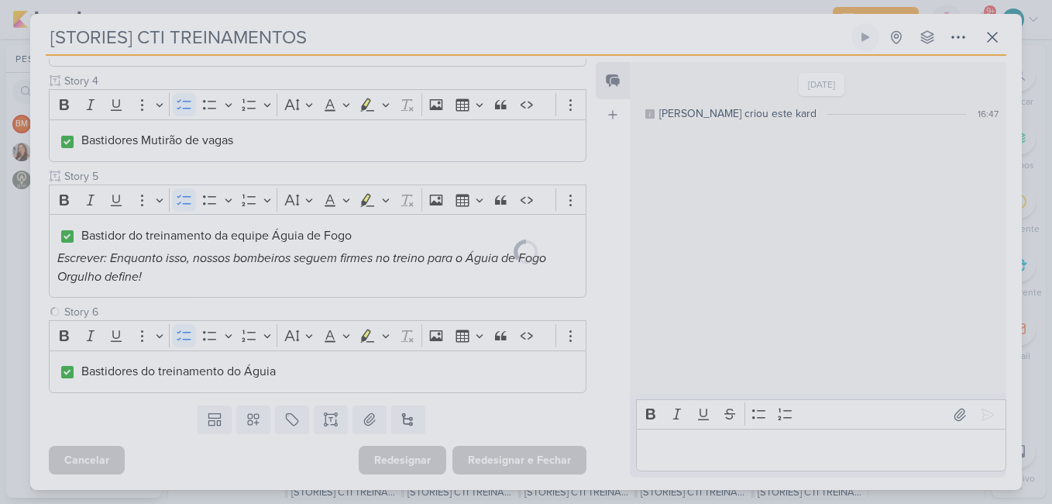
scroll to position [567, 0]
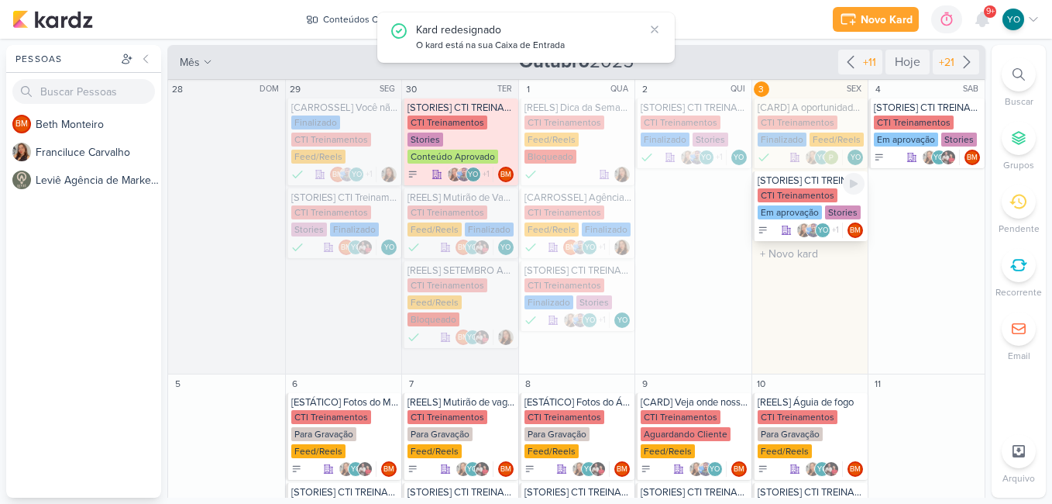
click at [802, 205] on div "Em aprovação" at bounding box center [790, 212] width 64 height 14
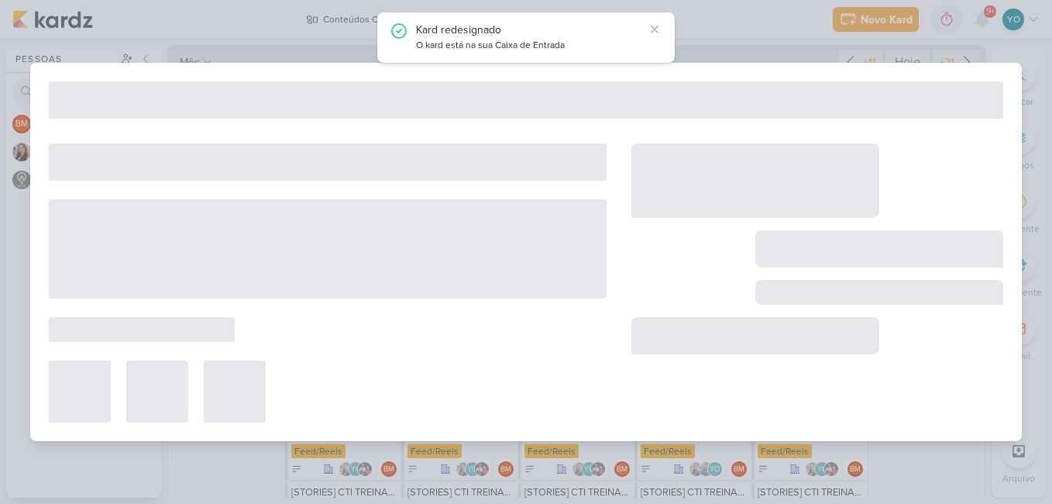
type input "3 de outubro de 2025 às 23:59"
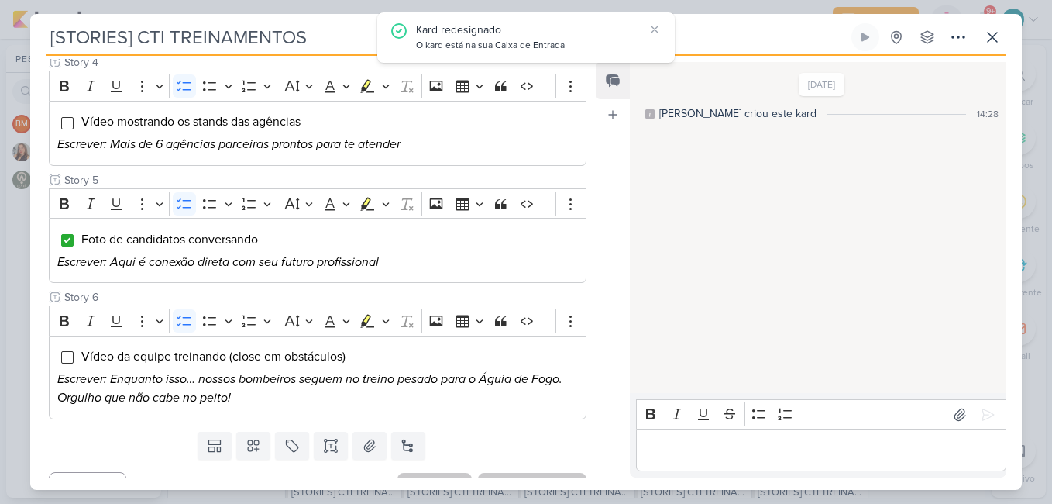
scroll to position [0, 0]
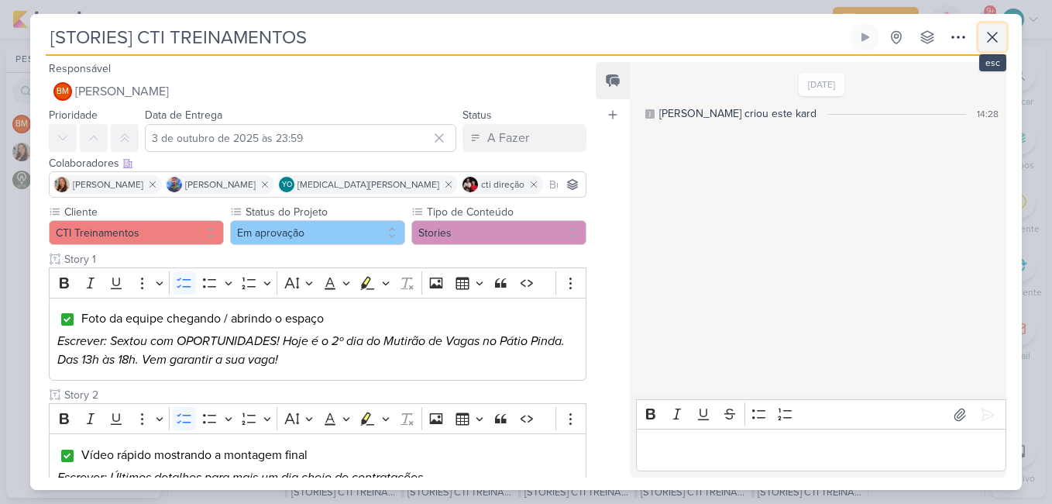
click at [997, 42] on icon at bounding box center [992, 37] width 9 height 9
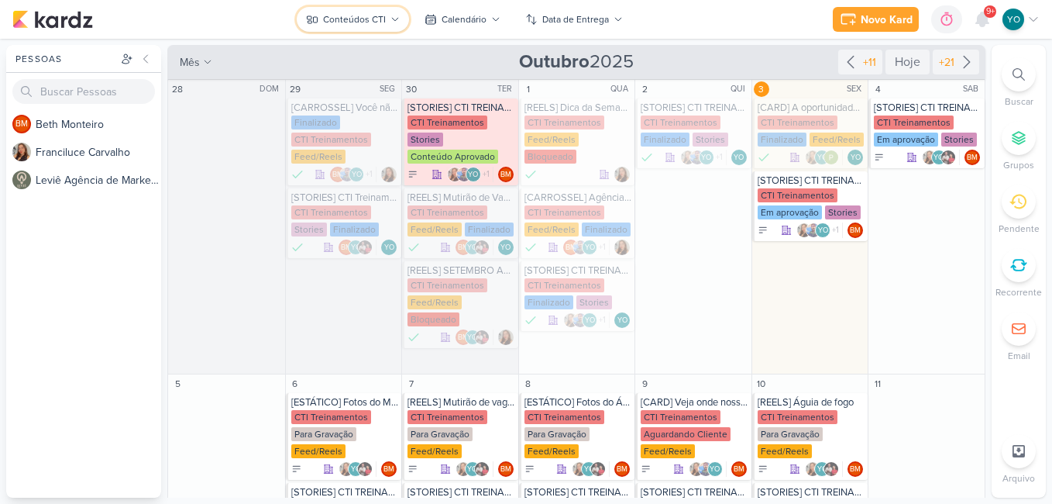
click at [378, 24] on div "Conteúdos CTI" at bounding box center [354, 19] width 63 height 14
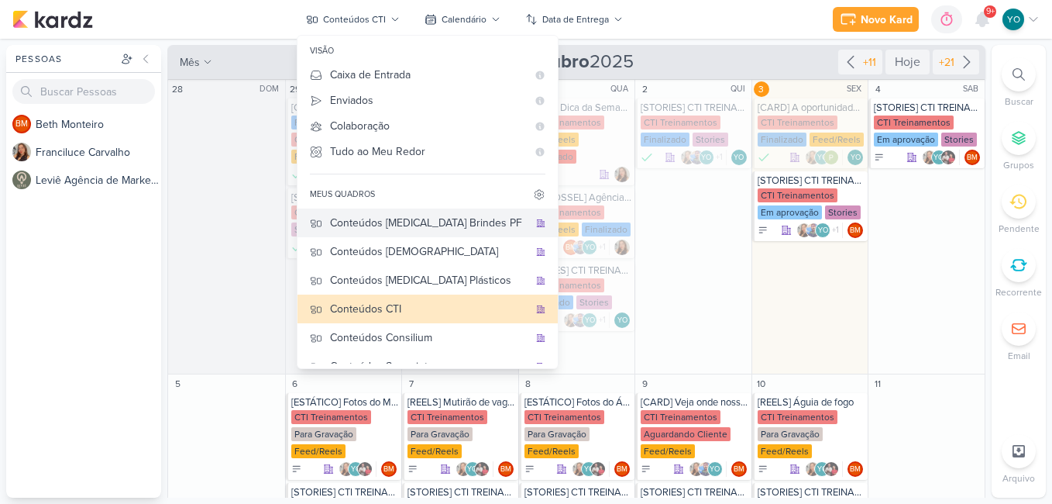
click at [430, 228] on div "Conteúdos [MEDICAL_DATA] Brindes PF" at bounding box center [429, 223] width 198 height 16
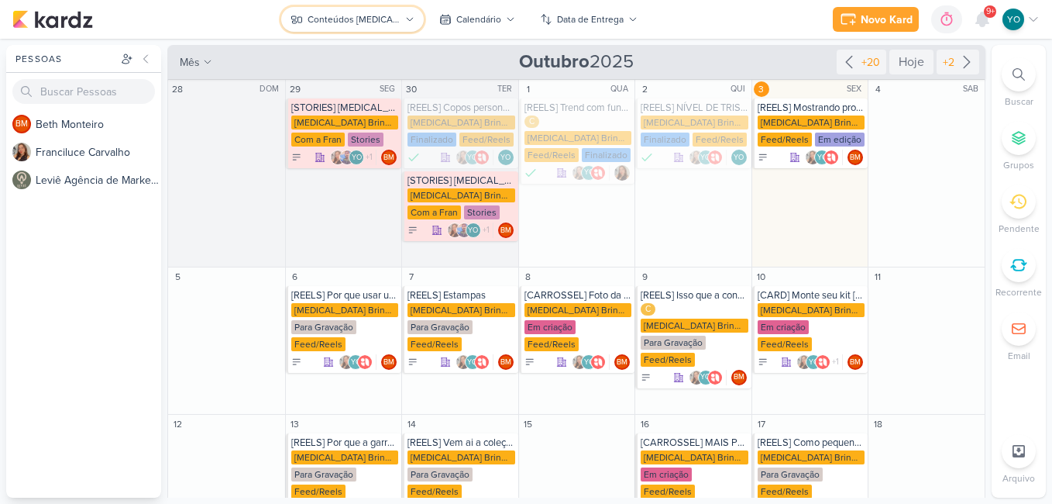
click at [408, 20] on icon at bounding box center [409, 19] width 9 height 9
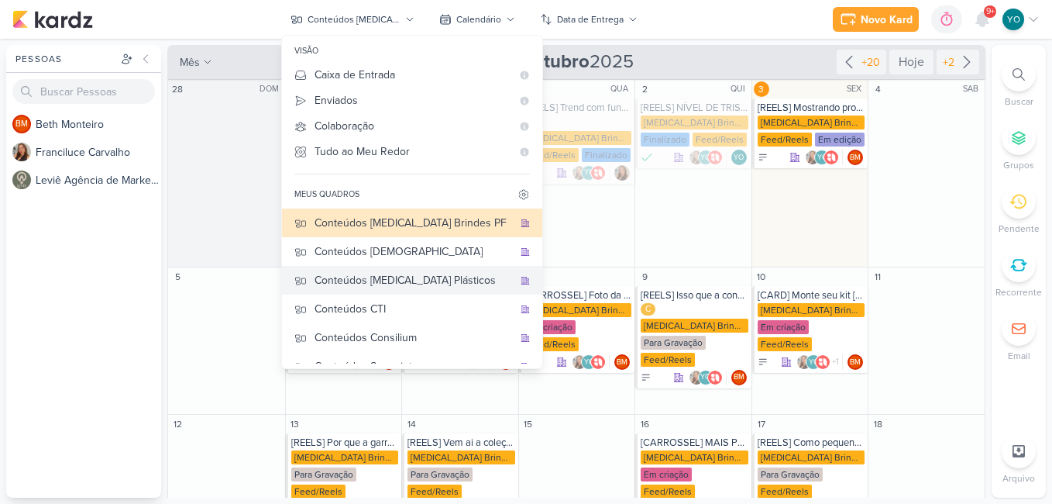
click at [416, 271] on button "Conteúdos [MEDICAL_DATA] Plásticos" at bounding box center [412, 280] width 260 height 29
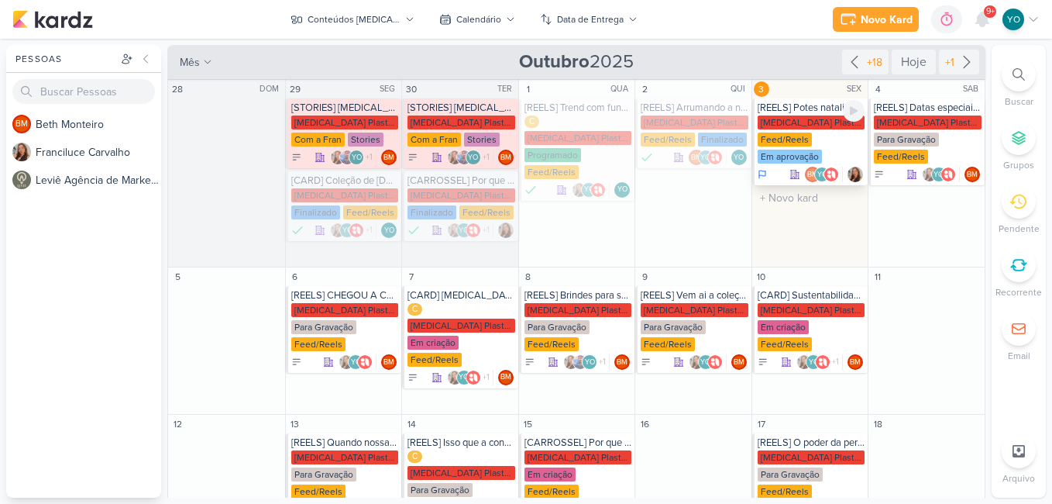
click at [799, 131] on div "[MEDICAL_DATA] Plasticos PJ Feed/Reels Em aprovação" at bounding box center [812, 140] width 108 height 50
